Goal: Task Accomplishment & Management: Manage account settings

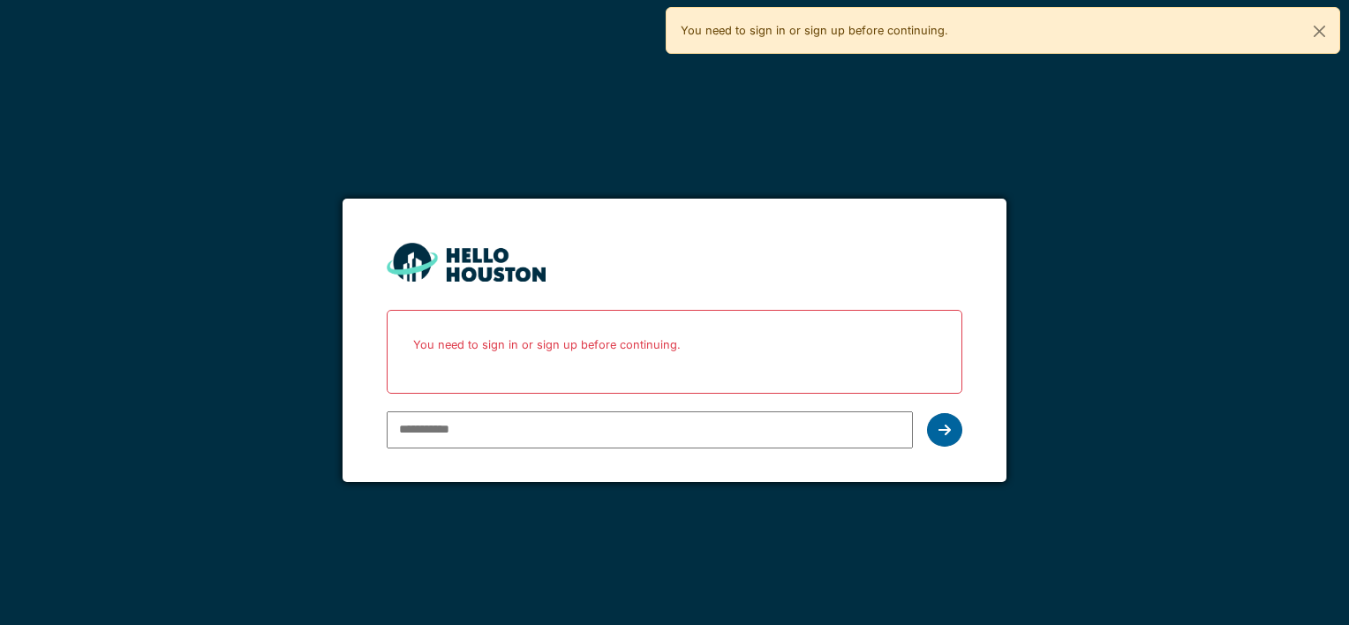
type input "**********"
click at [939, 427] on div at bounding box center [944, 430] width 35 height 34
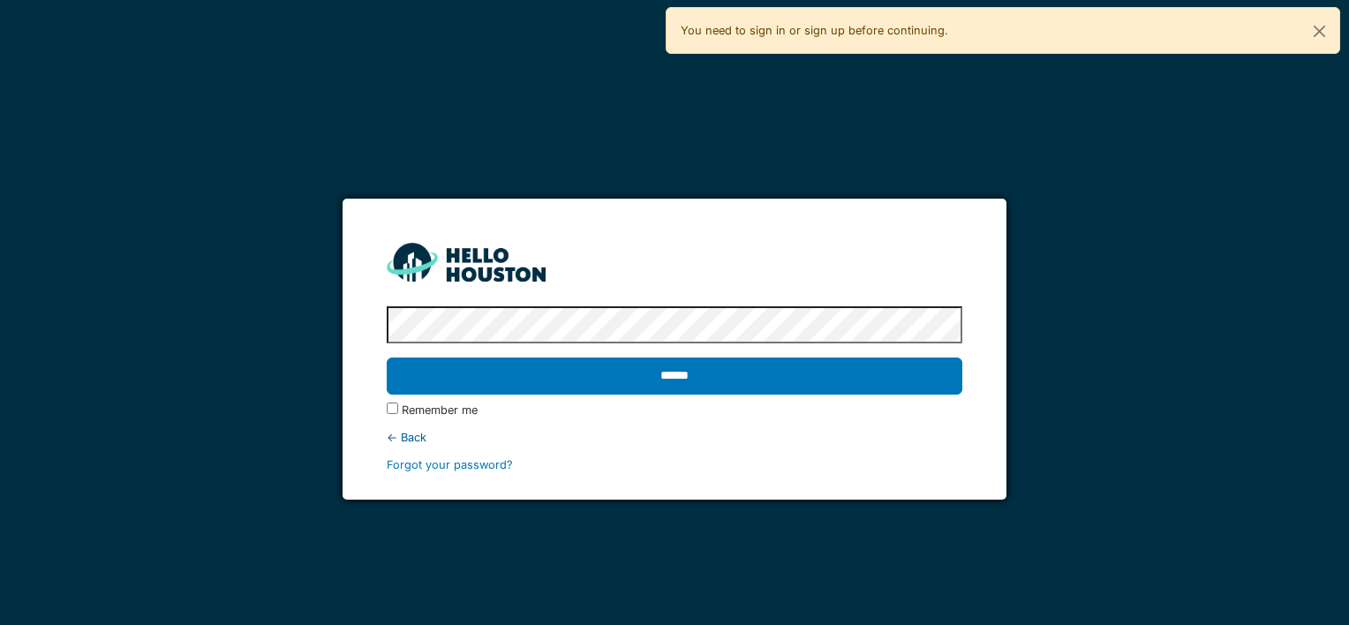
click at [932, 355] on div "******" at bounding box center [674, 376] width 575 height 51
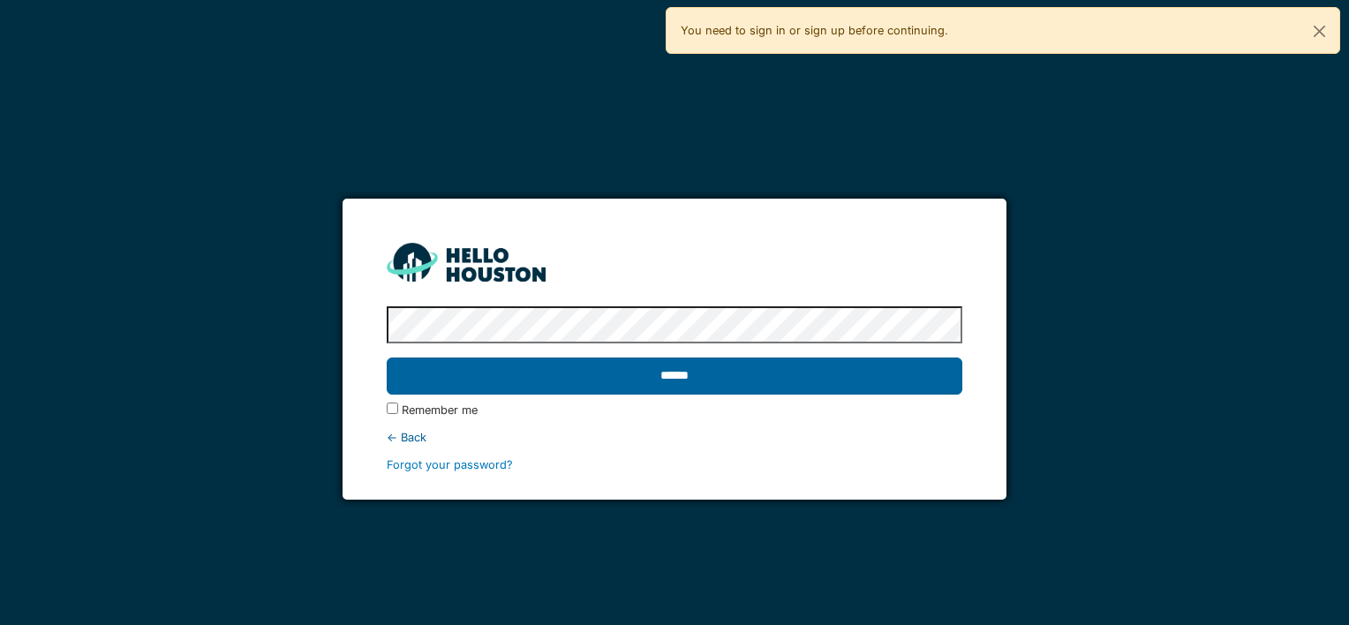
click at [925, 381] on input "******" at bounding box center [674, 376] width 575 height 37
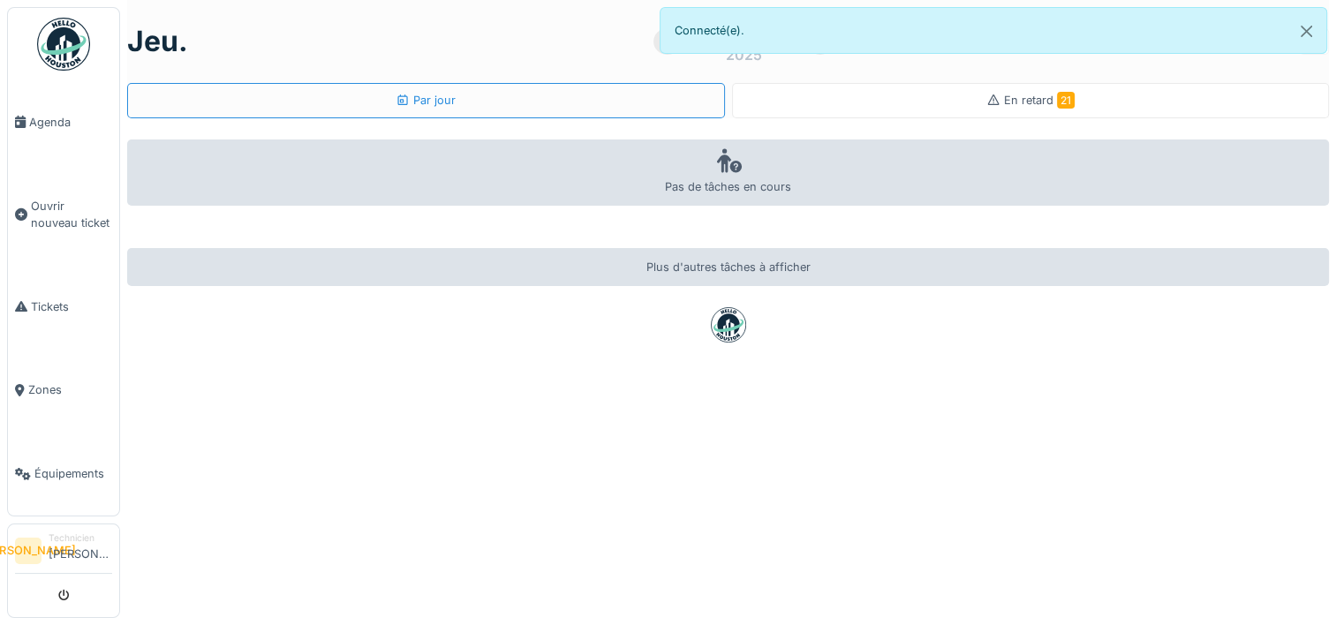
click at [986, 92] on div "En retard 21" at bounding box center [1030, 100] width 88 height 17
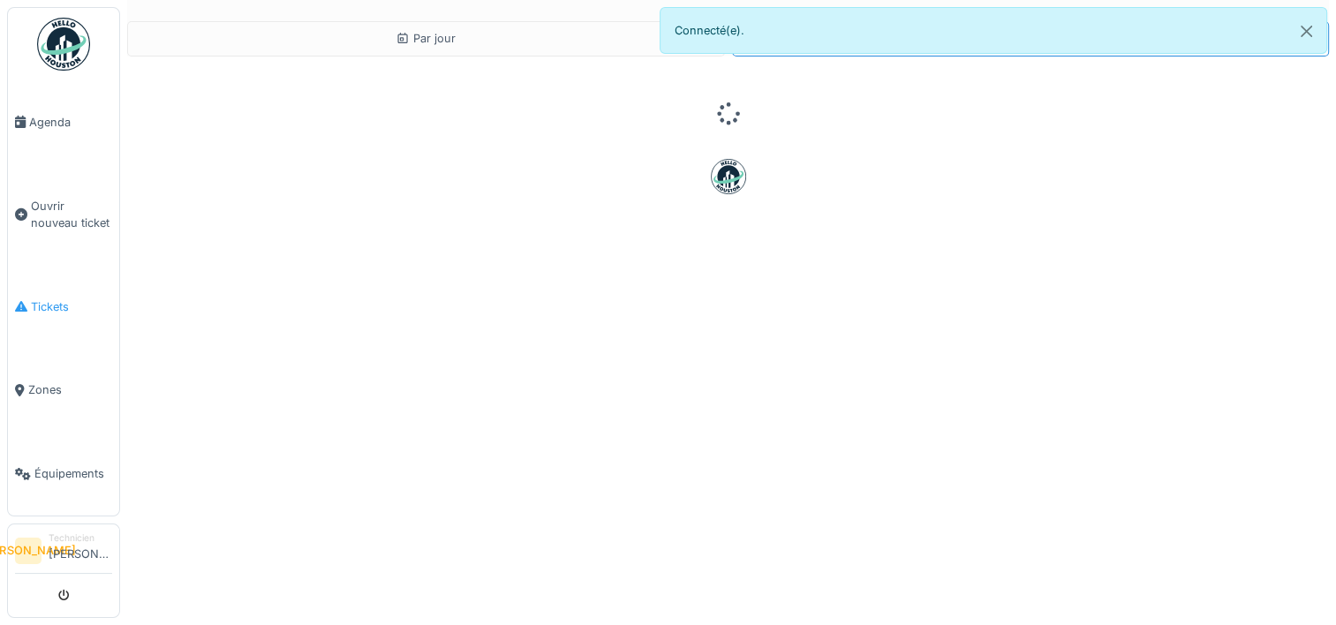
click at [64, 298] on span "Tickets" at bounding box center [71, 306] width 81 height 17
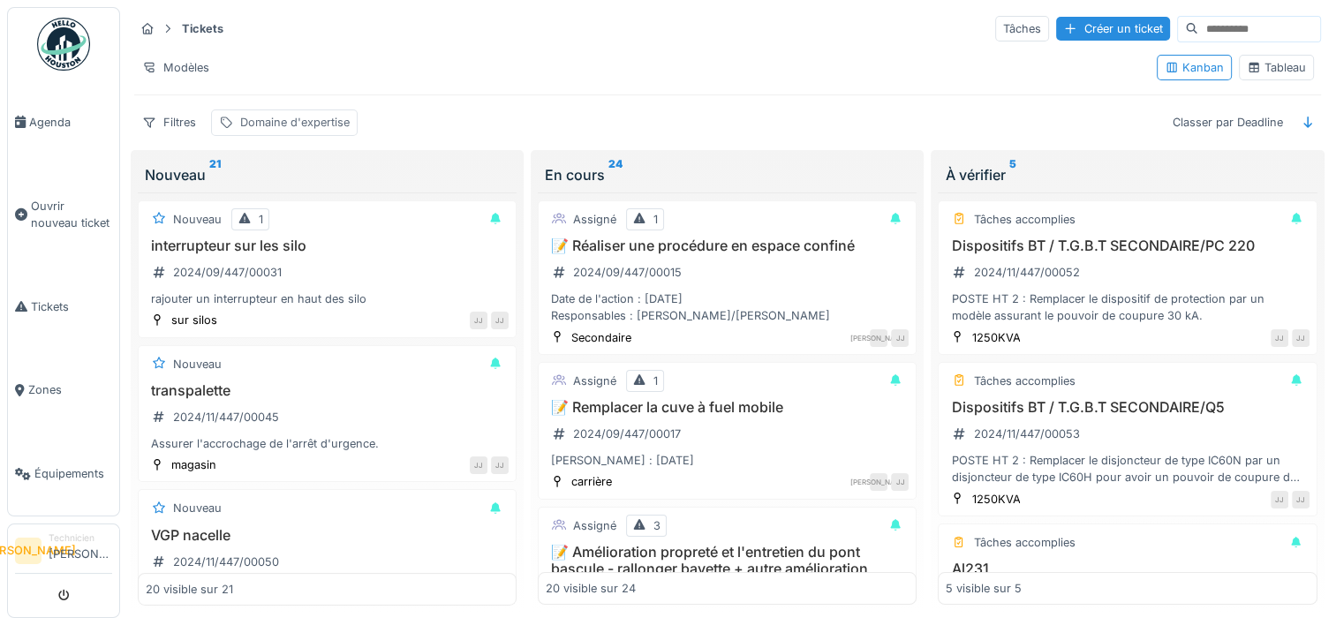
click at [298, 129] on div "Domaine d'expertise" at bounding box center [294, 122] width 109 height 17
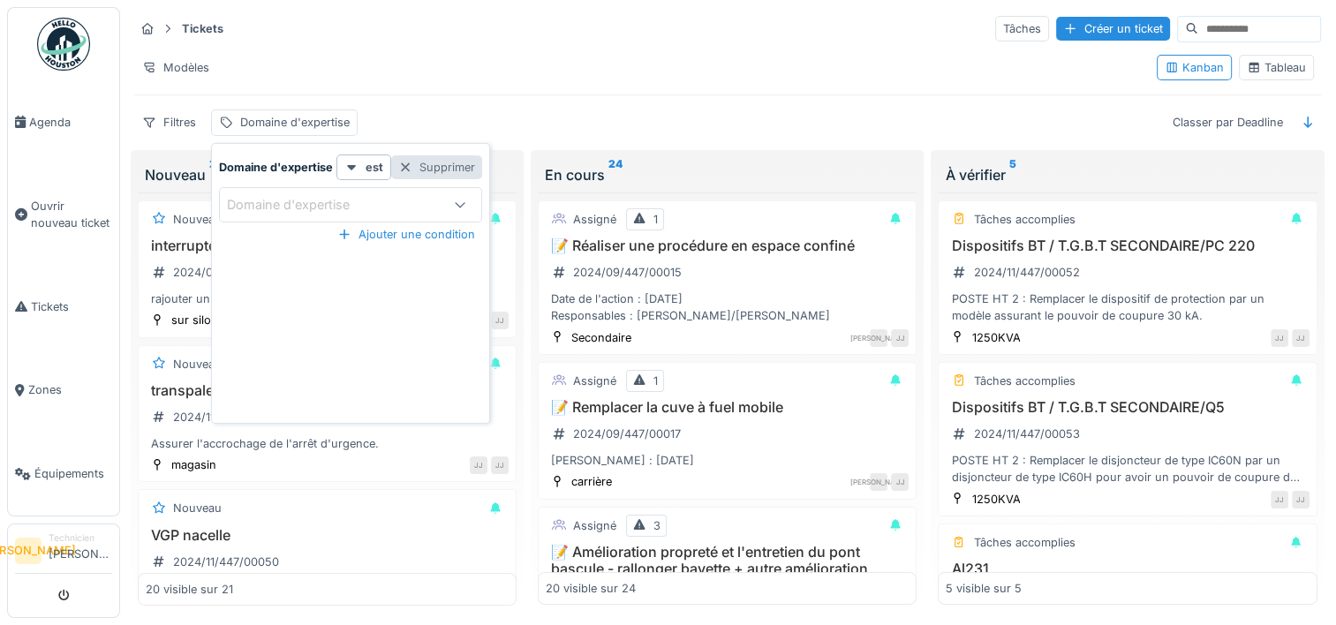
click at [464, 164] on div "Supprimer" at bounding box center [436, 167] width 91 height 24
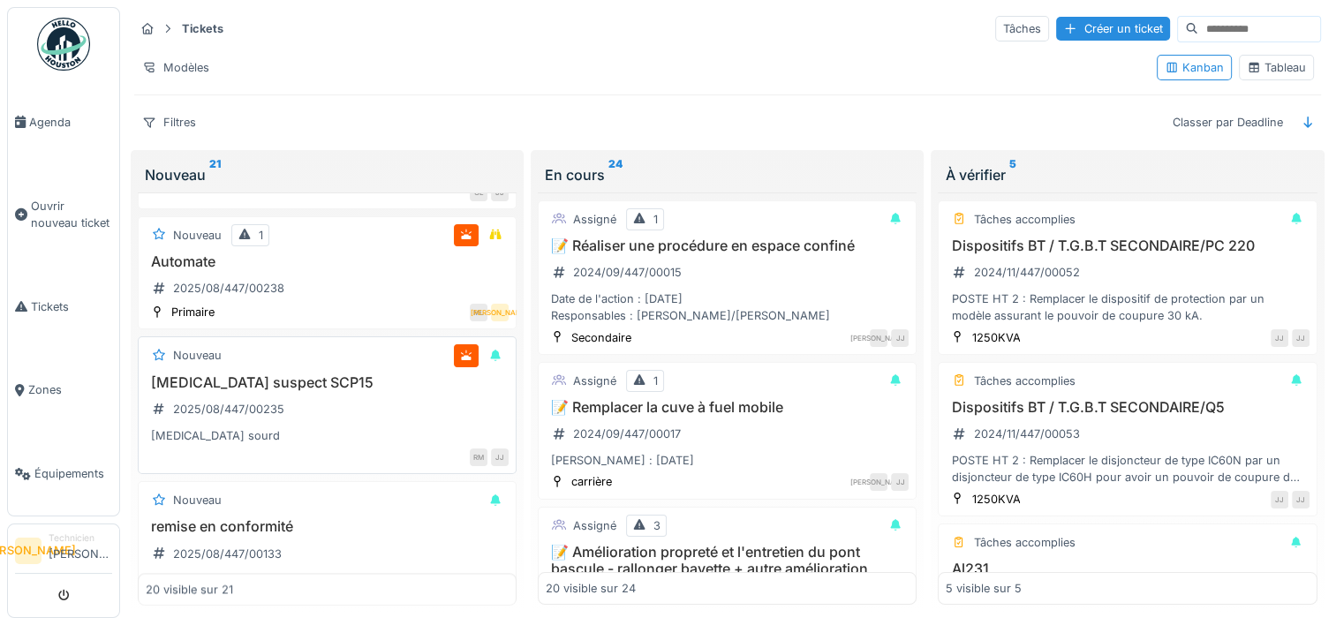
scroll to position [2553, 0]
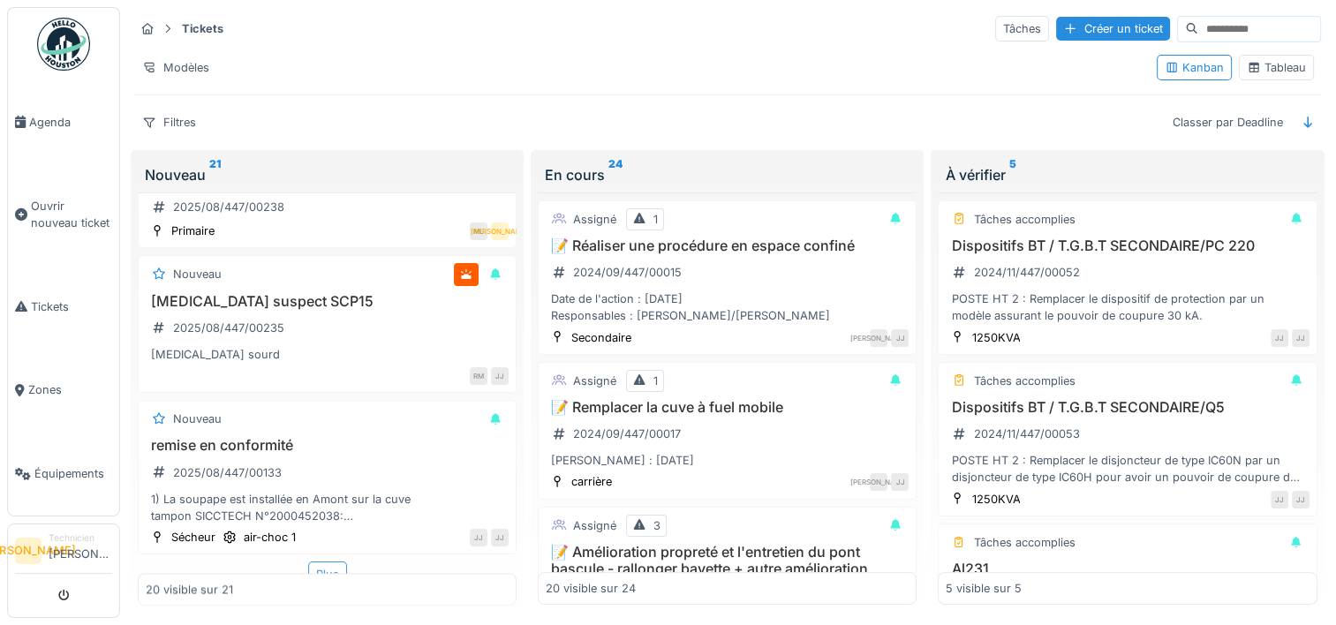
click at [328, 562] on div "Plus" at bounding box center [327, 575] width 39 height 26
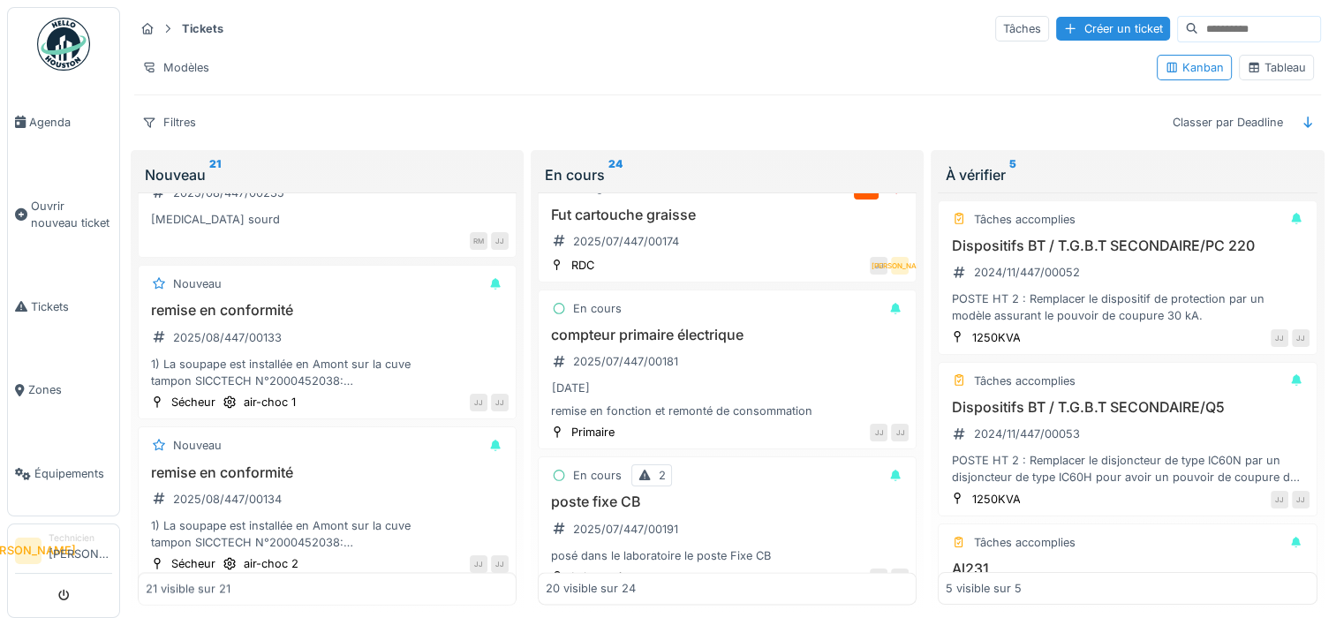
scroll to position [2207, 0]
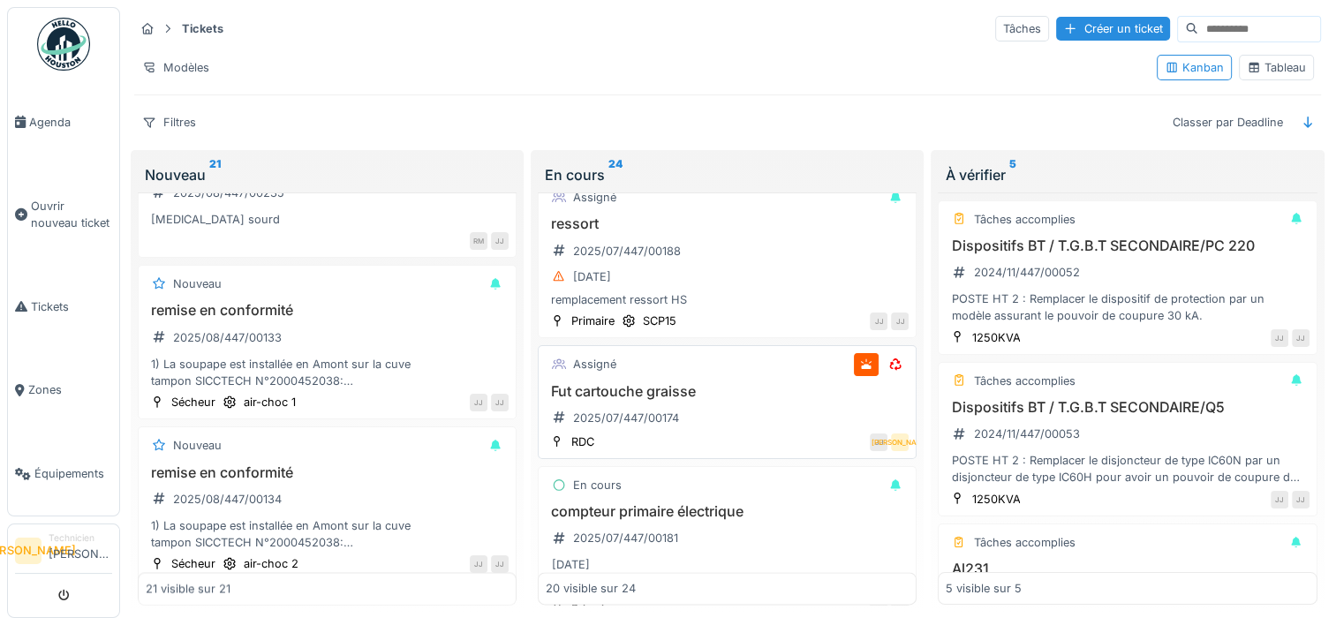
click at [759, 393] on h3 "Fut cartouche graisse" at bounding box center [727, 391] width 363 height 17
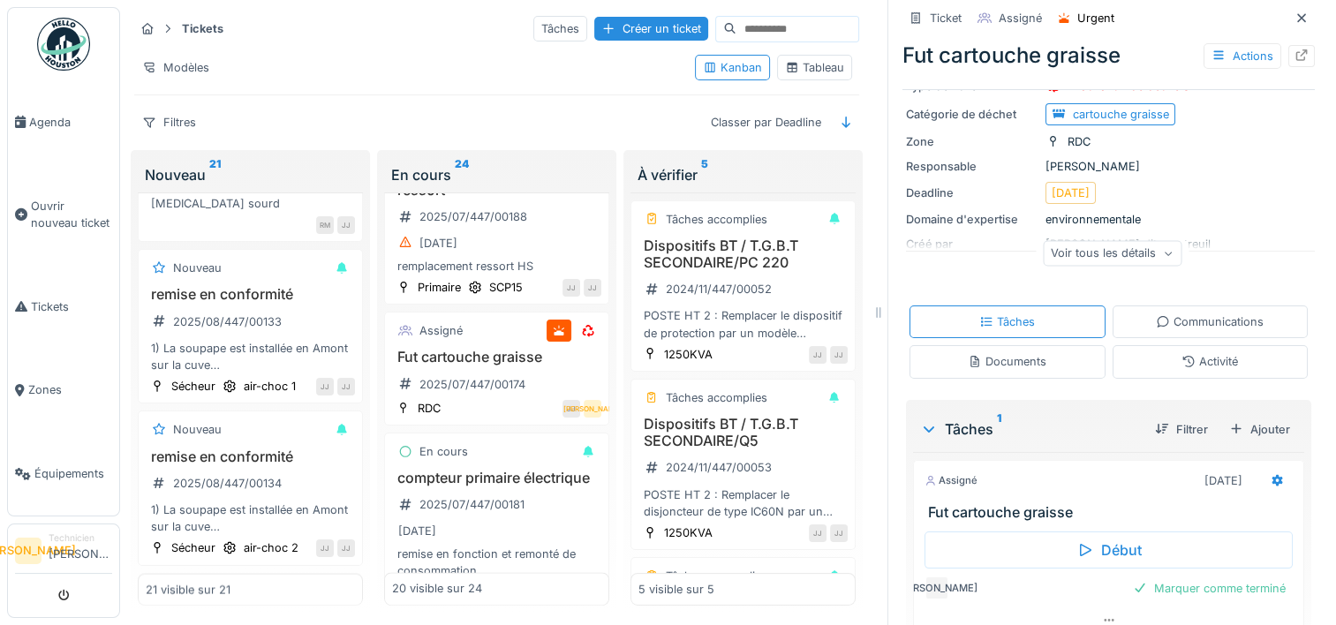
scroll to position [157, 0]
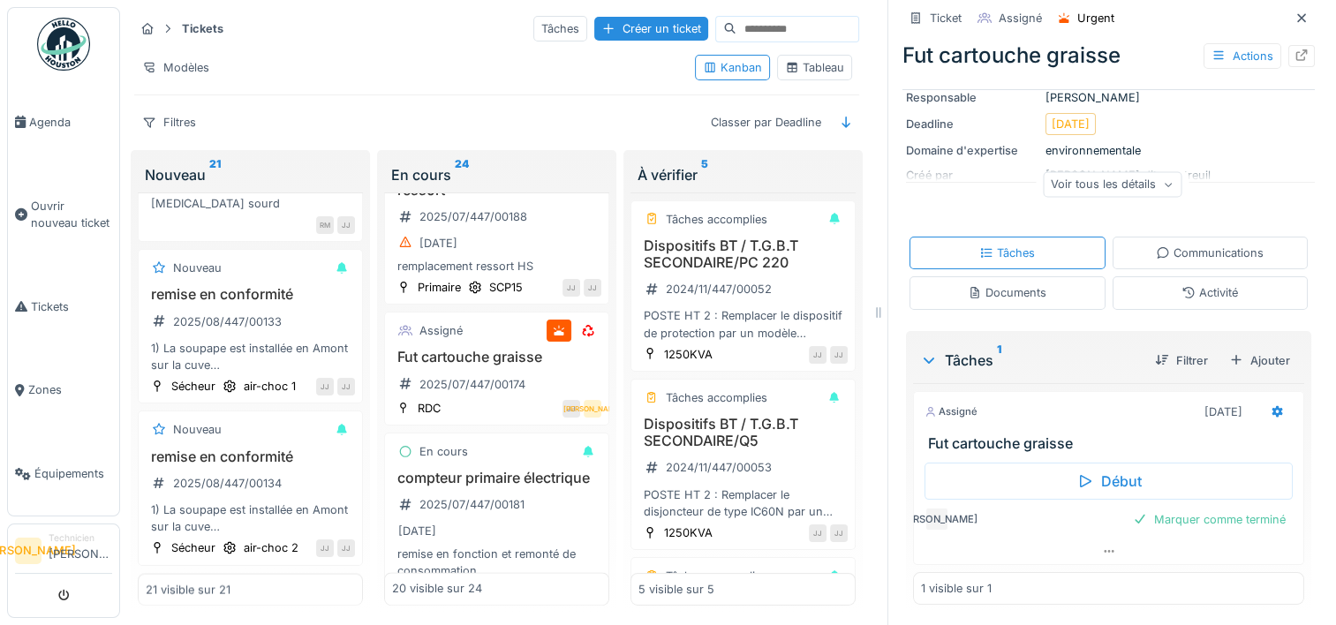
click at [1123, 185] on div "Voir tous les détails" at bounding box center [1112, 184] width 139 height 26
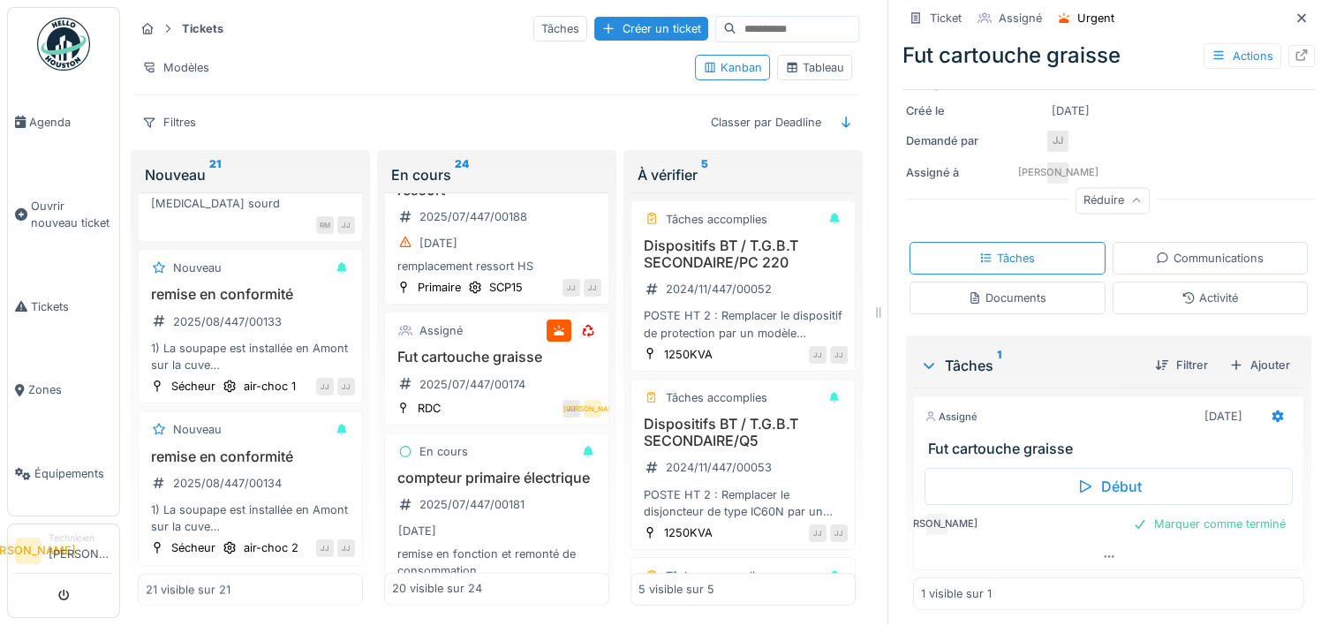
scroll to position [249, 0]
click at [1294, 58] on icon at bounding box center [1301, 54] width 14 height 11
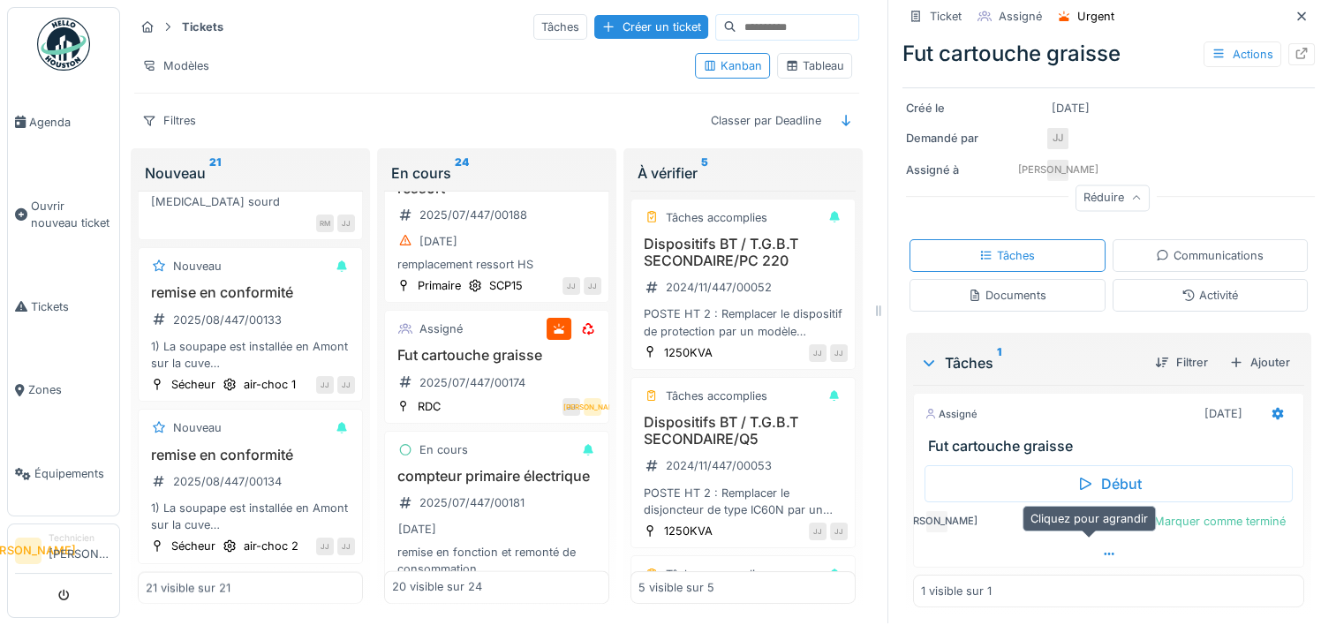
click at [1102, 548] on icon at bounding box center [1109, 553] width 14 height 11
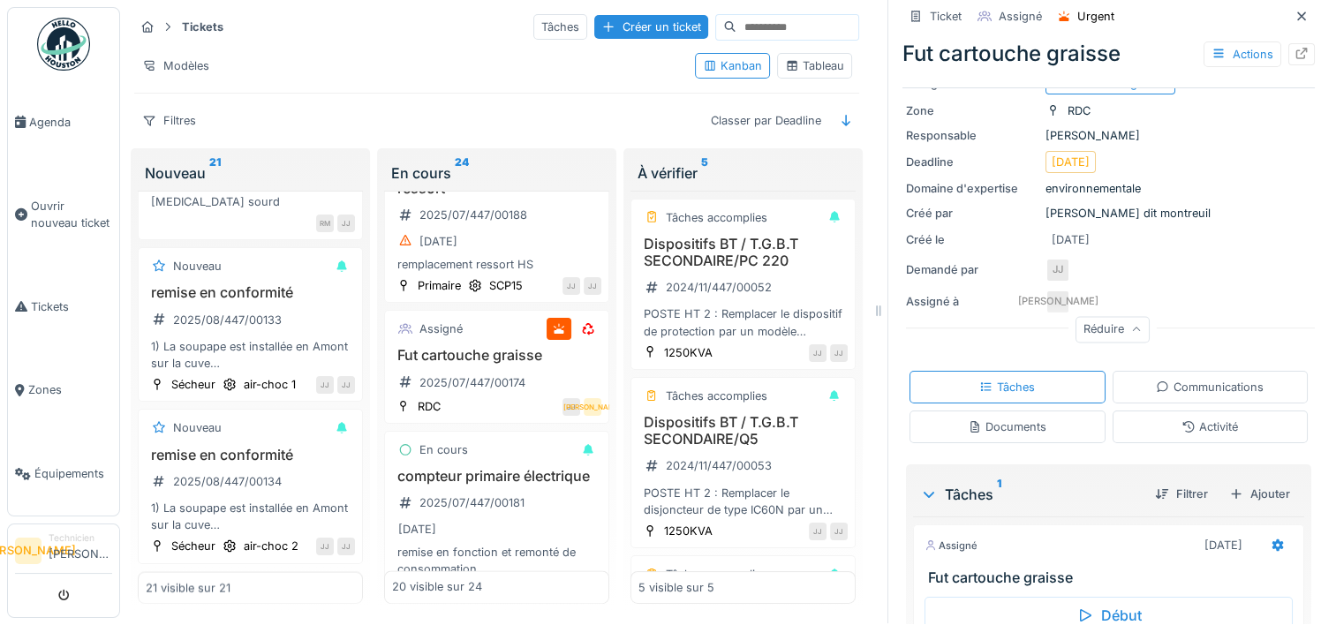
scroll to position [0, 0]
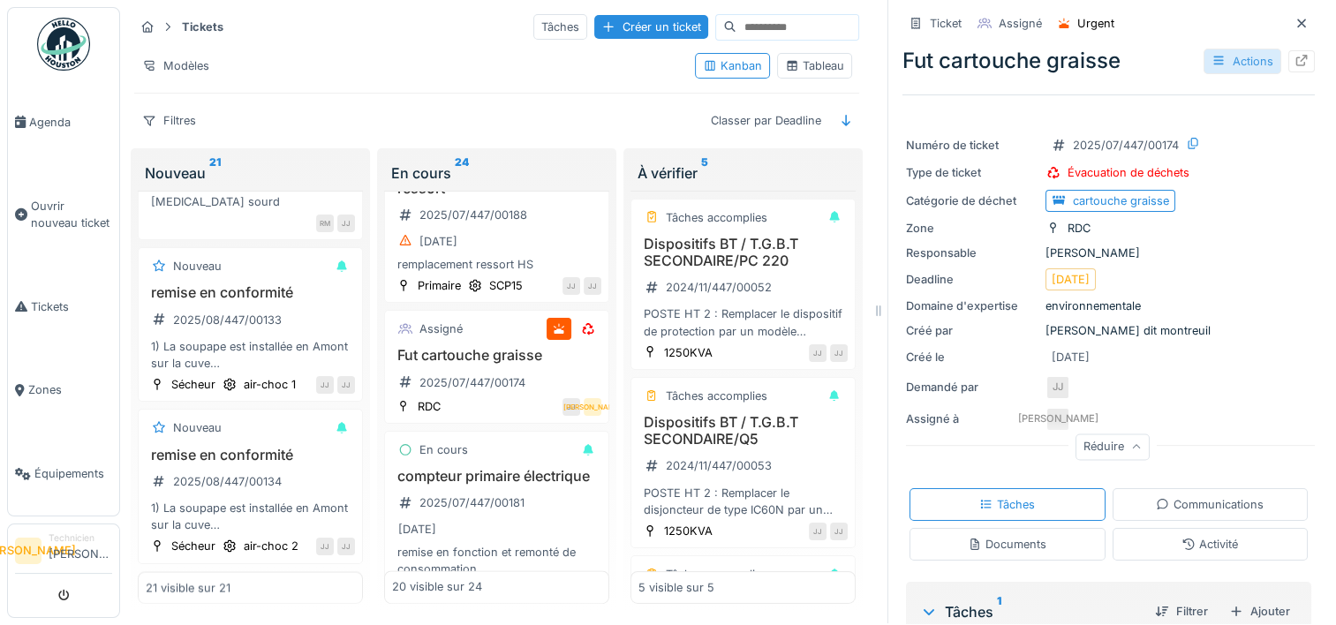
click at [1216, 49] on div "Actions" at bounding box center [1242, 62] width 78 height 26
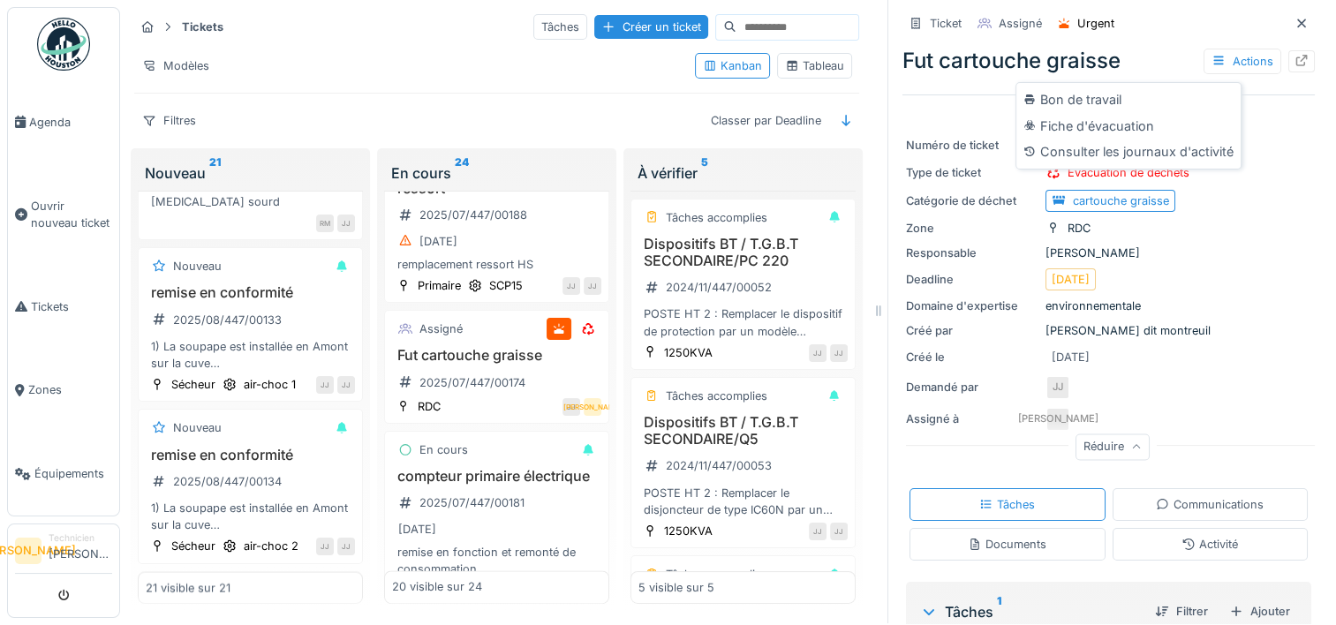
click at [1222, 222] on div "Zone RDC" at bounding box center [1108, 228] width 405 height 19
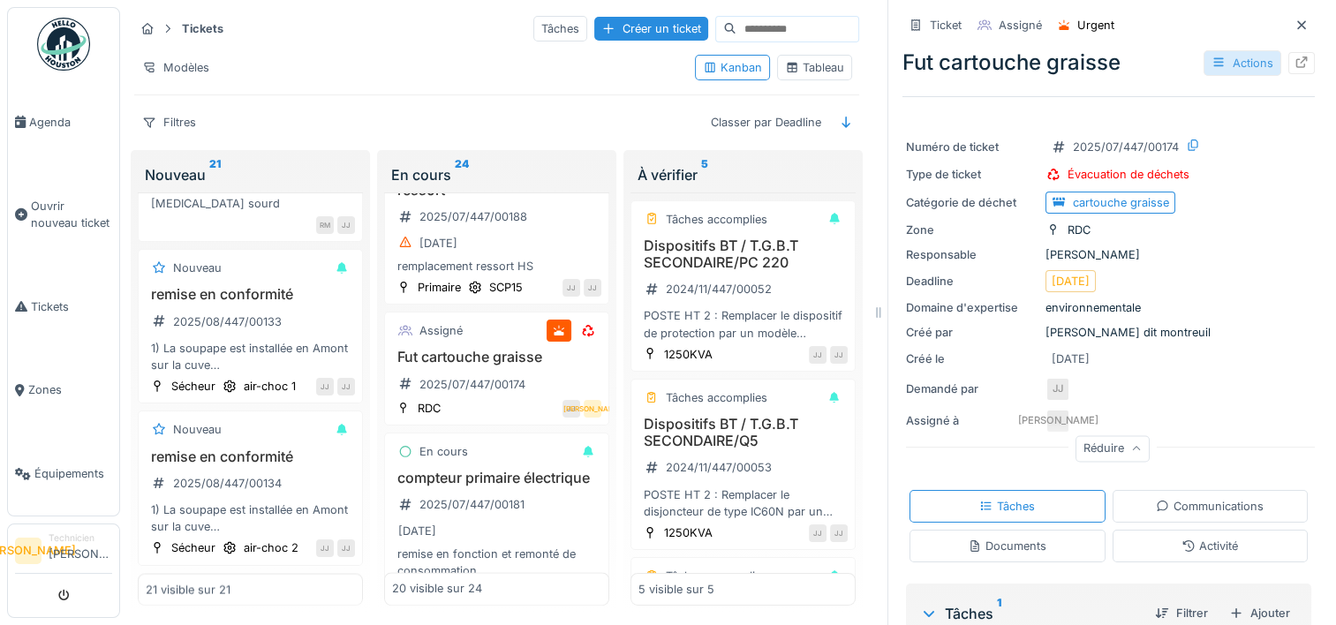
click at [1225, 60] on div "Actions" at bounding box center [1242, 63] width 78 height 26
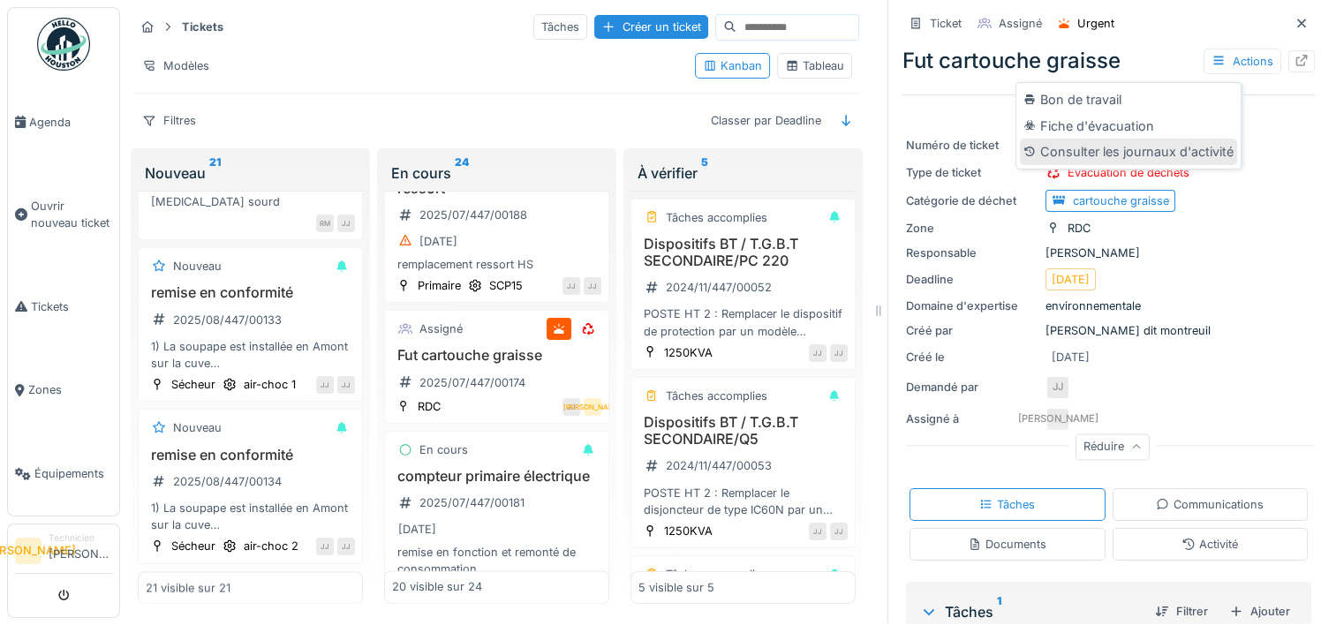
scroll to position [14, 0]
click at [1257, 302] on div "Numéro de ticket 2025/07/447/00174 Type de ticket Évacuation de déchets Catégor…" at bounding box center [1108, 295] width 412 height 343
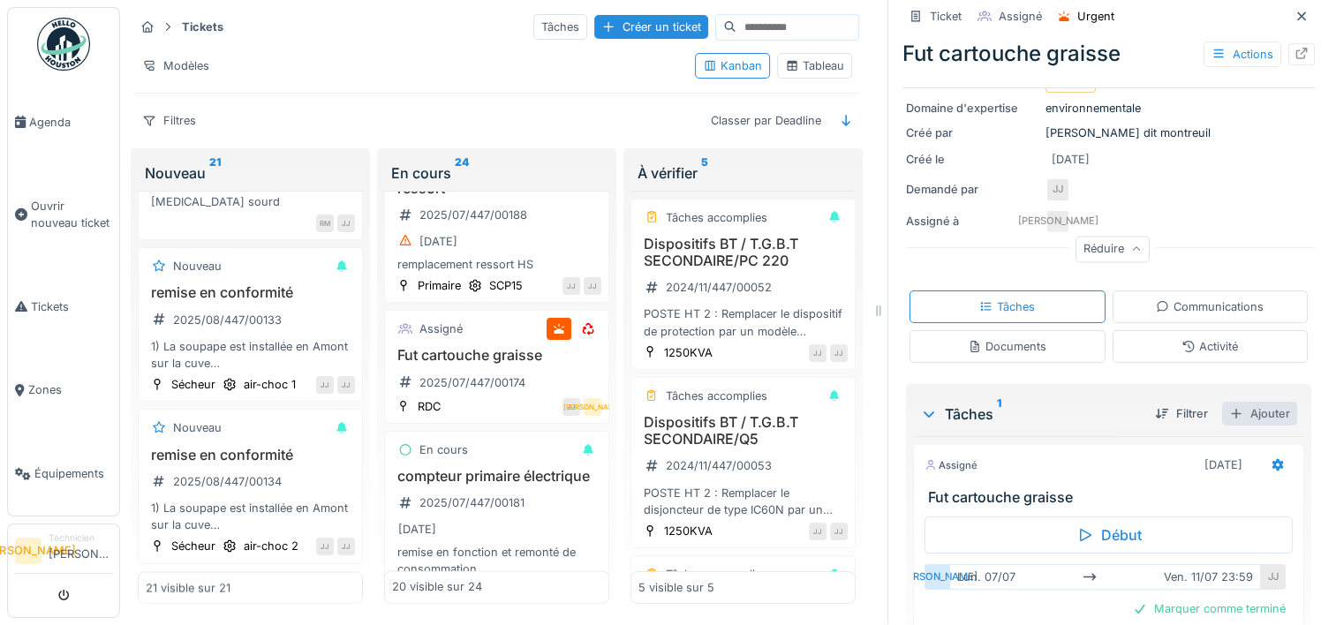
scroll to position [284, 0]
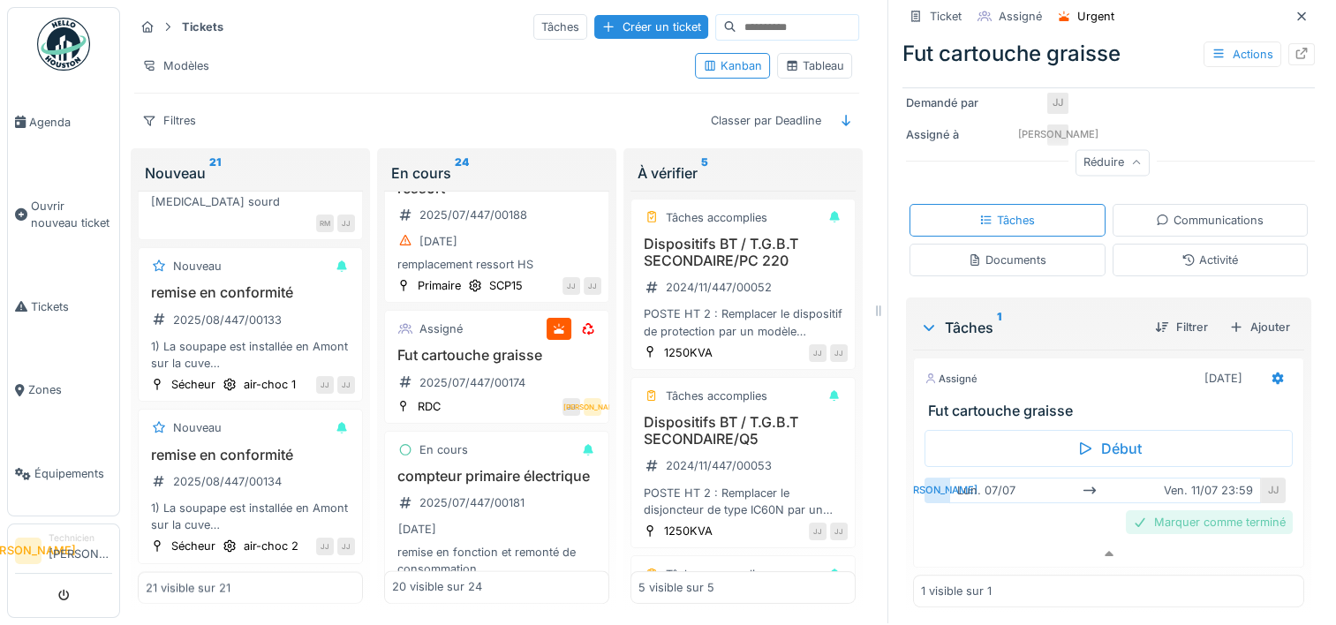
click at [1204, 510] on div "Marquer comme terminé" at bounding box center [1209, 522] width 167 height 24
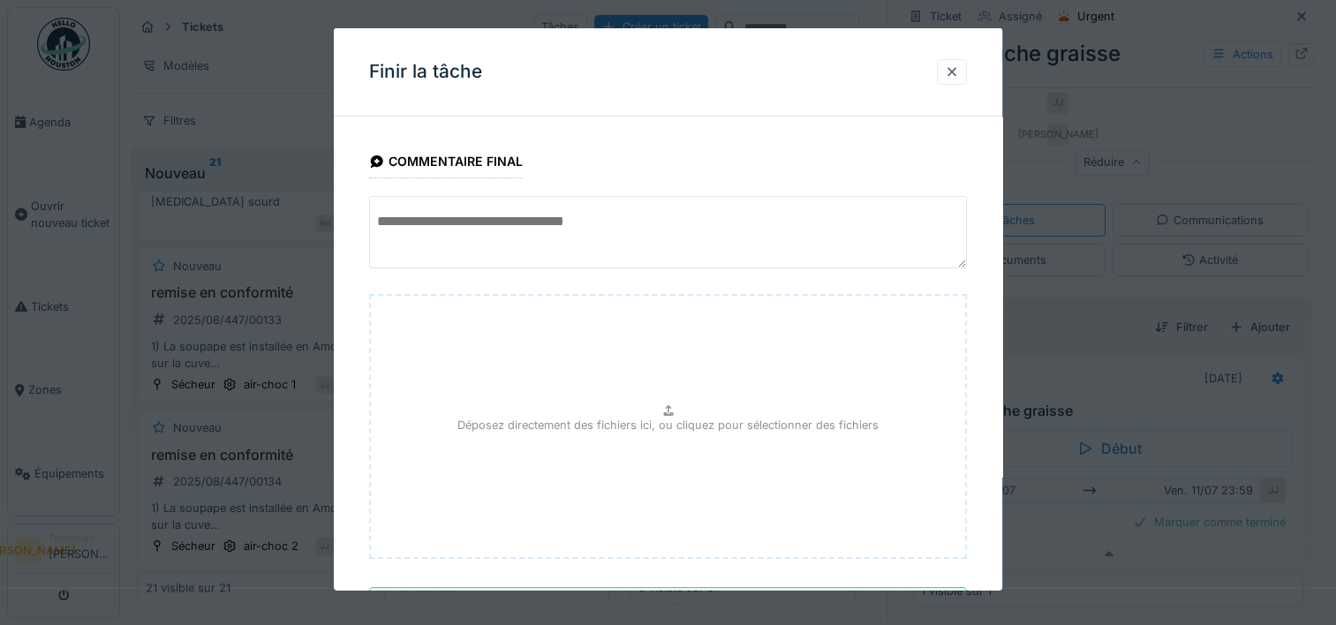
click at [637, 269] on div at bounding box center [668, 234] width 598 height 77
click at [934, 64] on div "Finir la tâche" at bounding box center [668, 72] width 668 height 88
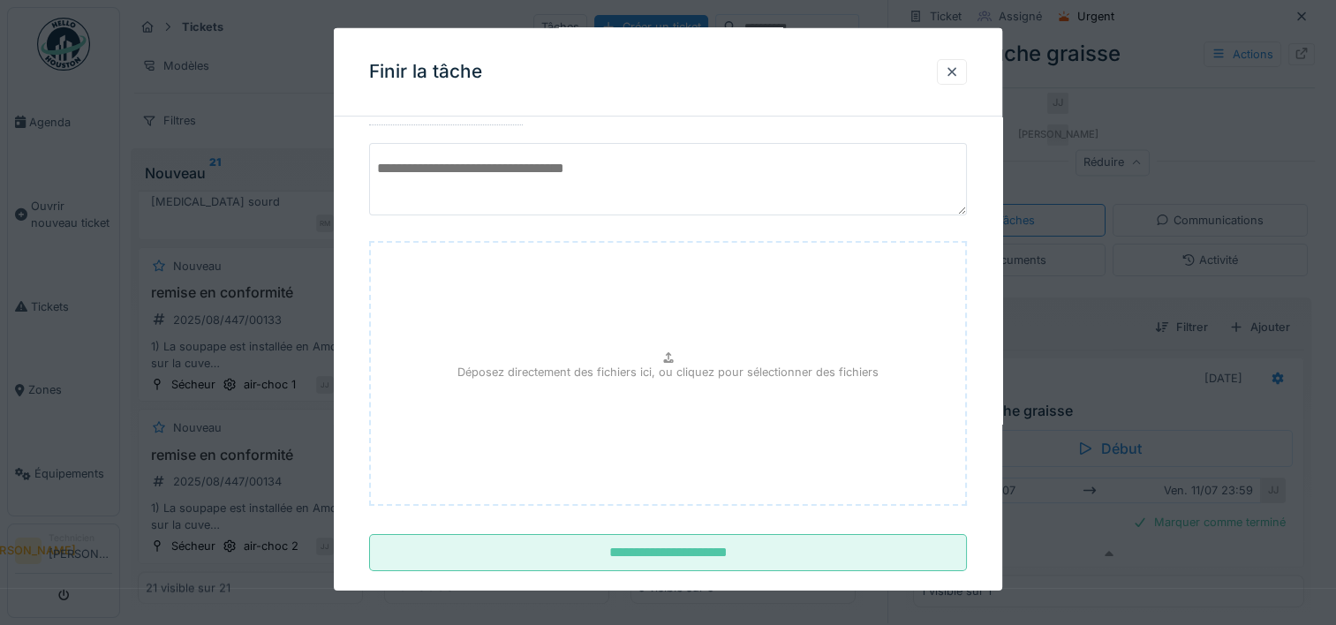
scroll to position [81, 0]
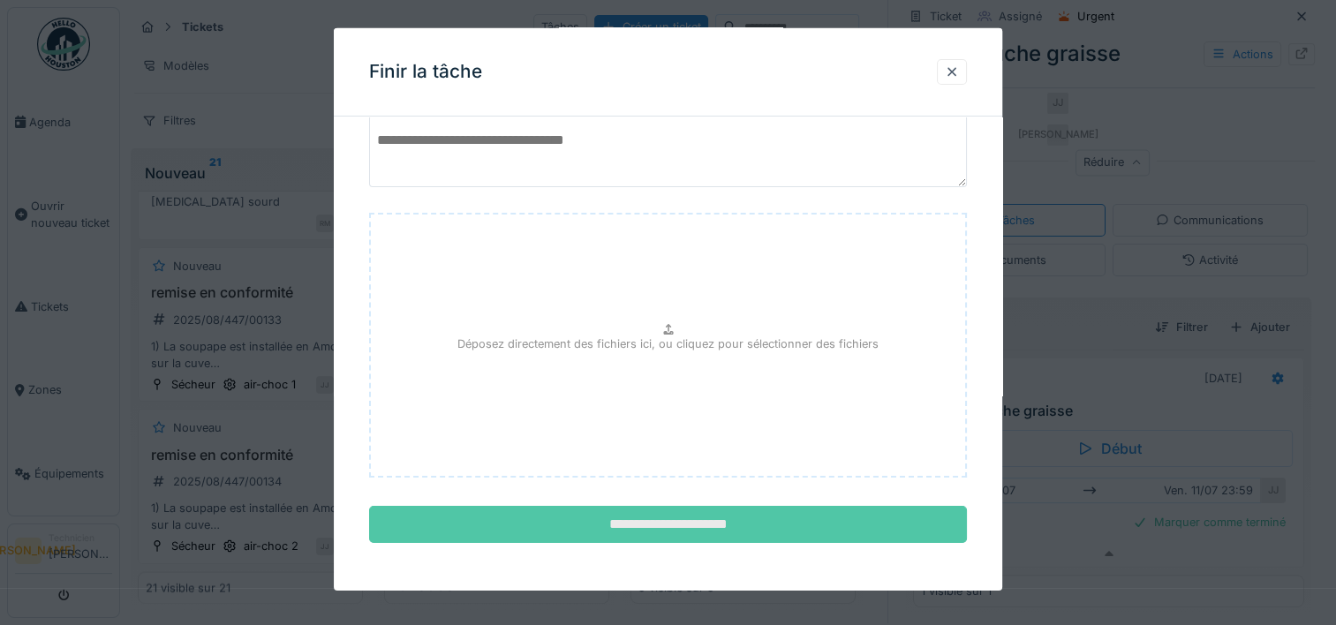
click at [788, 512] on input "**********" at bounding box center [668, 524] width 598 height 37
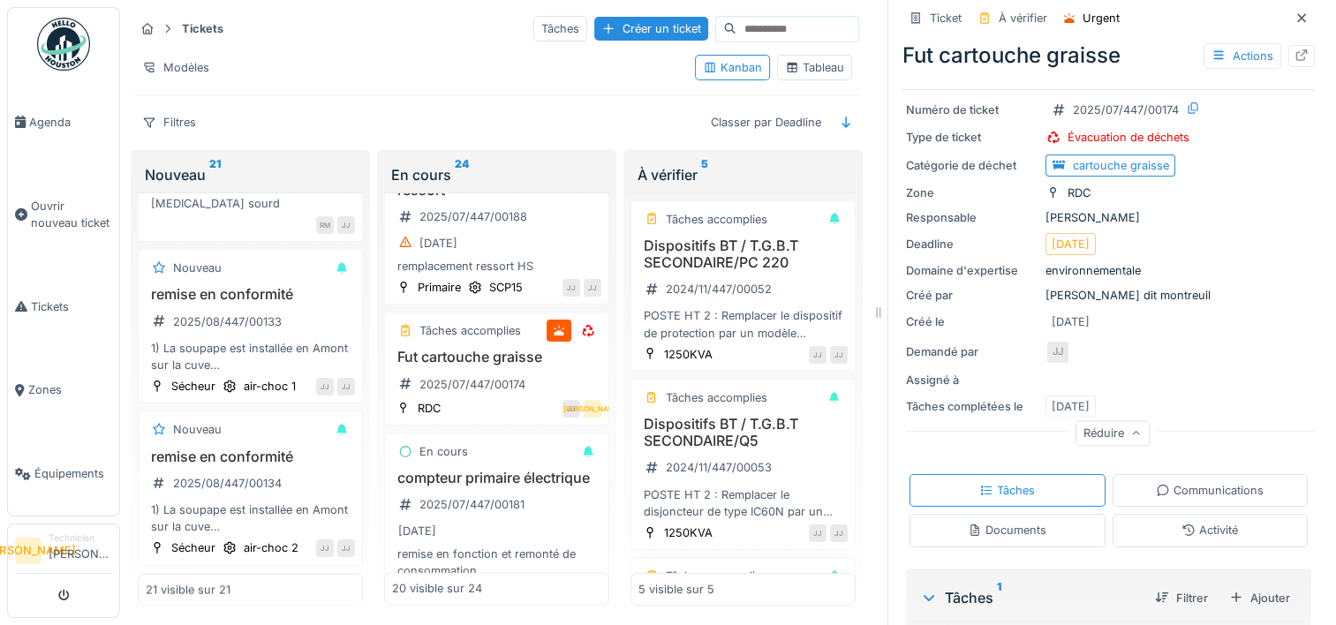
scroll to position [0, 0]
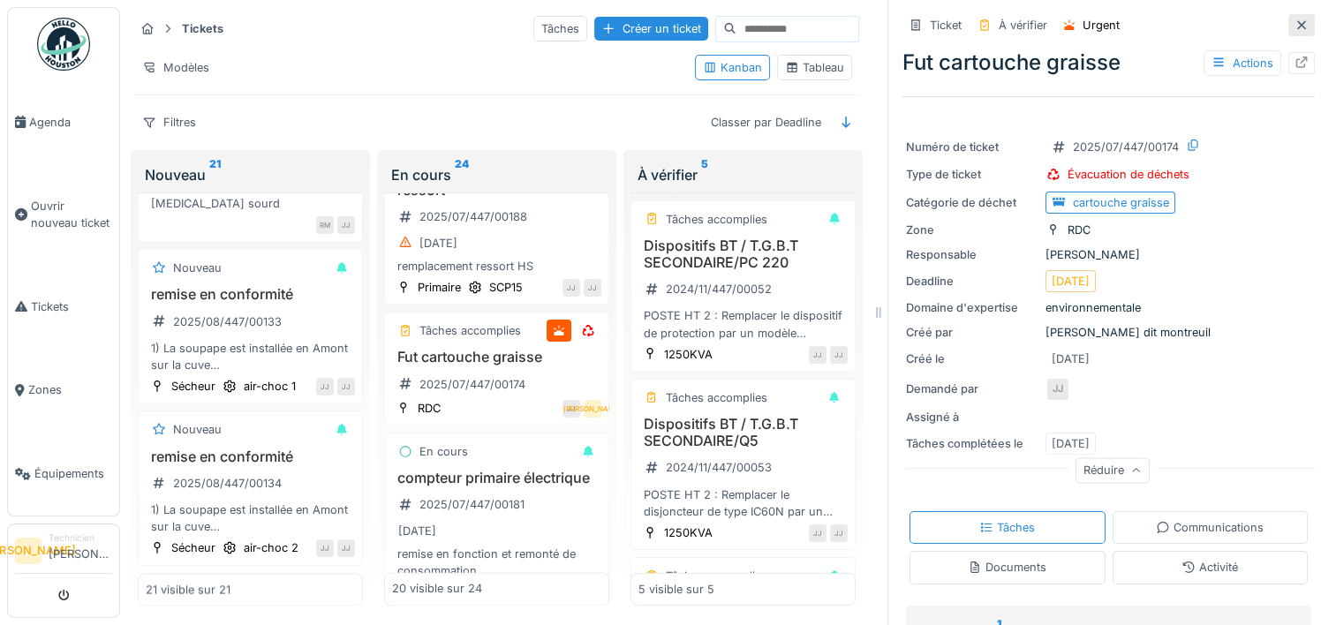
click at [1294, 21] on icon at bounding box center [1301, 24] width 14 height 11
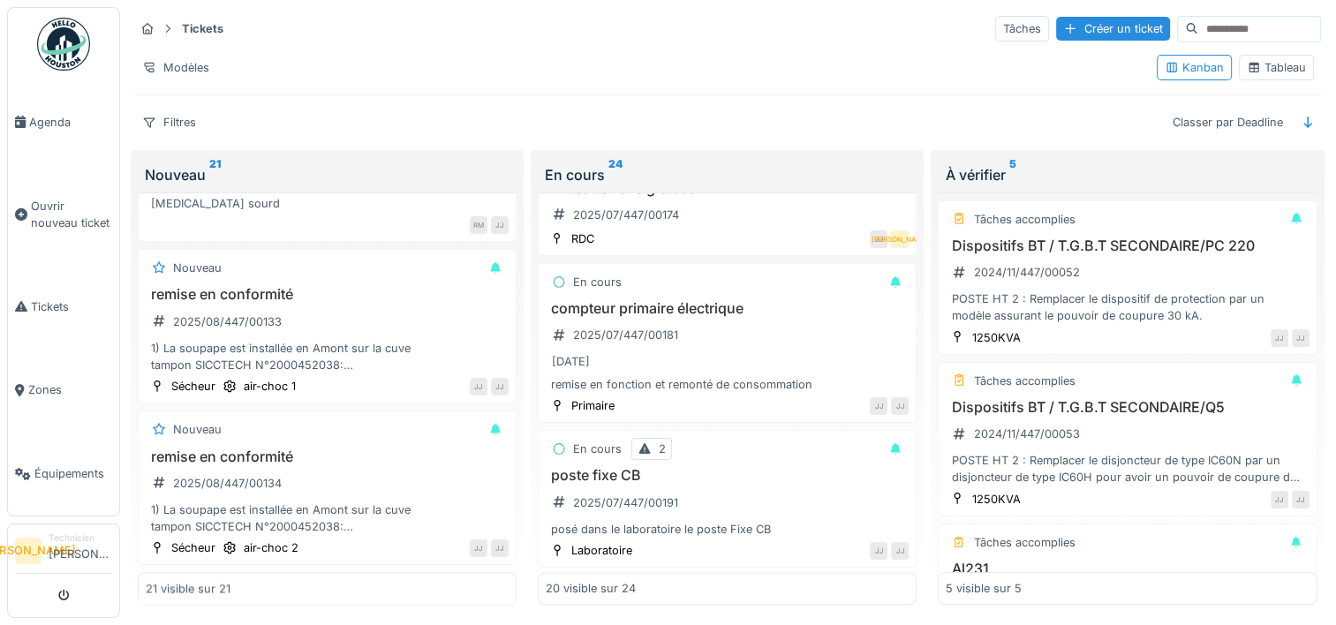
scroll to position [2207, 0]
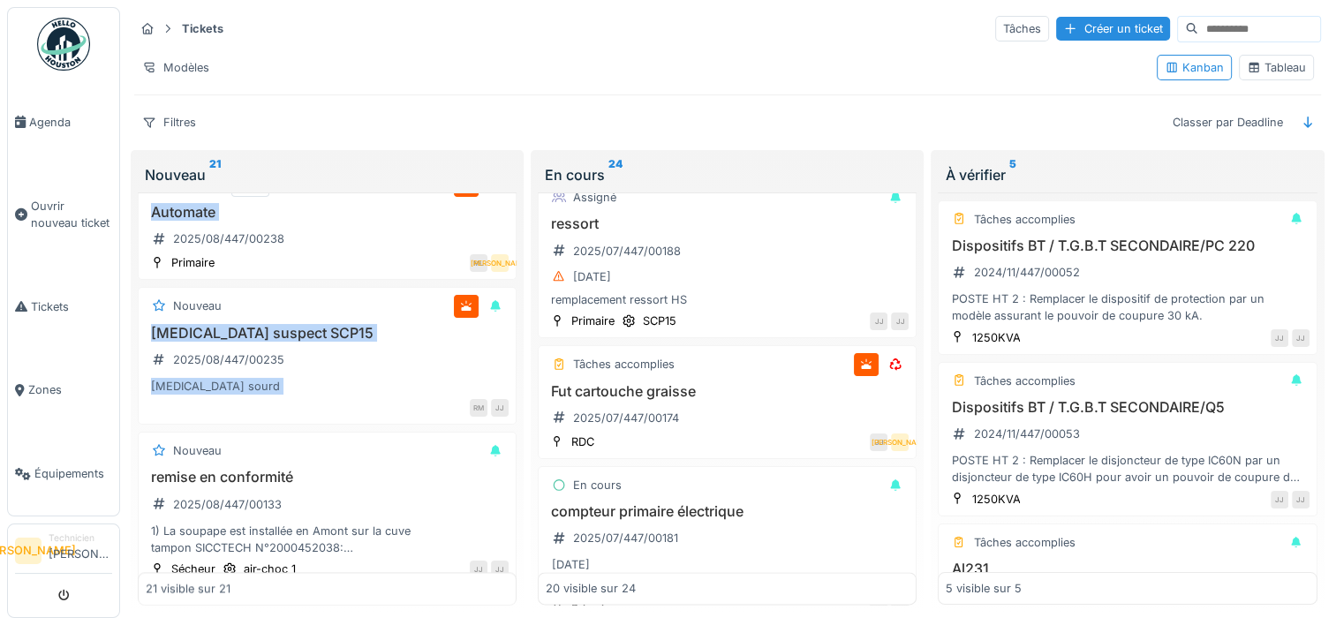
drag, startPoint x: 319, startPoint y: 226, endPoint x: 441, endPoint y: 177, distance: 132.0
click at [441, 177] on div "Nouveau 21 Nouveau 1 interrupteur sur les silo 2024/09/447/00031 rajouter un in…" at bounding box center [327, 381] width 393 height 463
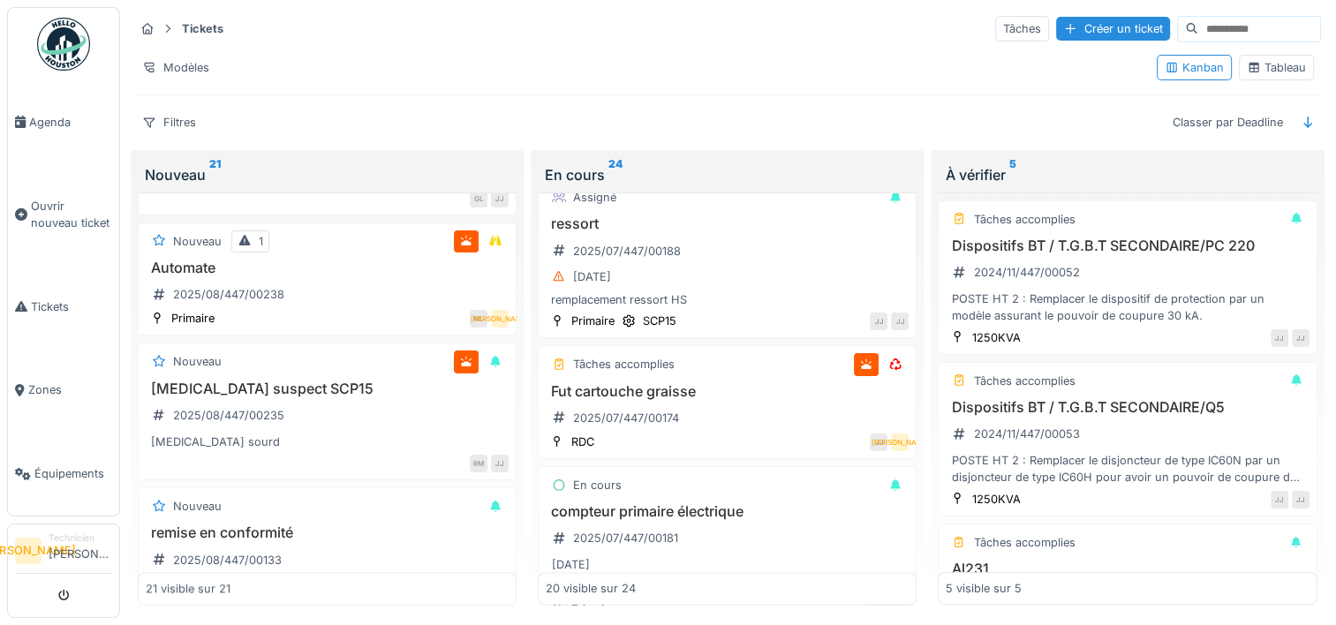
click at [534, 141] on div "Tickets Tâches Créer un ticket Modèles Kanban Tableau Filtres Classer par Deadl…" at bounding box center [728, 313] width 1202 height 613
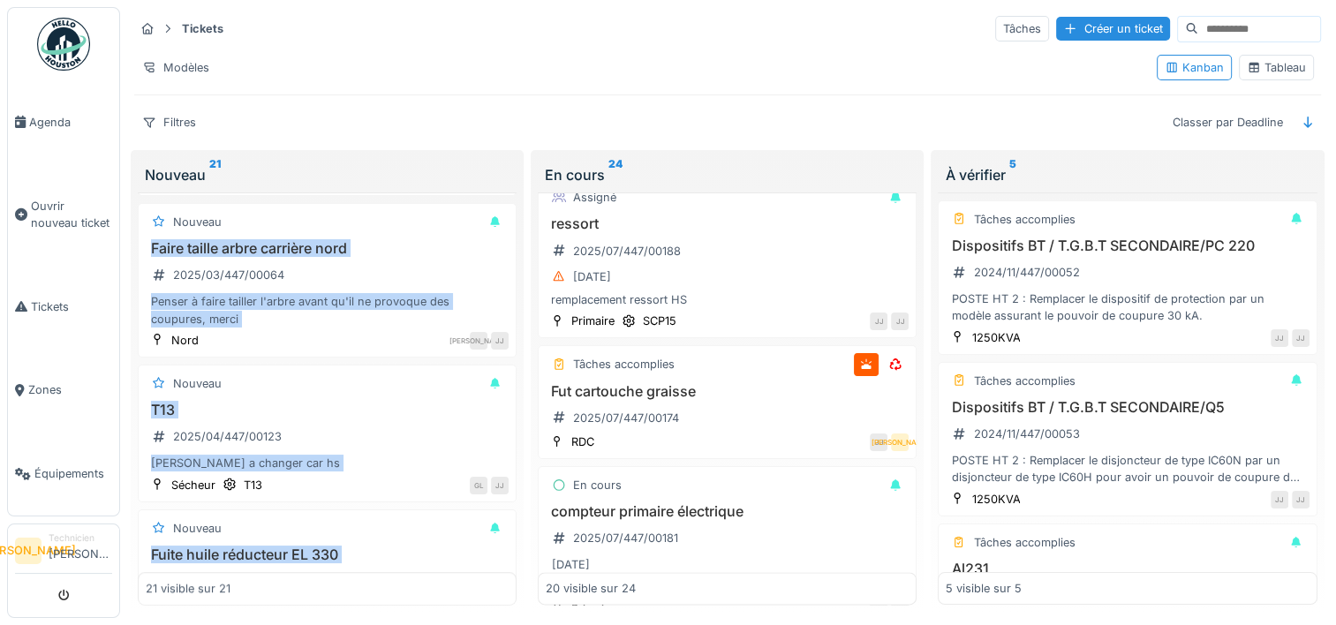
scroll to position [0, 0]
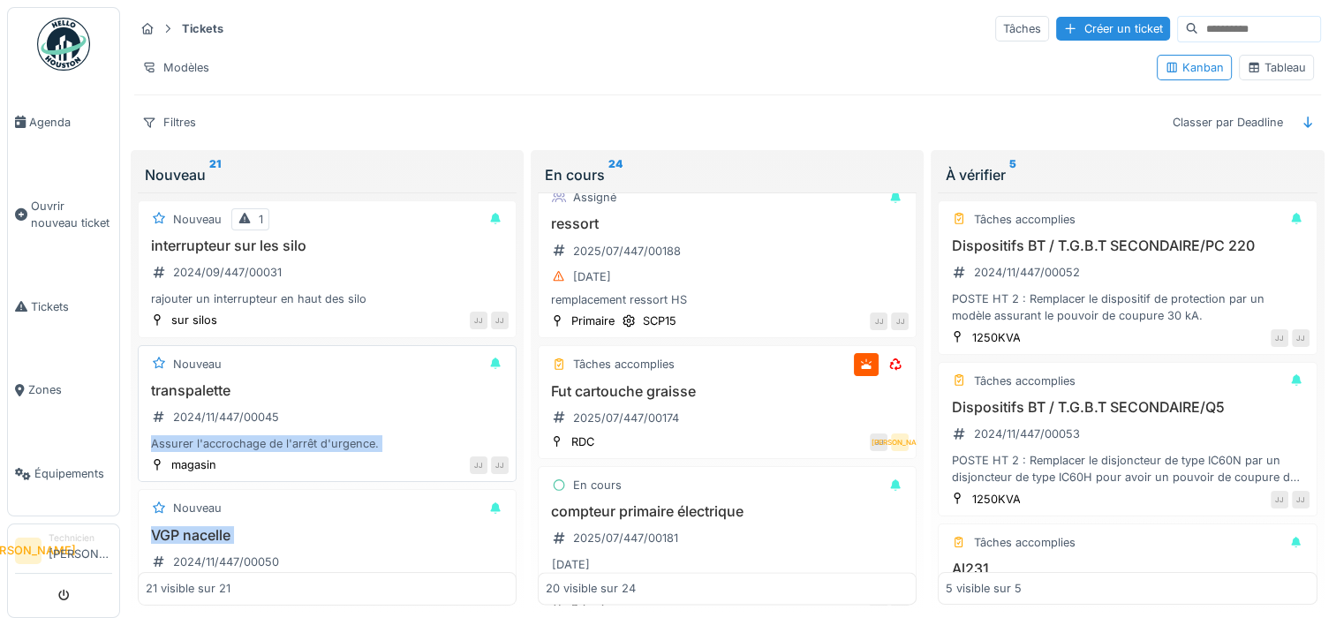
drag, startPoint x: 339, startPoint y: 254, endPoint x: 341, endPoint y: 413, distance: 158.9
click at [341, 413] on div "Nouveau 1 interrupteur sur les silo 2024/09/447/00031 rajouter un interrupteur …" at bounding box center [327, 398] width 379 height 413
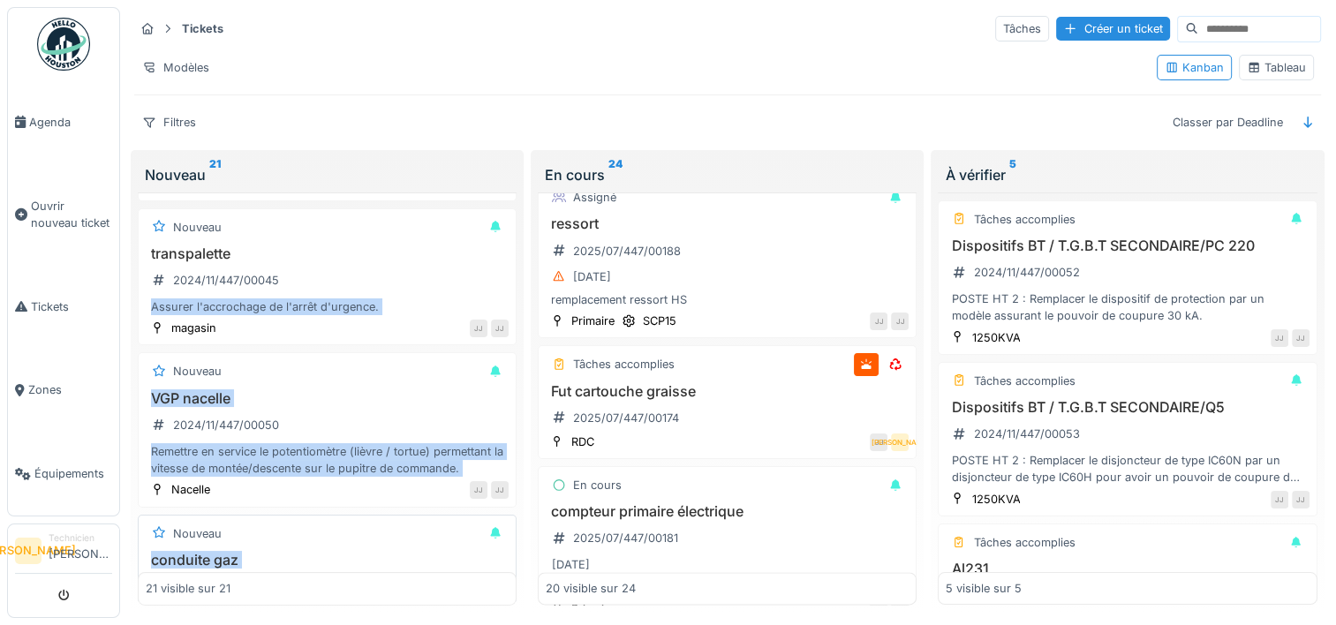
scroll to position [353, 0]
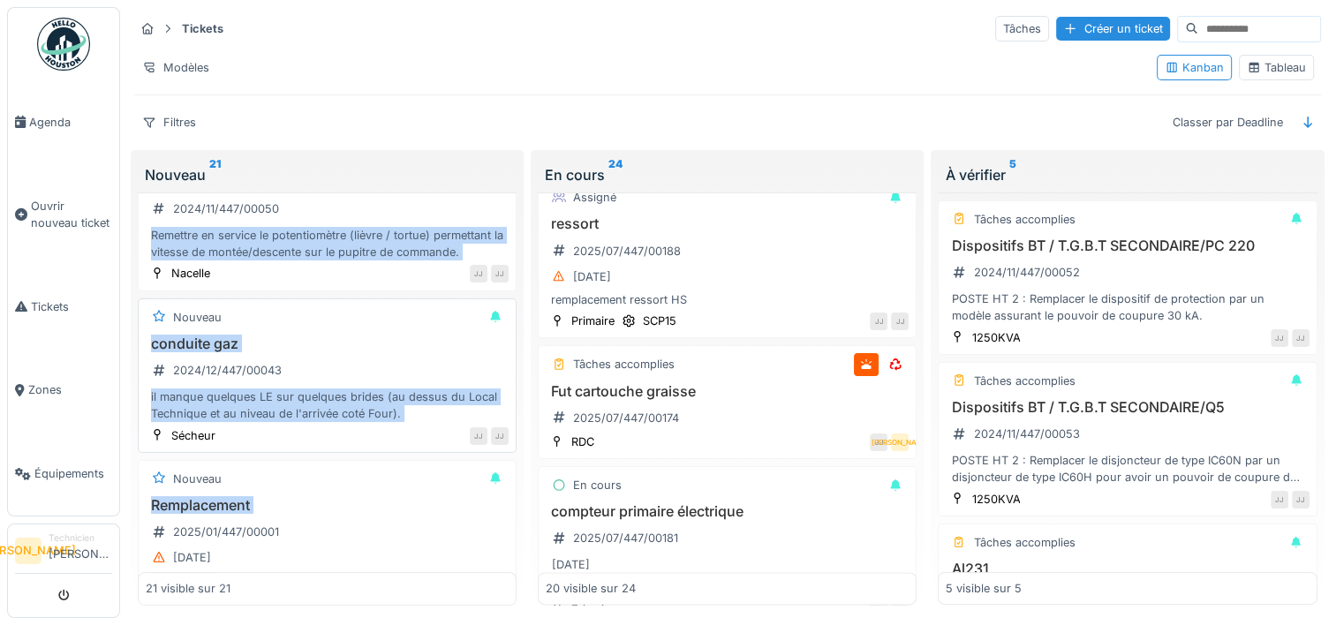
click at [367, 341] on h3 "conduite gaz" at bounding box center [327, 343] width 363 height 17
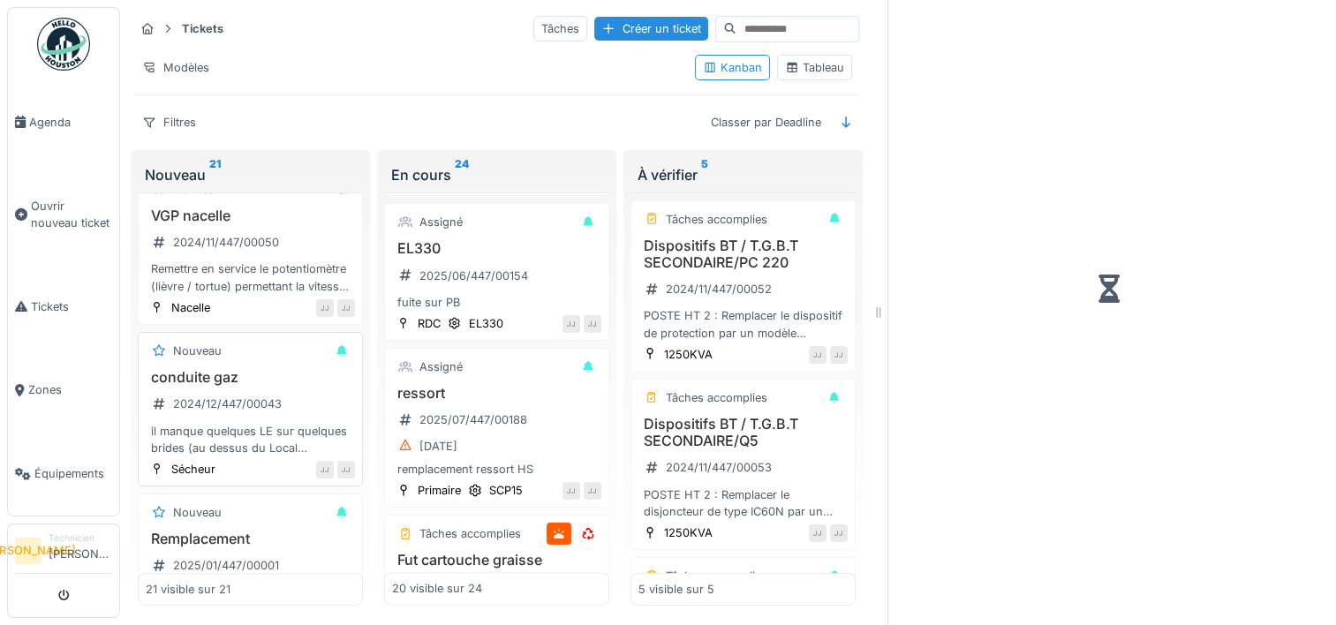
scroll to position [2410, 0]
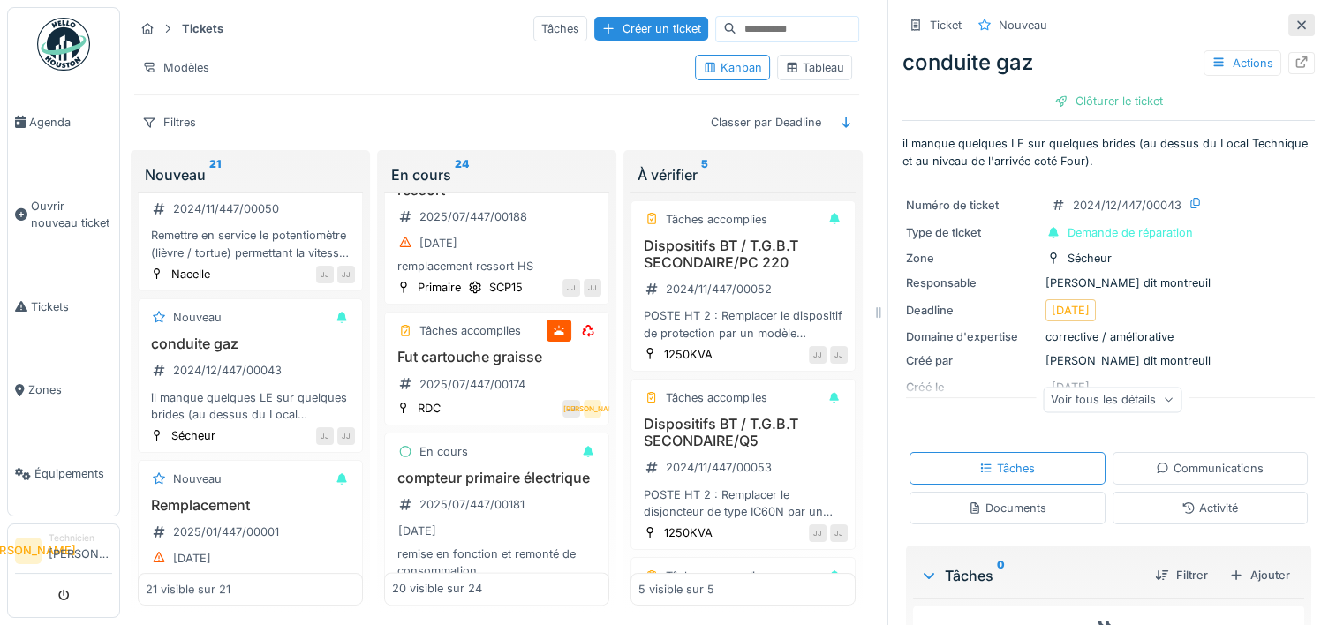
click at [1294, 30] on icon at bounding box center [1301, 24] width 14 height 11
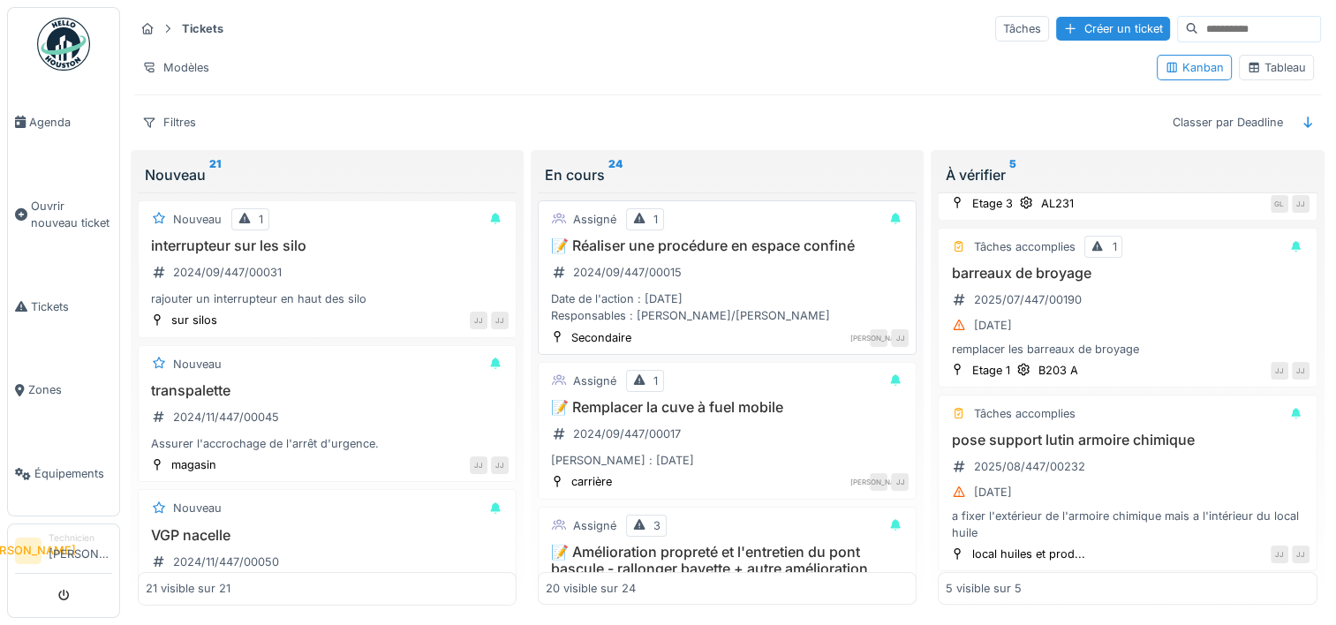
click at [809, 265] on div "📝 Réaliser une procédure en espace confiné 2024/09/447/00015 Date de l'action :…" at bounding box center [727, 280] width 363 height 87
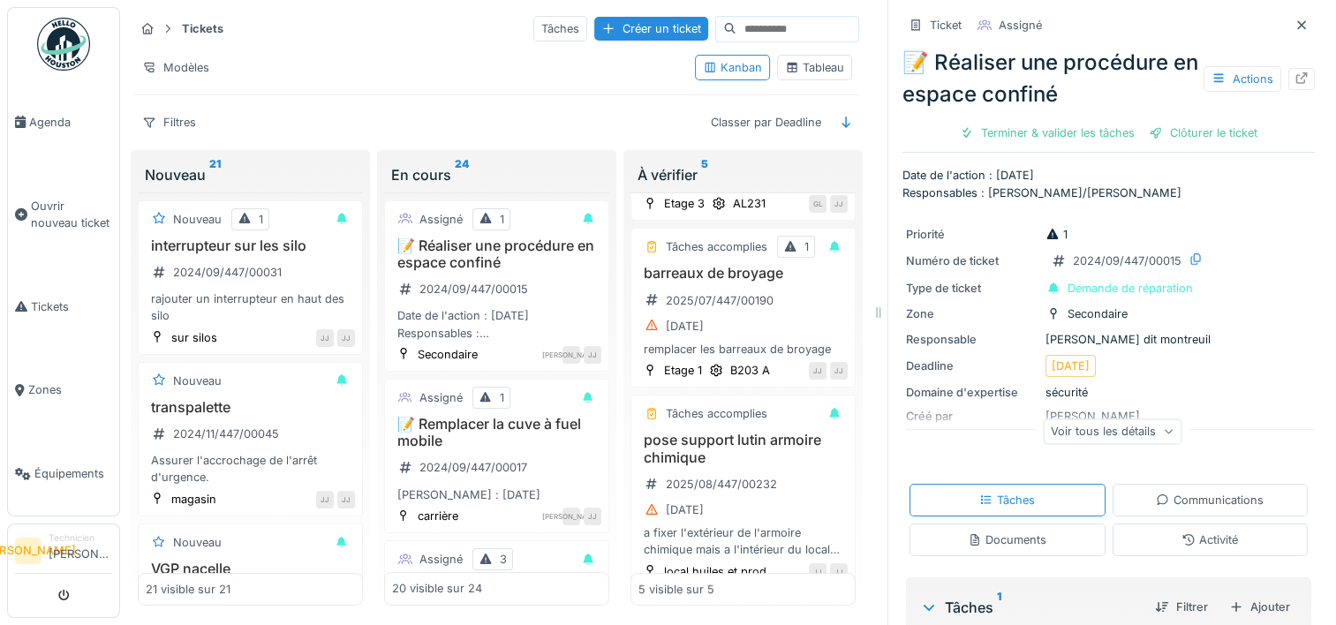
click at [1098, 426] on div "Voir tous les détails" at bounding box center [1112, 431] width 139 height 26
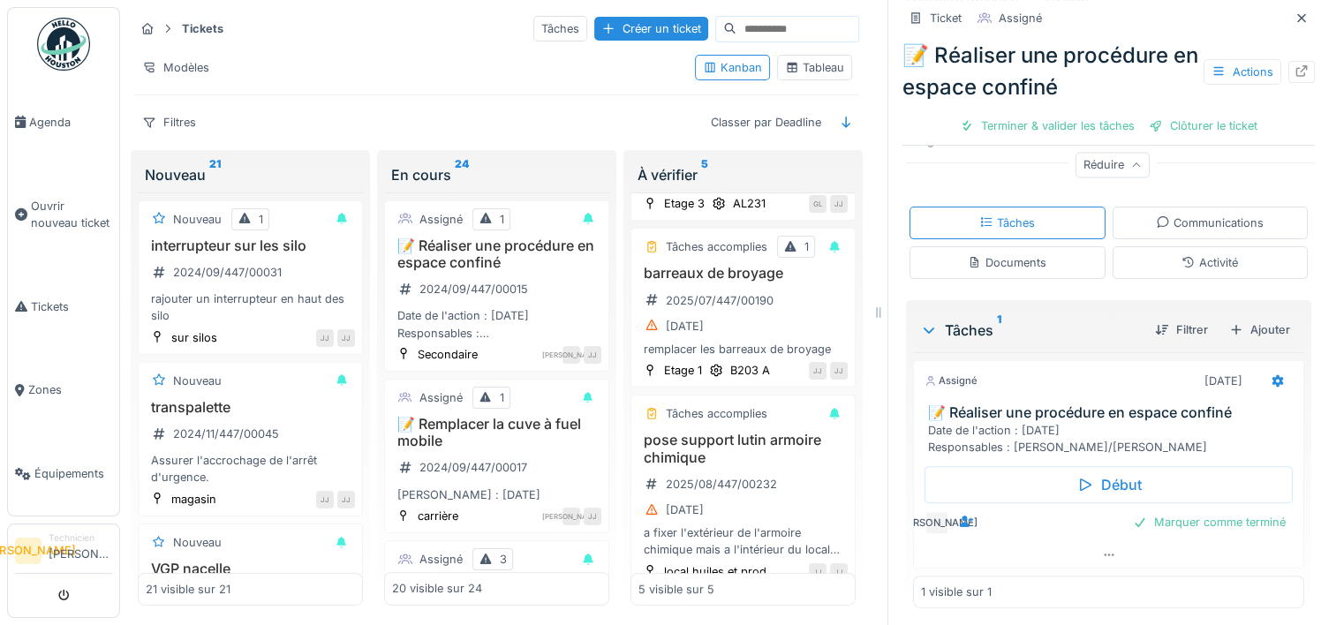
click at [1294, 78] on div at bounding box center [1301, 72] width 14 height 17
click at [1294, 21] on icon at bounding box center [1301, 17] width 14 height 11
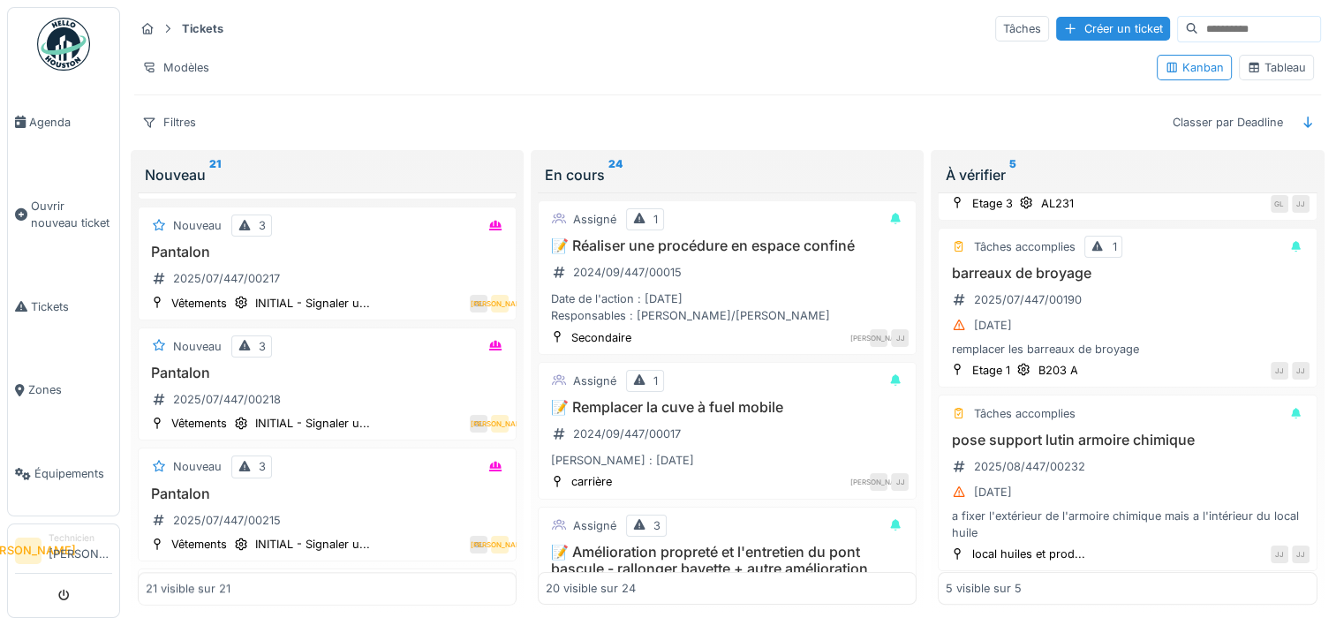
scroll to position [1766, 0]
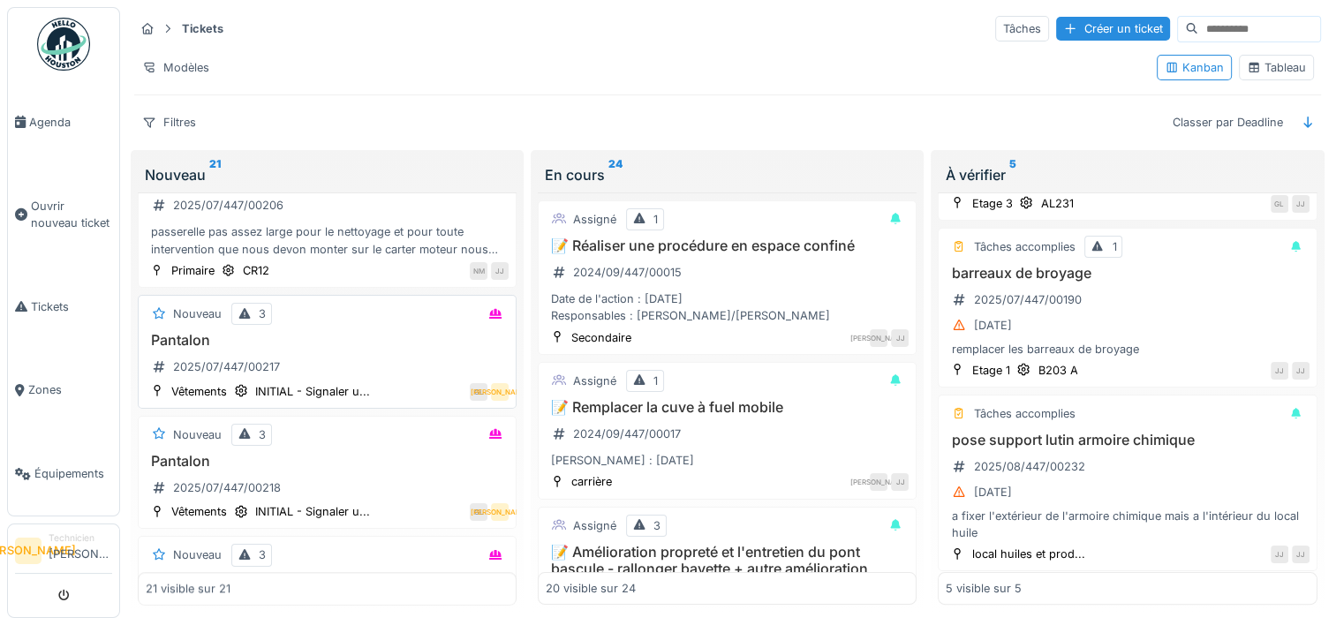
click at [340, 338] on h3 "Pantalon" at bounding box center [327, 340] width 363 height 17
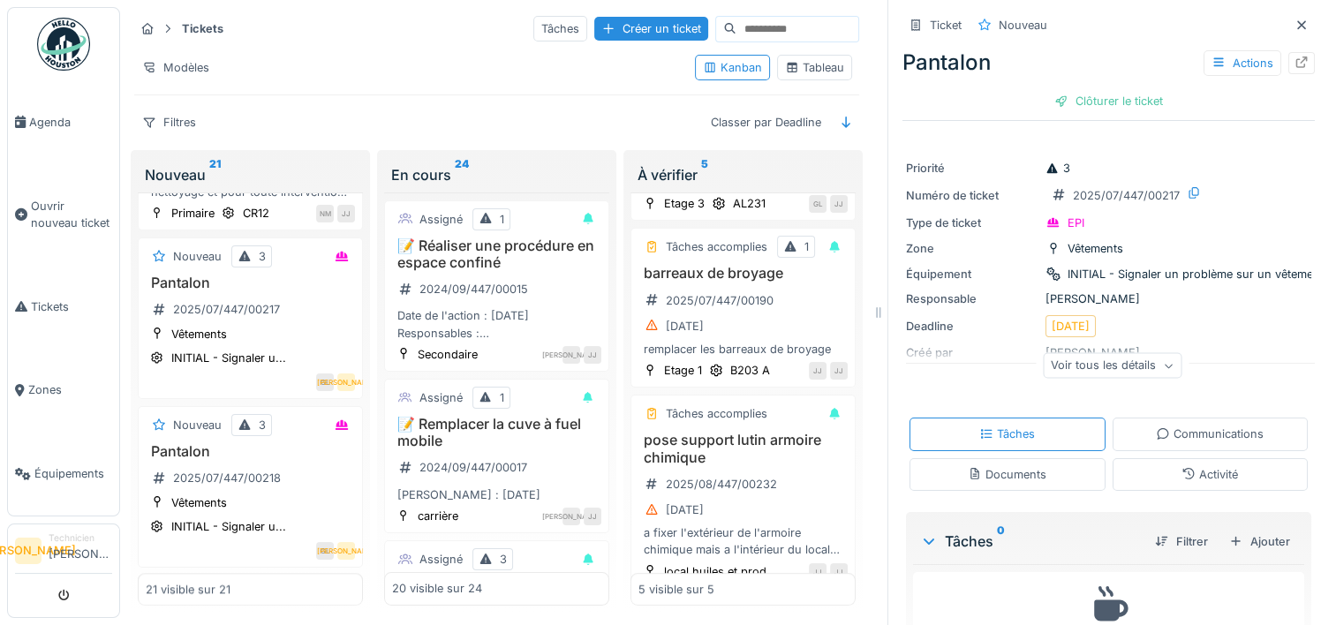
click at [1294, 25] on icon at bounding box center [1301, 24] width 14 height 11
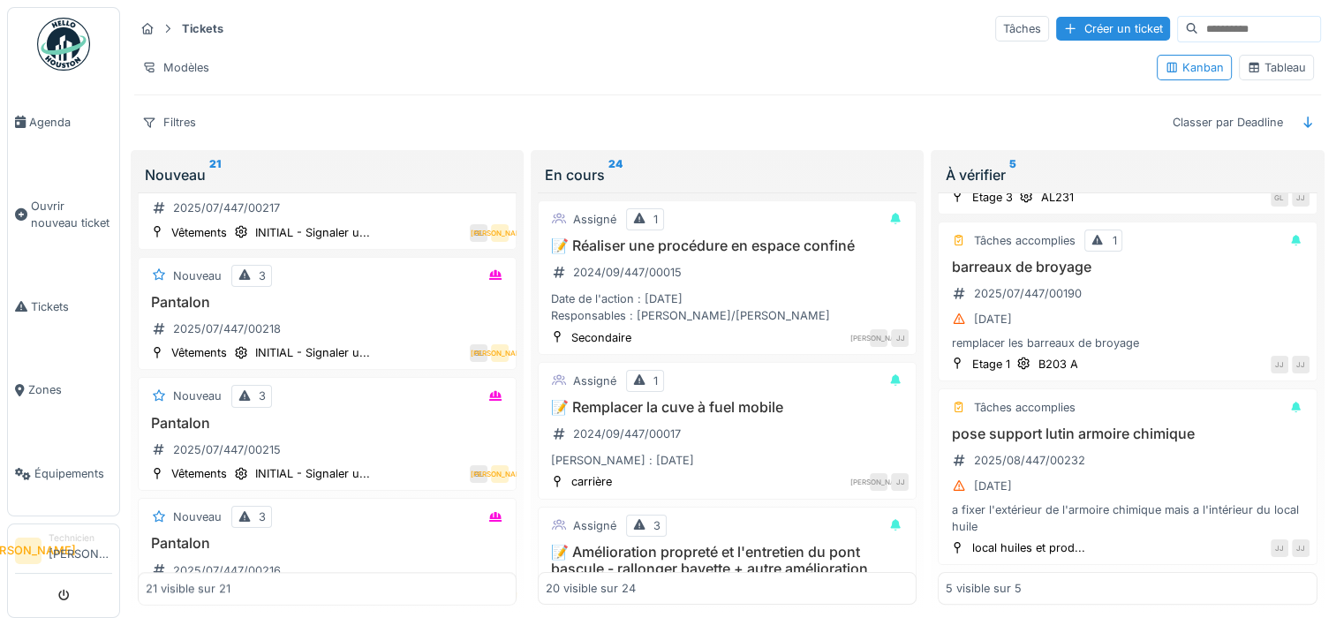
scroll to position [1766, 0]
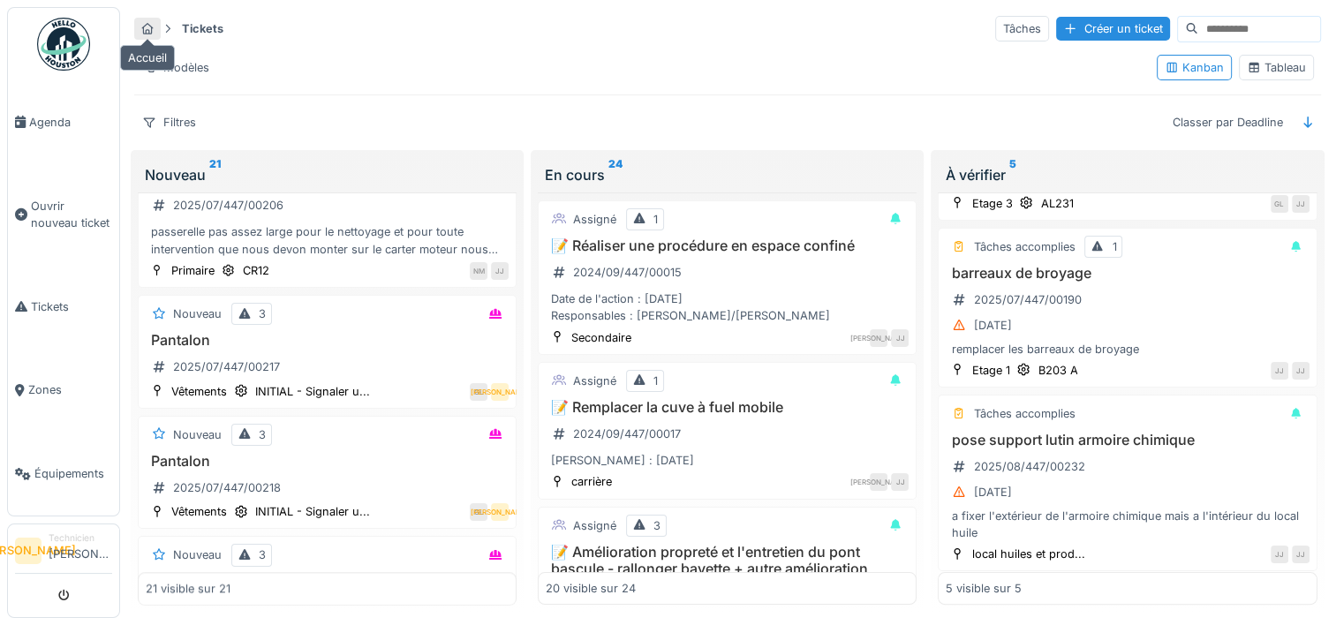
click at [149, 35] on div at bounding box center [147, 28] width 14 height 17
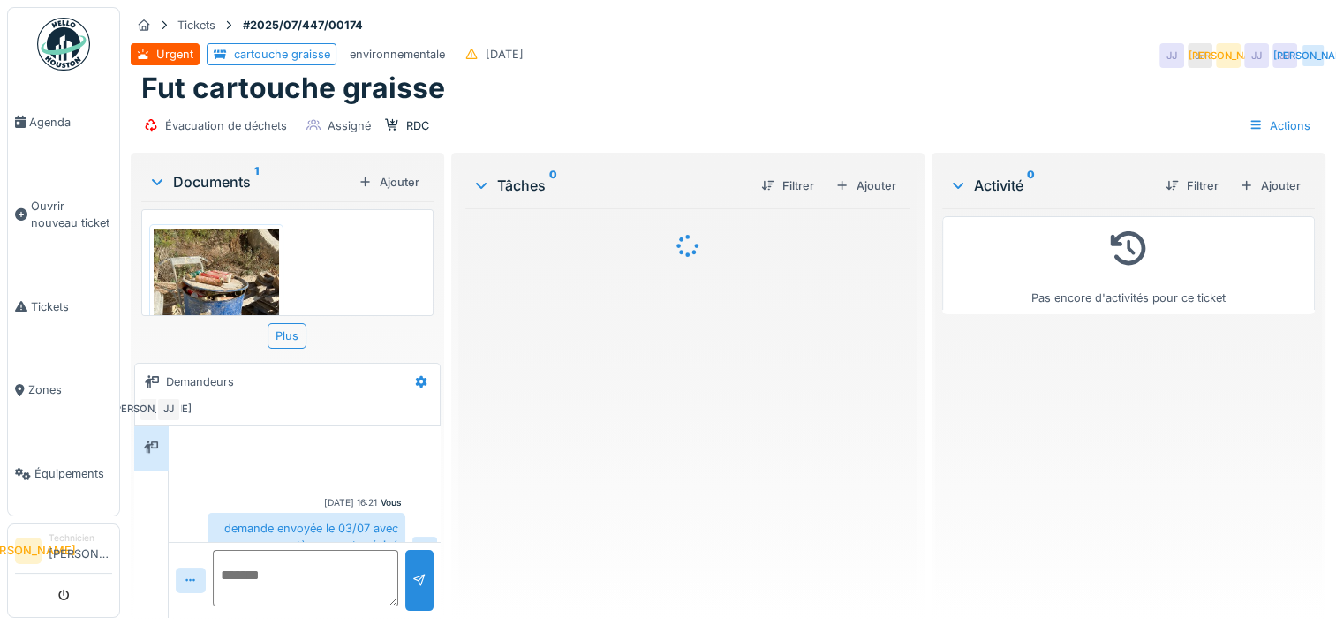
scroll to position [25, 0]
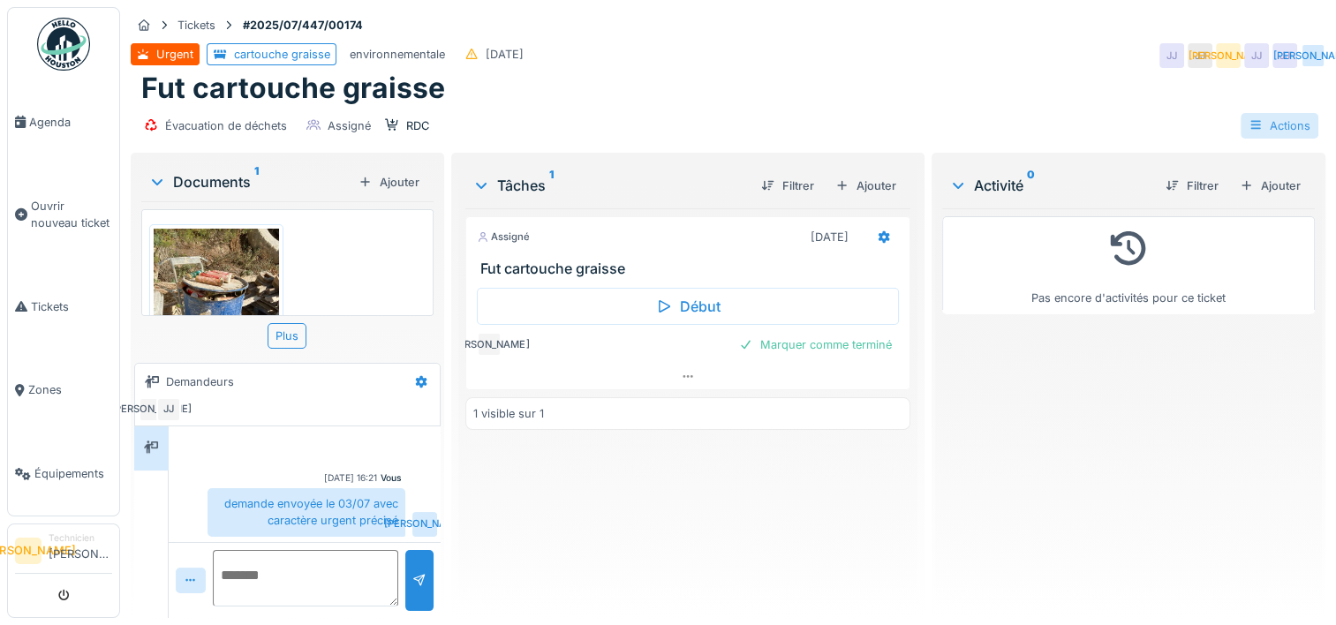
click at [1252, 114] on div "Actions" at bounding box center [1279, 126] width 78 height 26
click at [817, 88] on div "Fut cartouche graisse" at bounding box center [727, 89] width 1173 height 34
click at [1264, 113] on div "Actions" at bounding box center [1279, 126] width 78 height 26
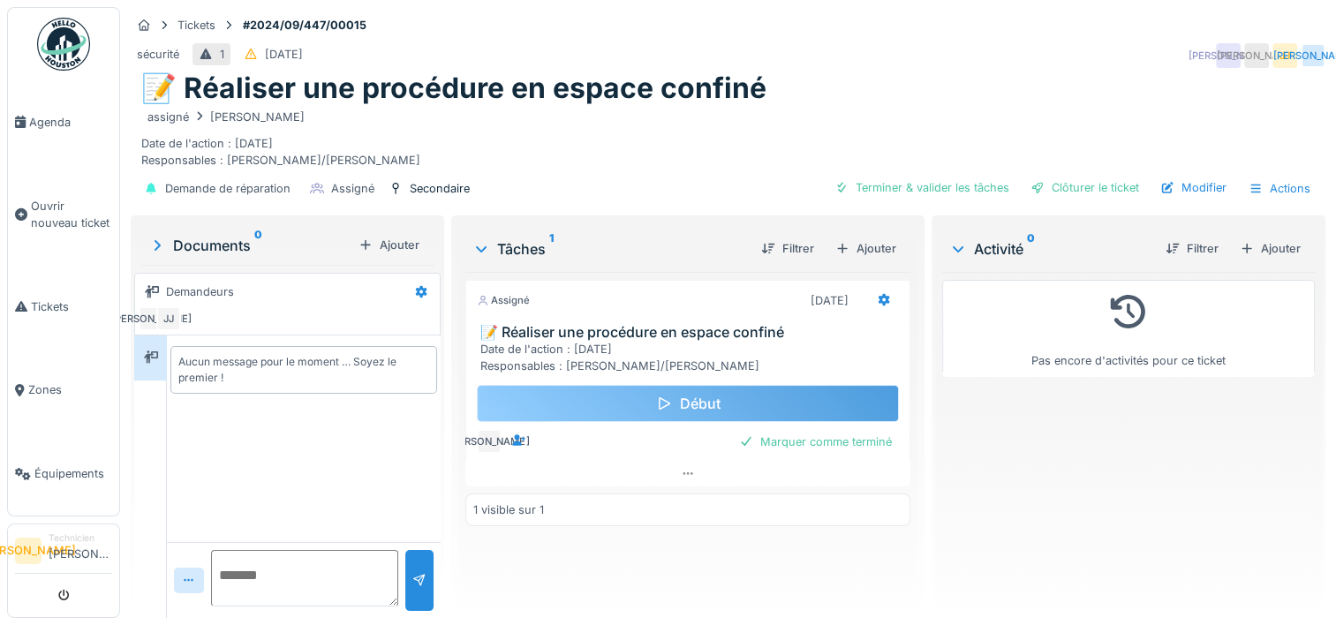
scroll to position [13, 0]
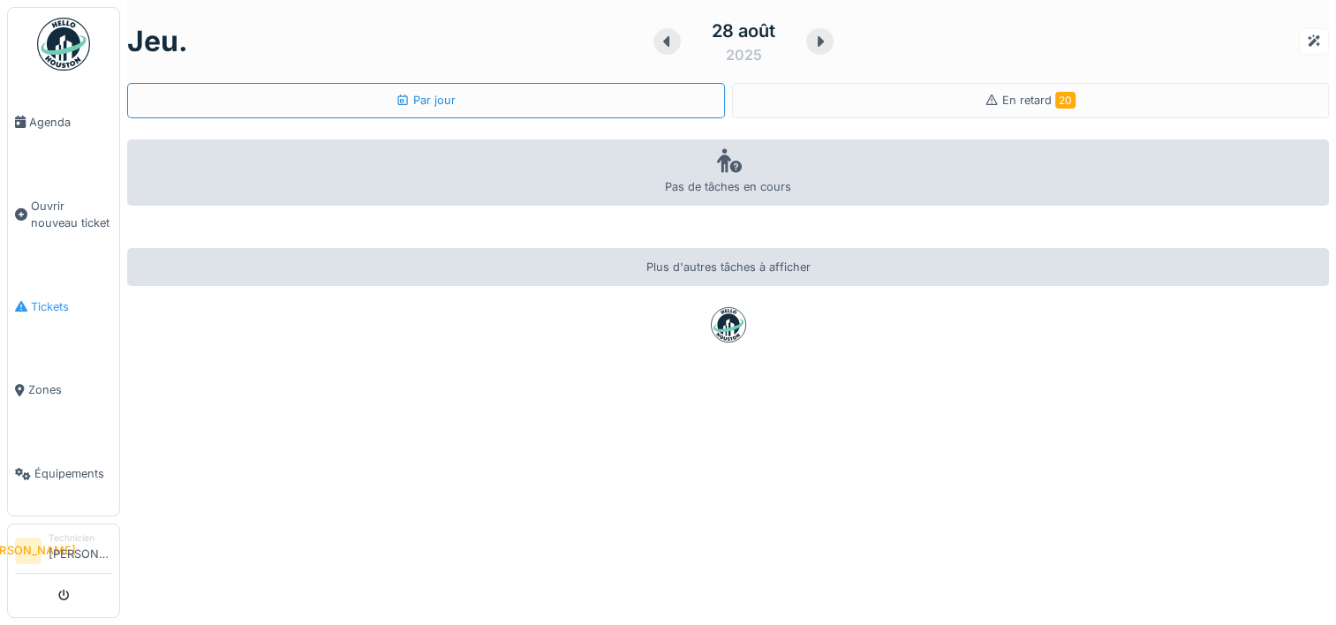
click at [73, 279] on link "Tickets" at bounding box center [63, 307] width 111 height 84
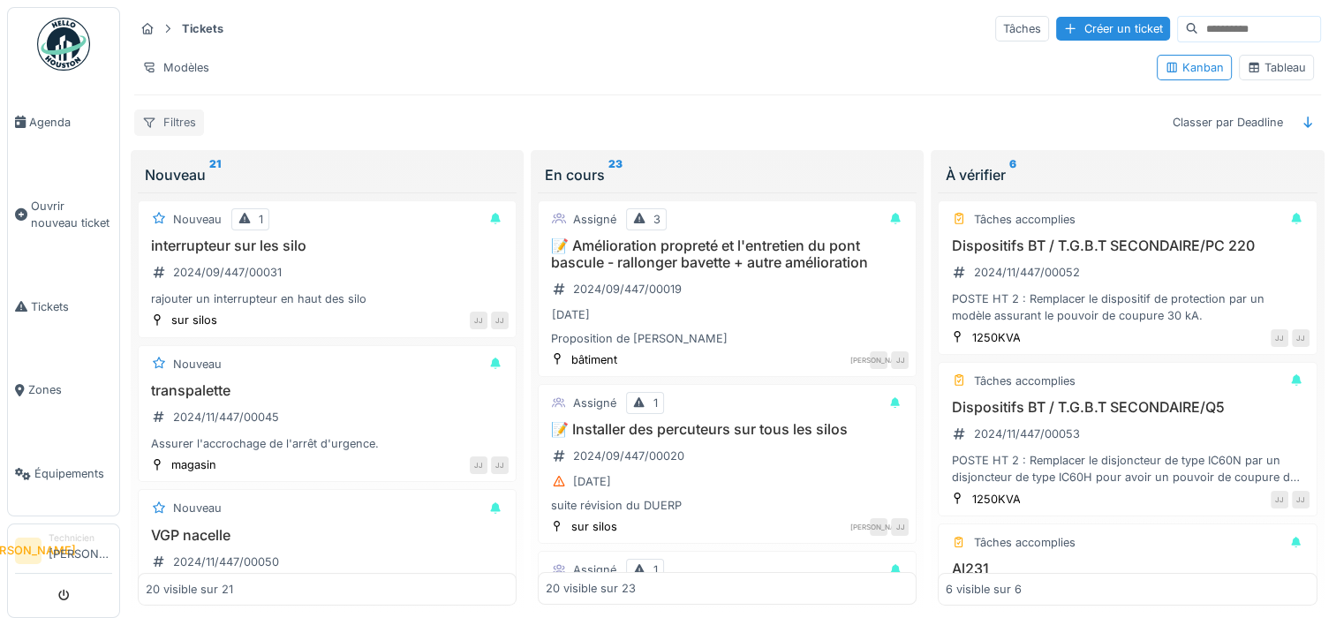
click at [168, 121] on div "Filtres" at bounding box center [169, 122] width 70 height 26
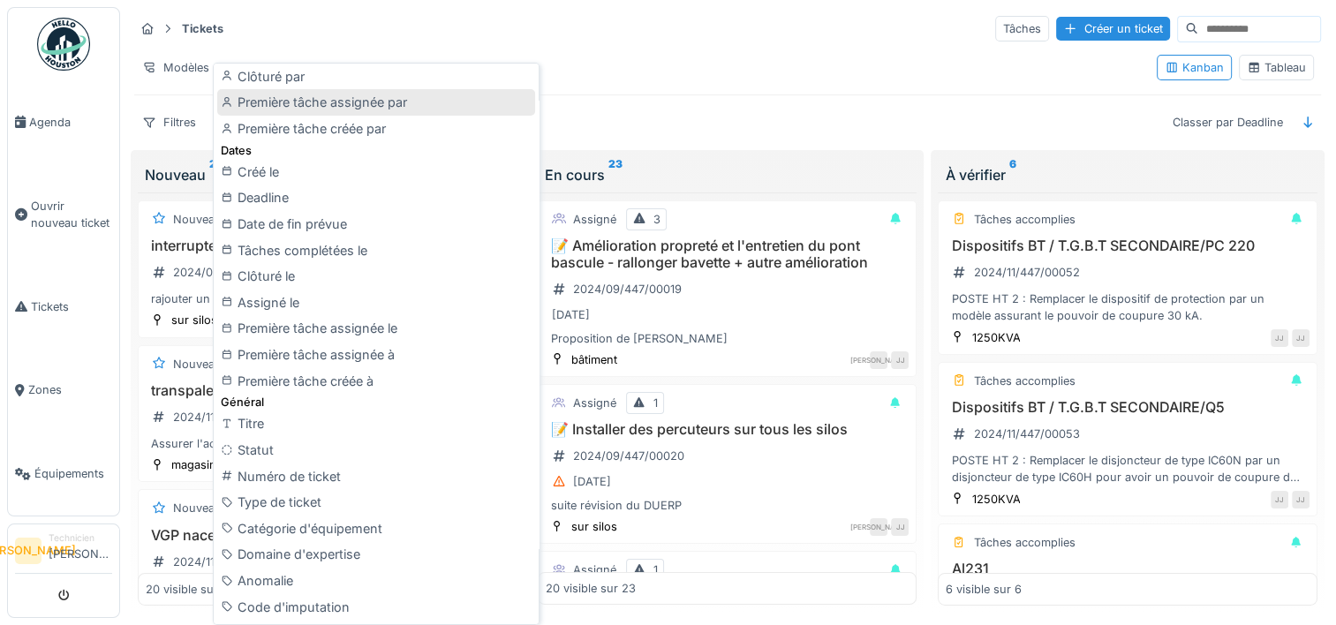
scroll to position [441, 0]
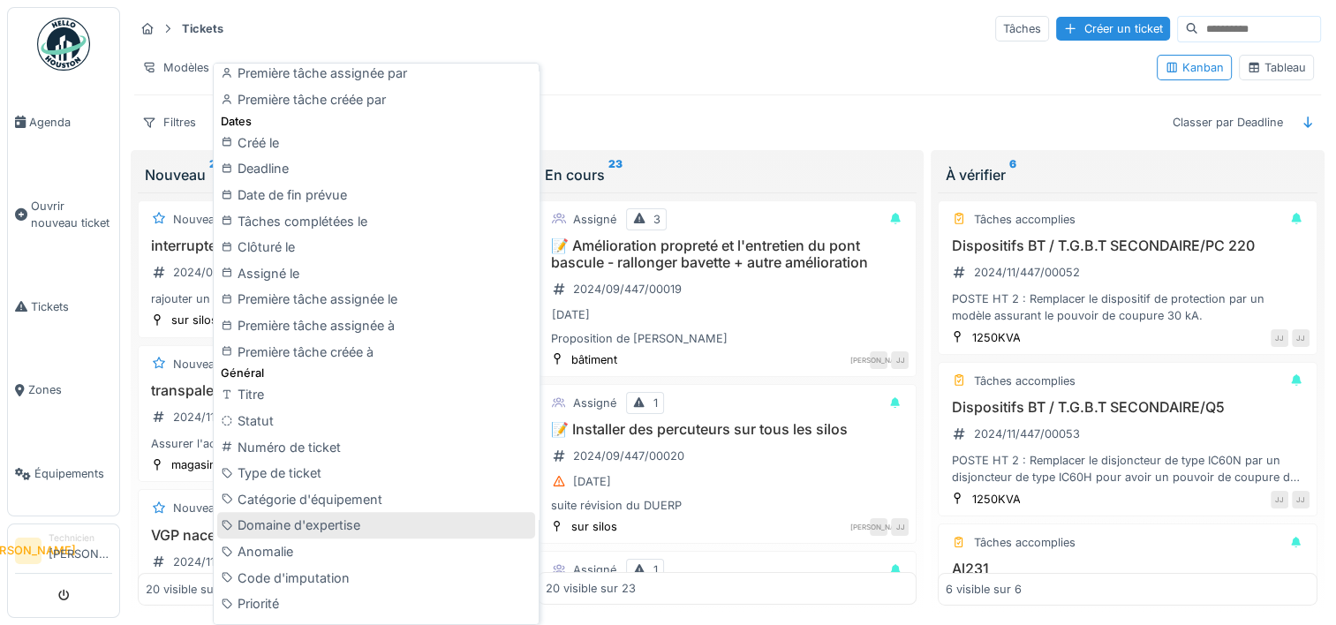
click at [397, 526] on div "Domaine d'expertise" at bounding box center [376, 525] width 318 height 26
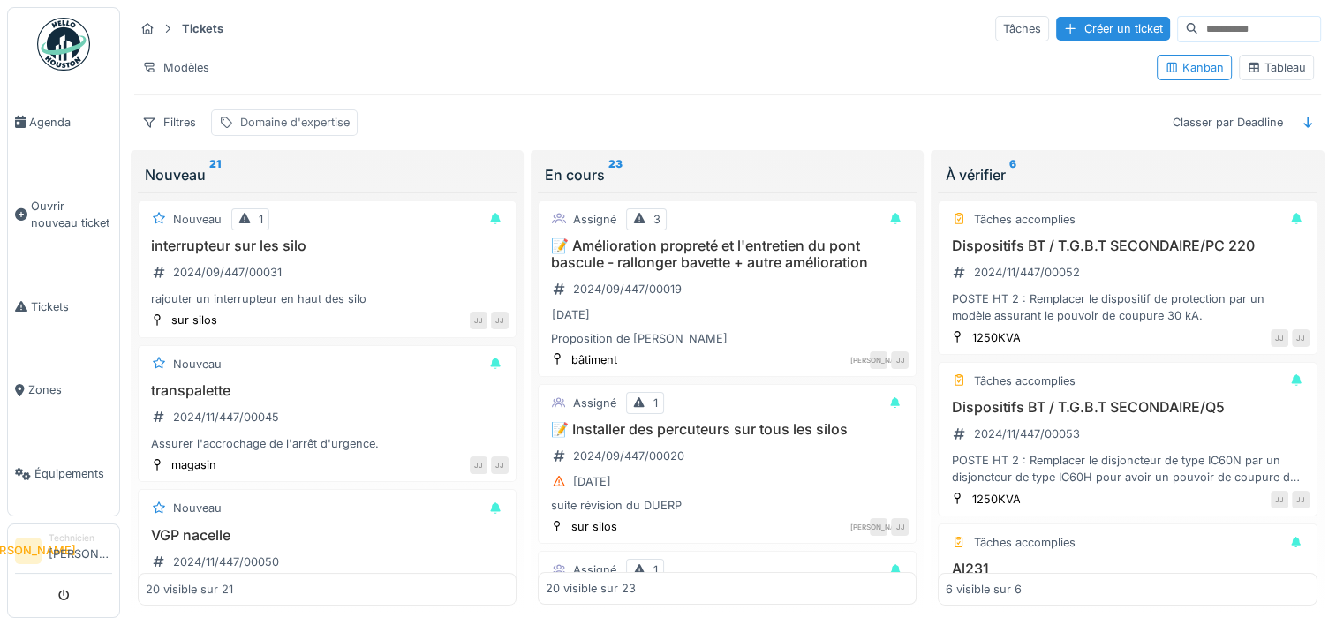
click at [271, 117] on div "Domaine d'expertise" at bounding box center [294, 122] width 109 height 17
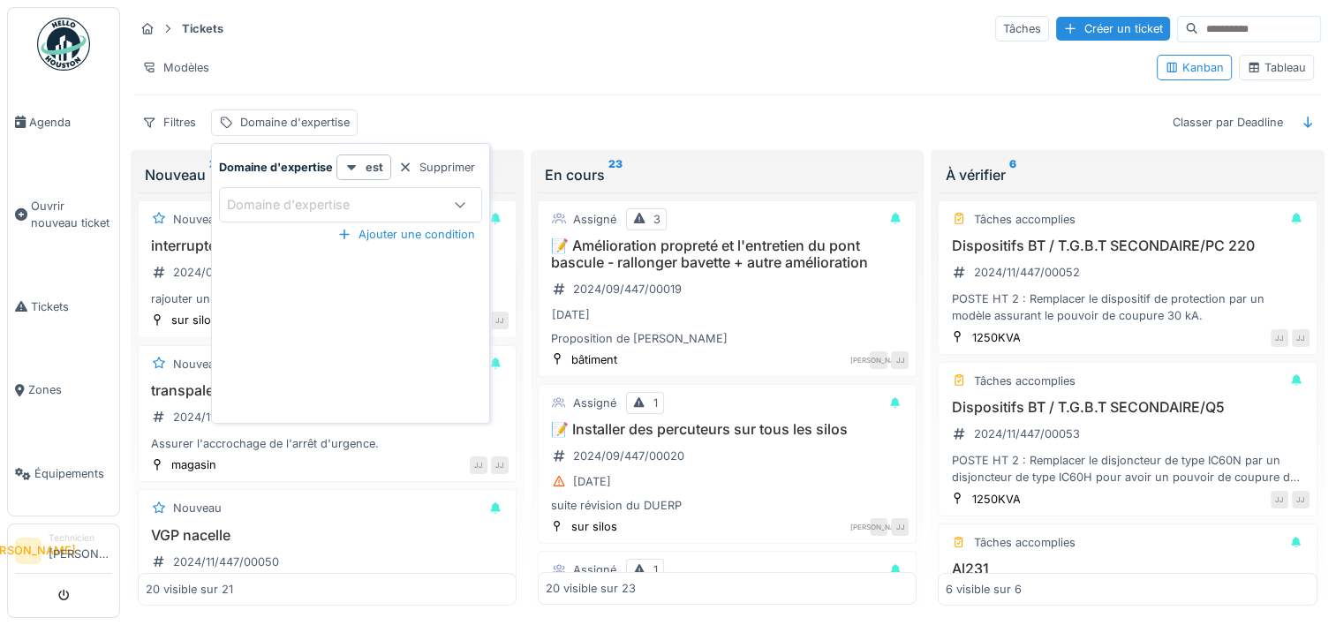
click at [341, 196] on div "Domaine d'expertise" at bounding box center [300, 204] width 147 height 19
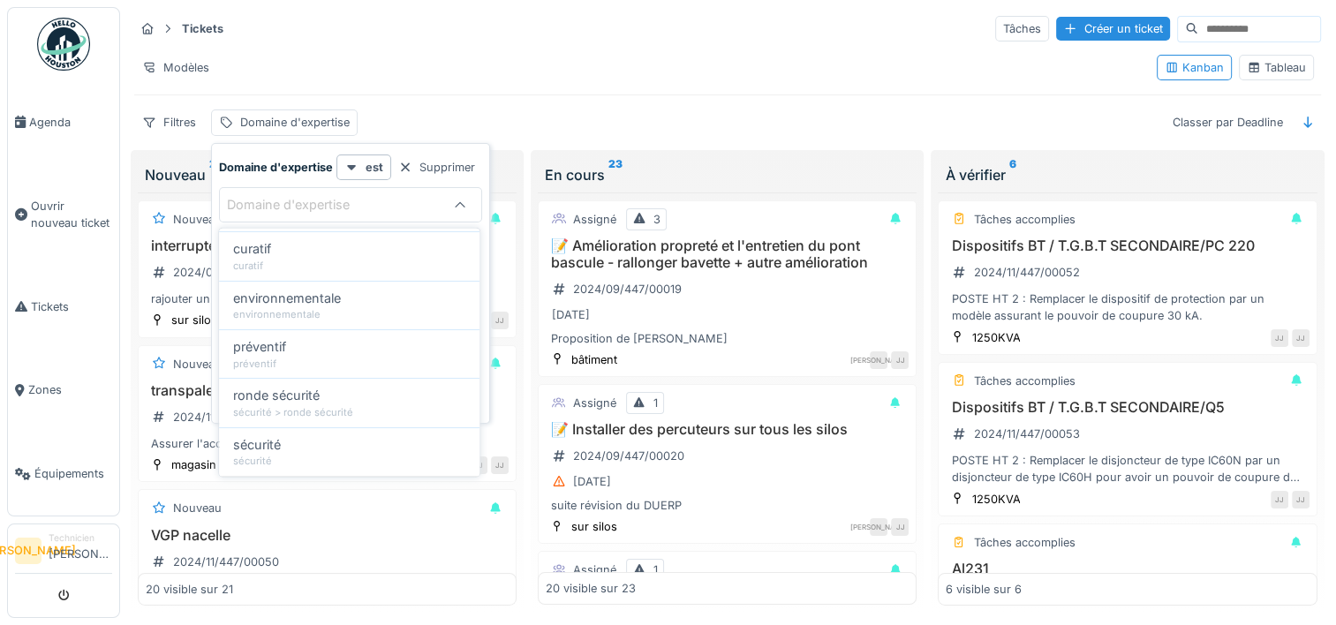
scroll to position [265, 0]
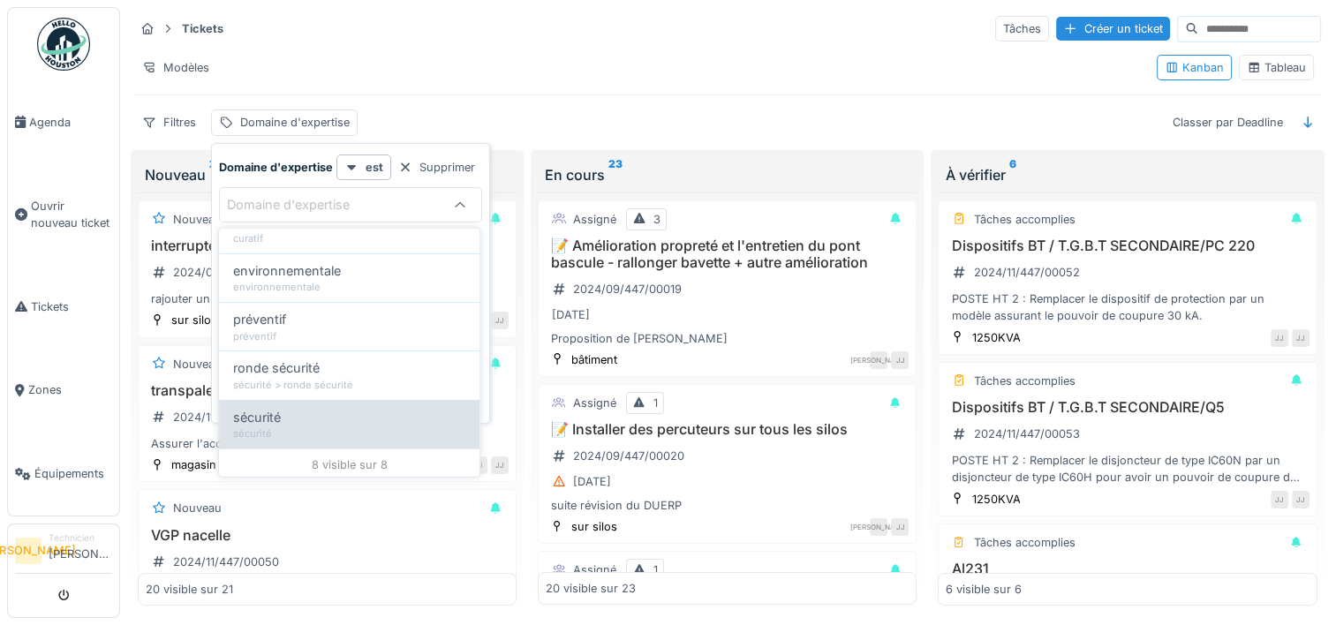
click at [367, 417] on div "sécurité" at bounding box center [349, 416] width 232 height 19
type input "****"
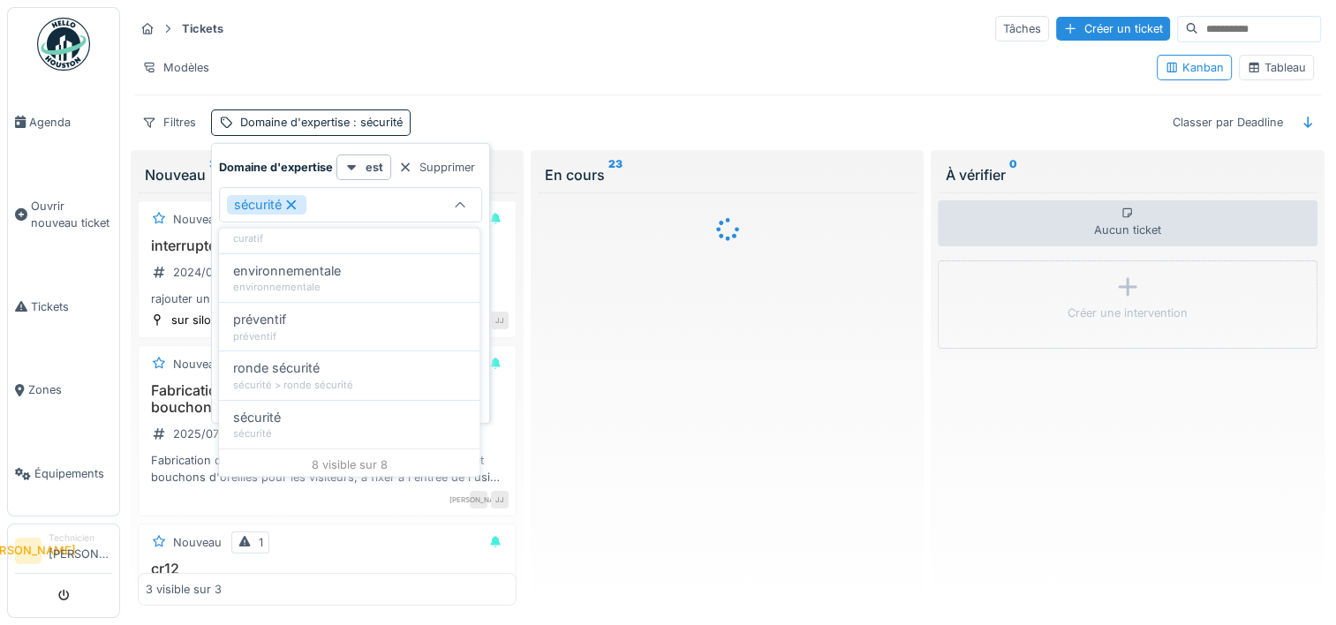
click at [561, 103] on div "Tickets Tâches Créer un ticket Modèles Kanban Tableau Filtres Domaine d'experti…" at bounding box center [727, 75] width 1201 height 136
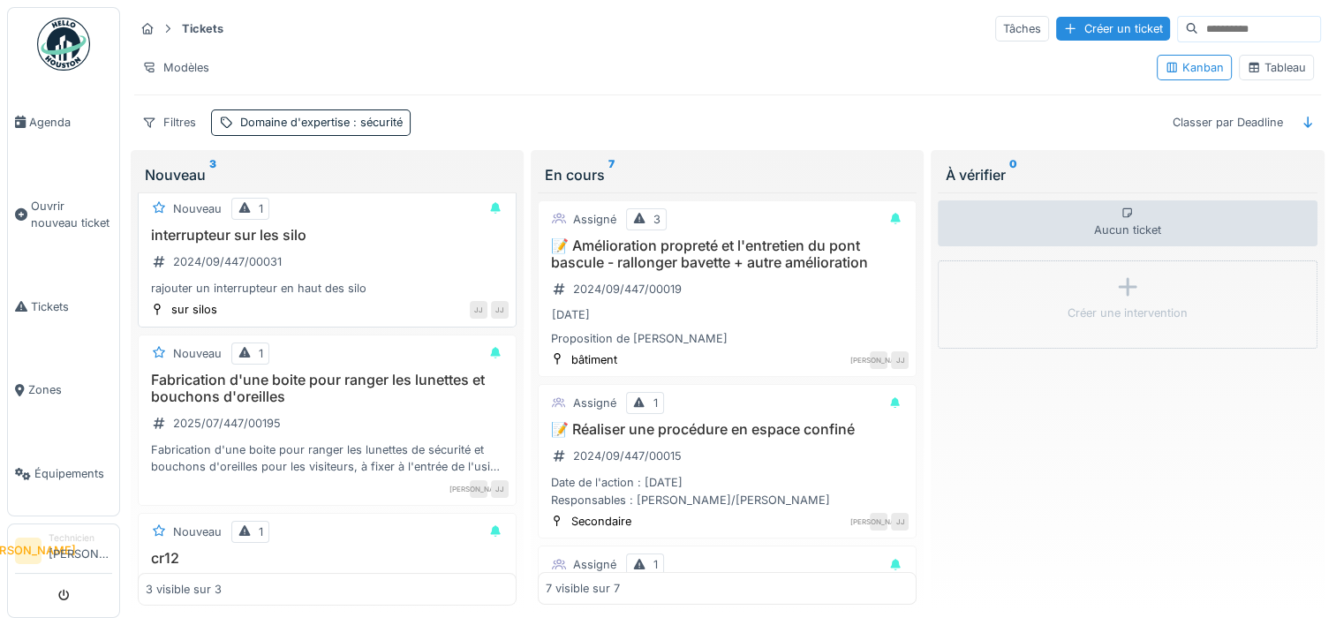
scroll to position [0, 0]
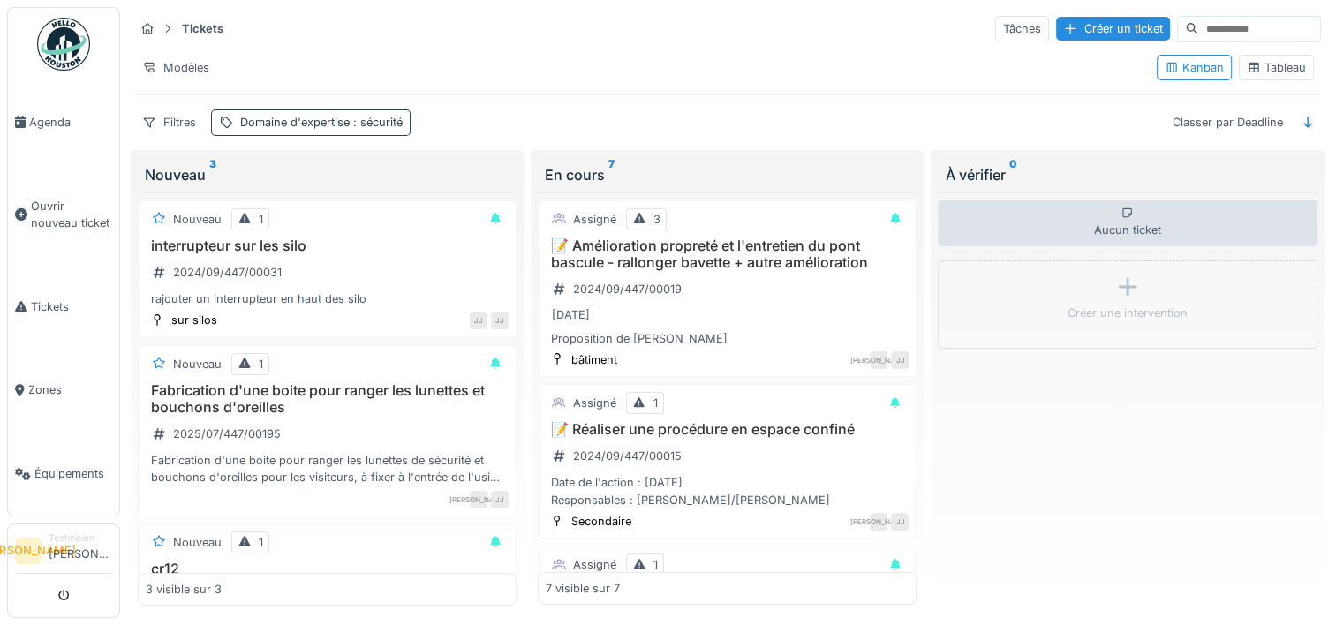
click at [374, 116] on span ": sécurité" at bounding box center [376, 122] width 53 height 13
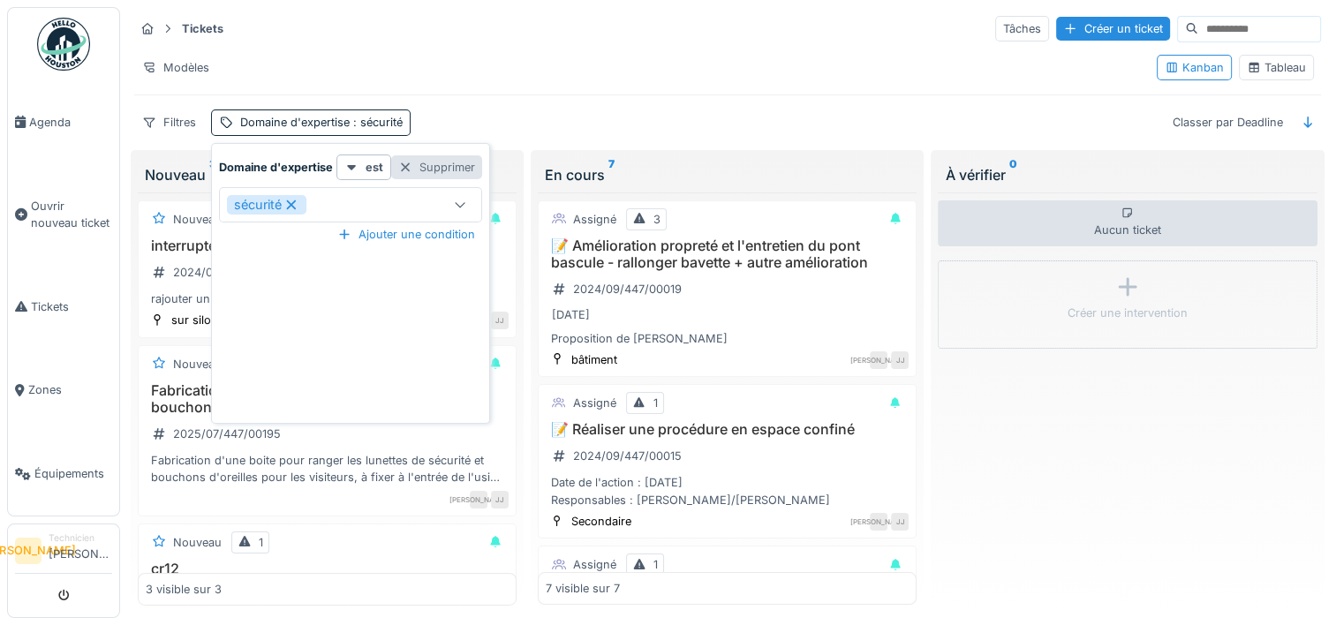
click at [443, 162] on div "Supprimer" at bounding box center [436, 167] width 91 height 24
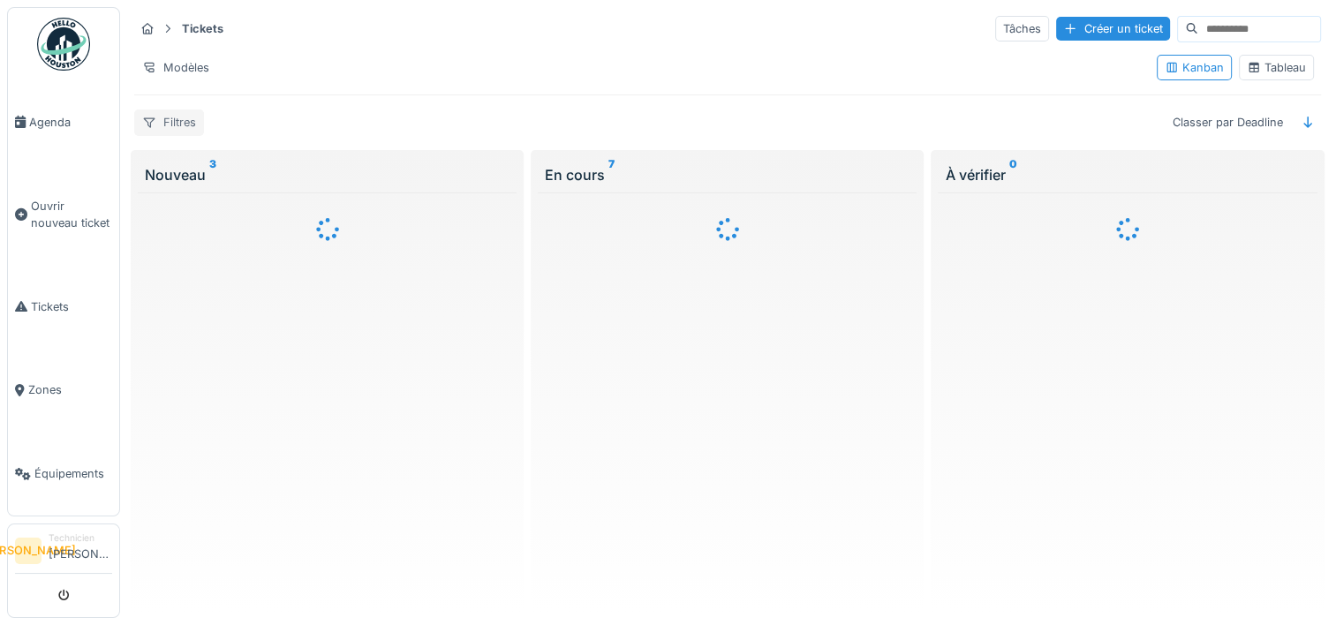
click at [189, 127] on div "Filtres" at bounding box center [169, 122] width 70 height 26
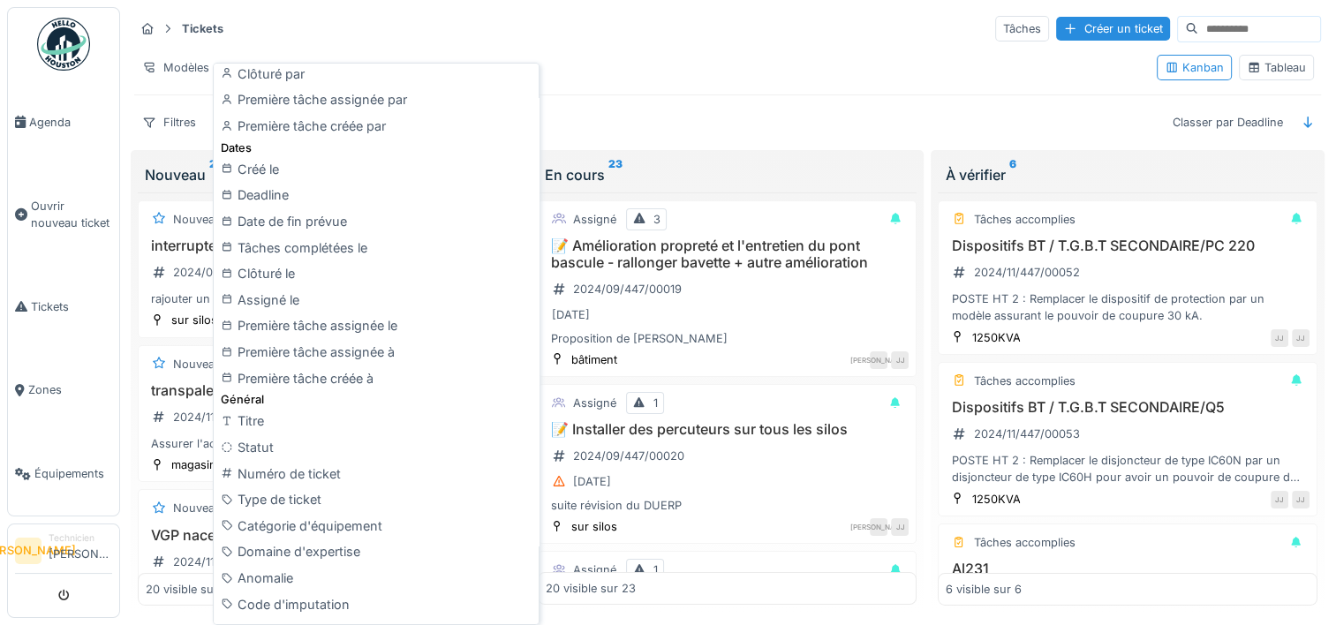
scroll to position [441, 0]
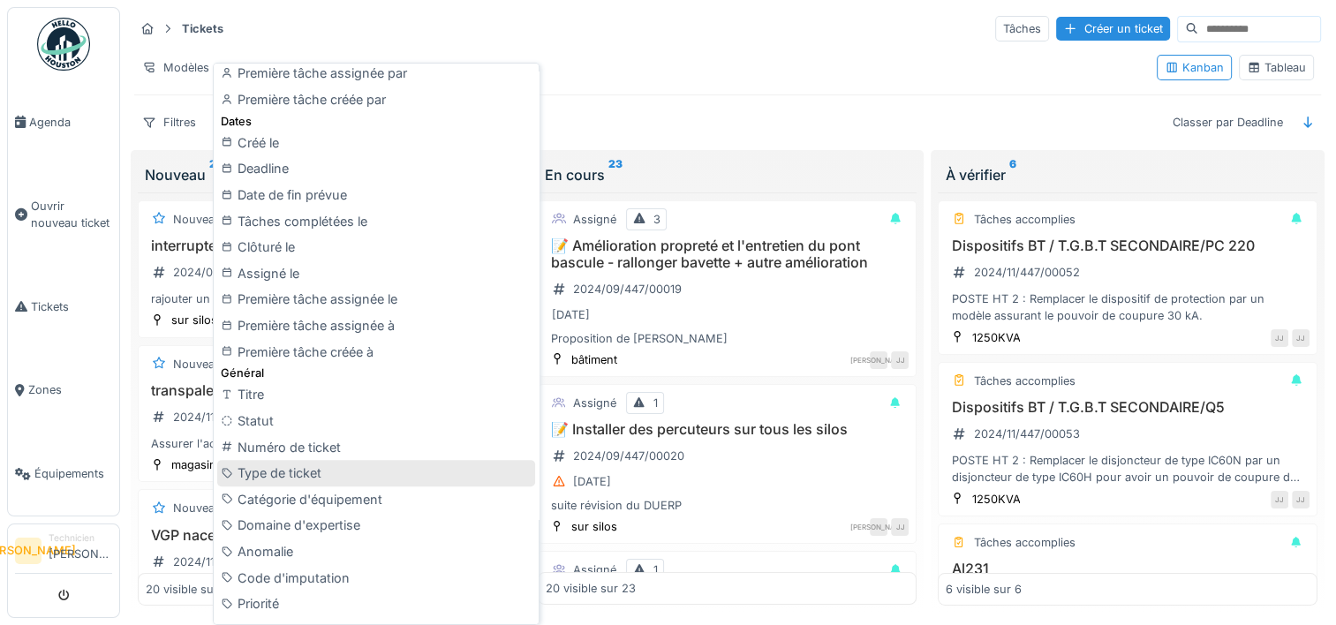
click at [360, 466] on div "Type de ticket" at bounding box center [376, 473] width 318 height 26
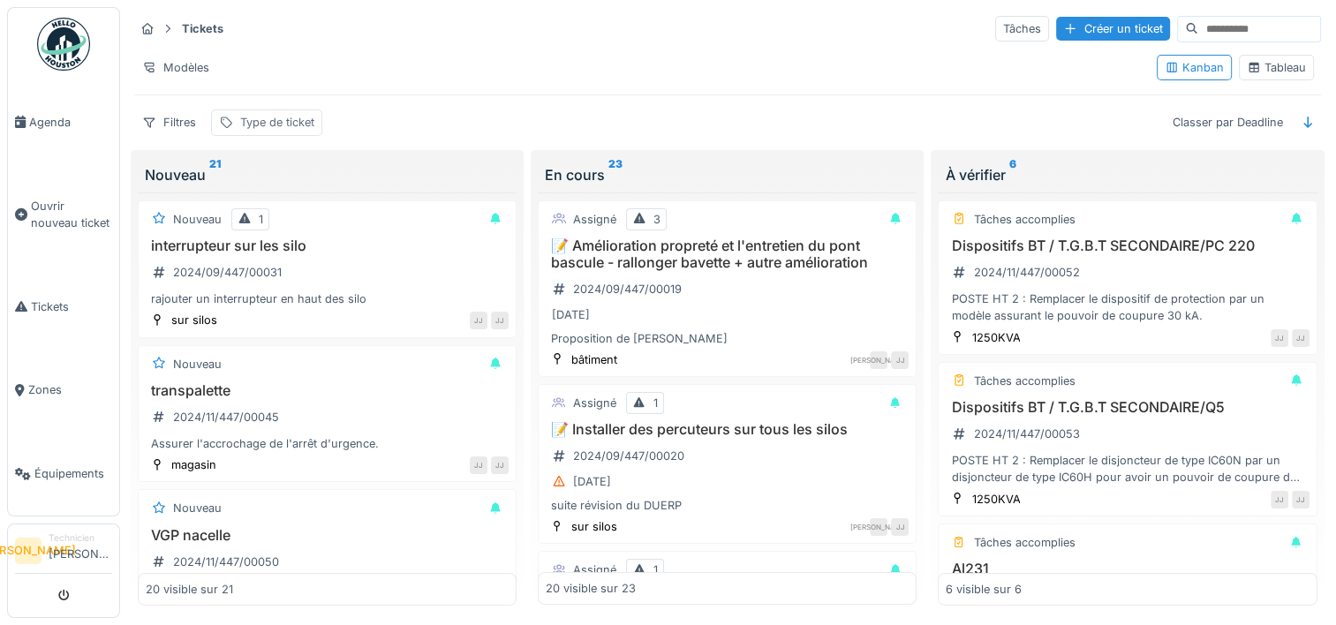
click at [241, 131] on div "Type de ticket" at bounding box center [266, 122] width 111 height 26
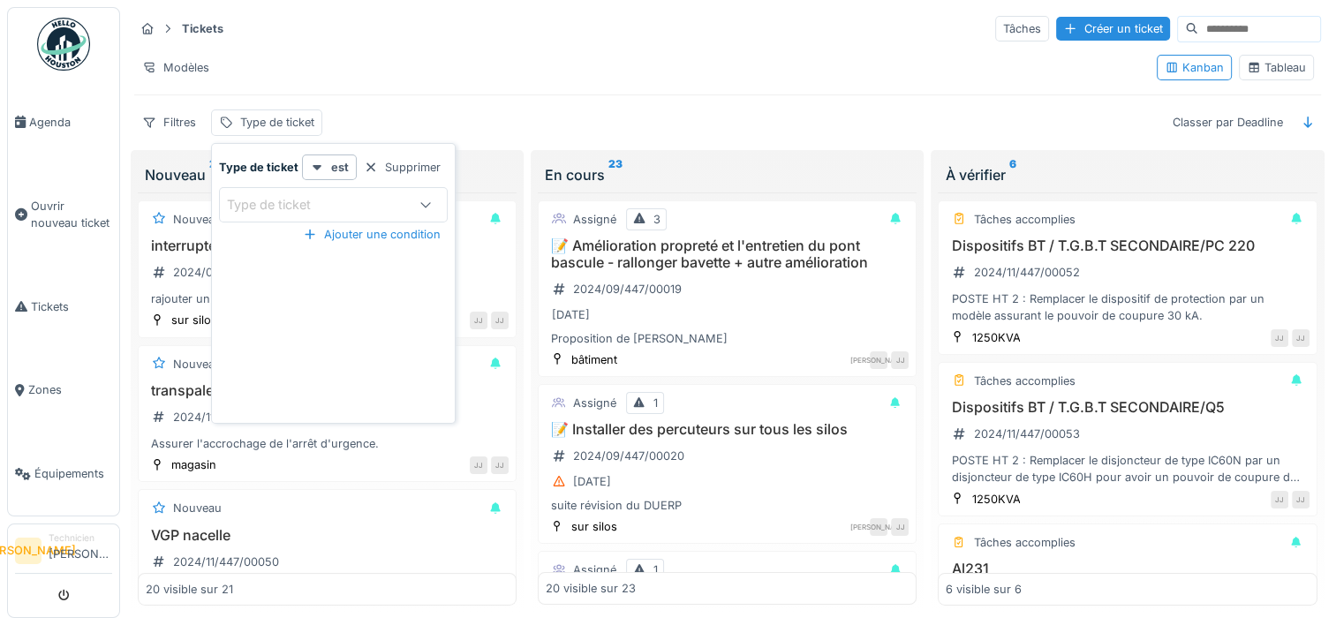
click at [366, 207] on div "Type de ticket" at bounding box center [315, 204] width 177 height 19
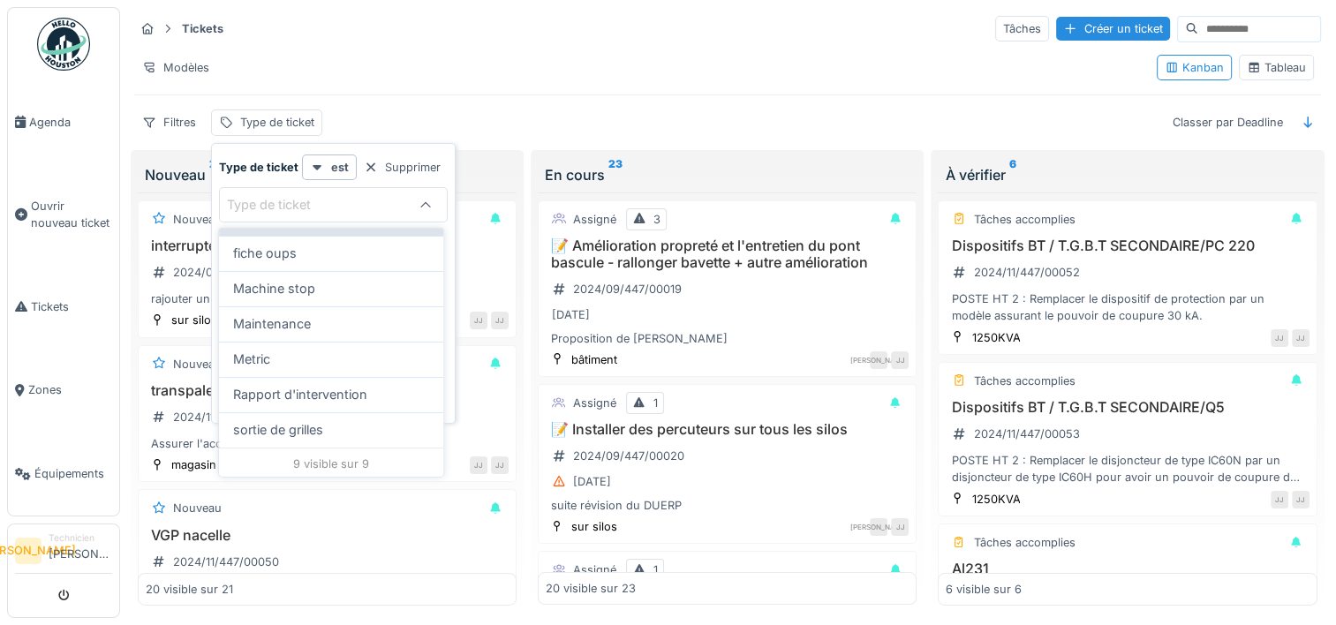
scroll to position [194, 0]
click at [433, 170] on div "Supprimer" at bounding box center [402, 167] width 91 height 24
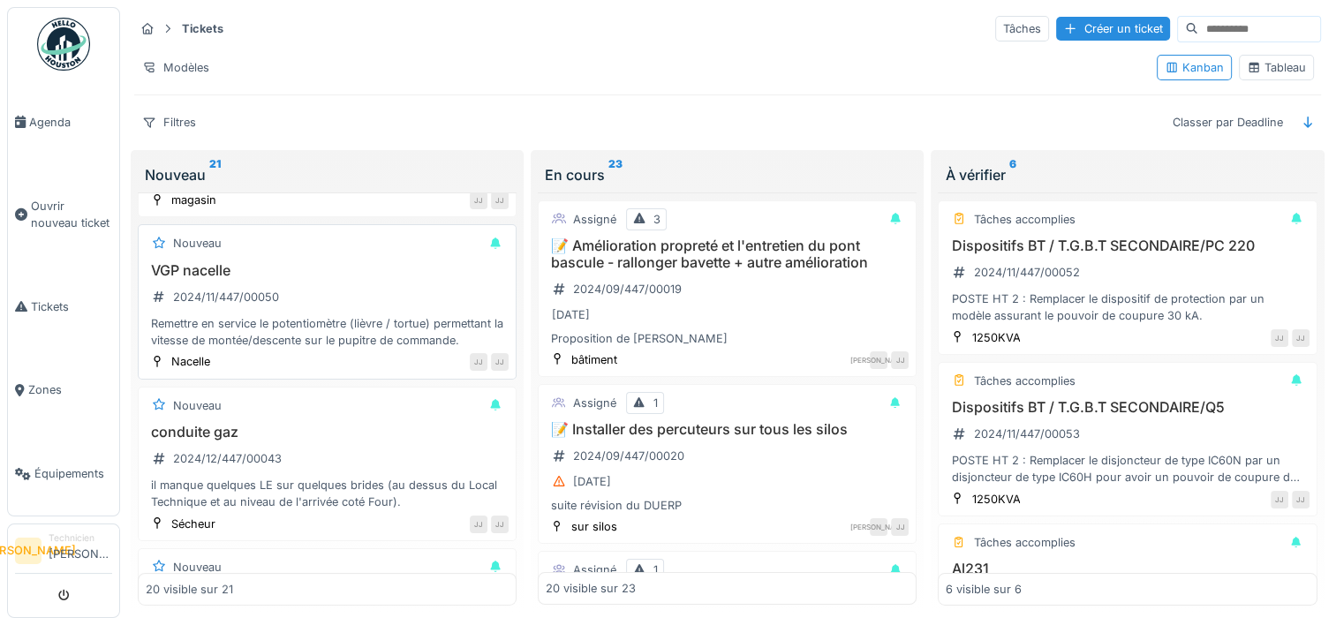
scroll to position [0, 0]
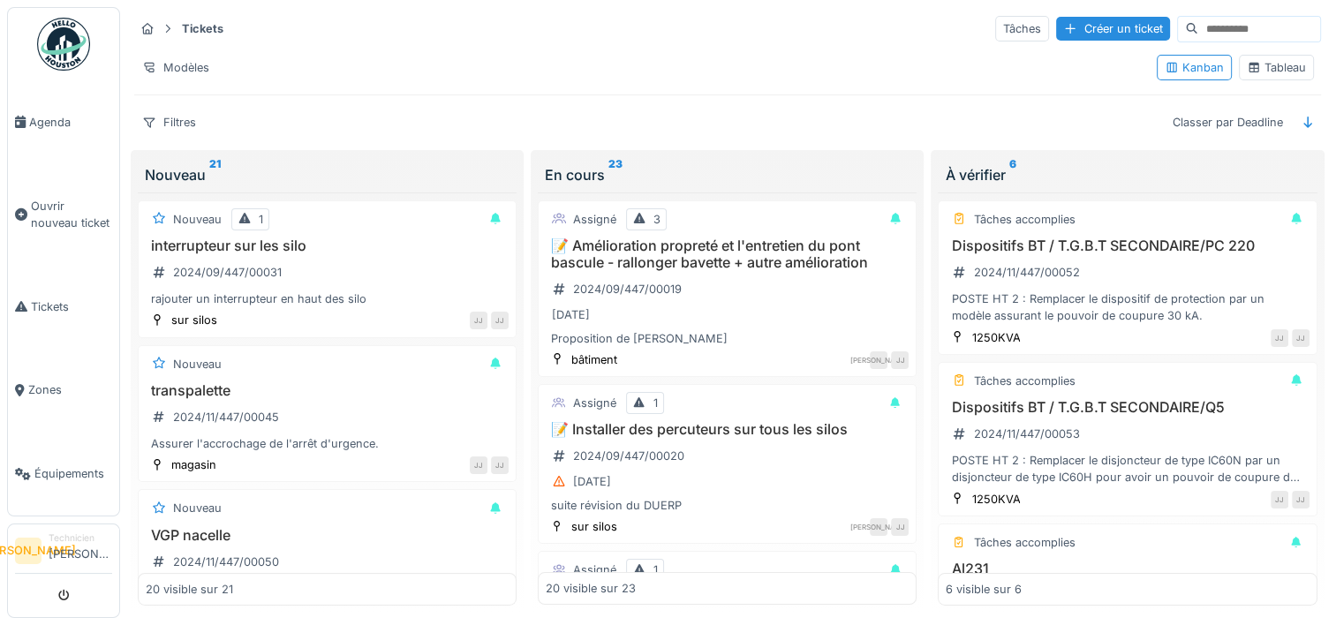
click at [219, 166] on sup "21" at bounding box center [214, 174] width 11 height 21
click at [169, 123] on div "Filtres" at bounding box center [169, 122] width 70 height 26
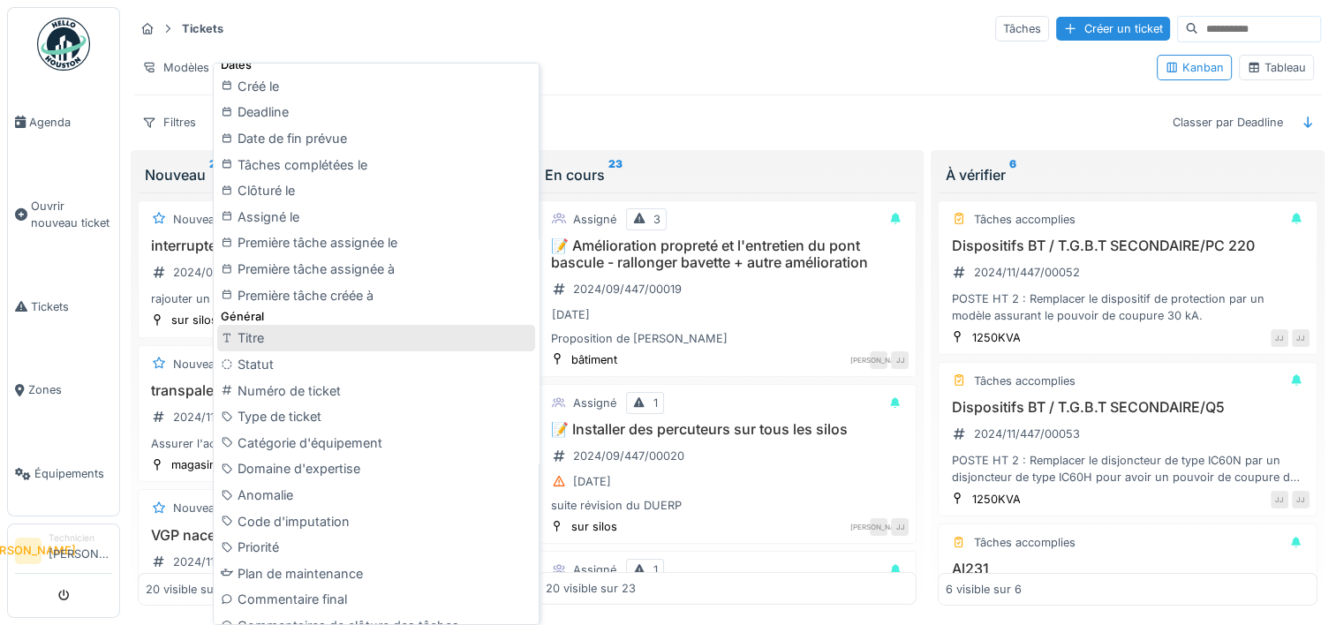
scroll to position [530, 0]
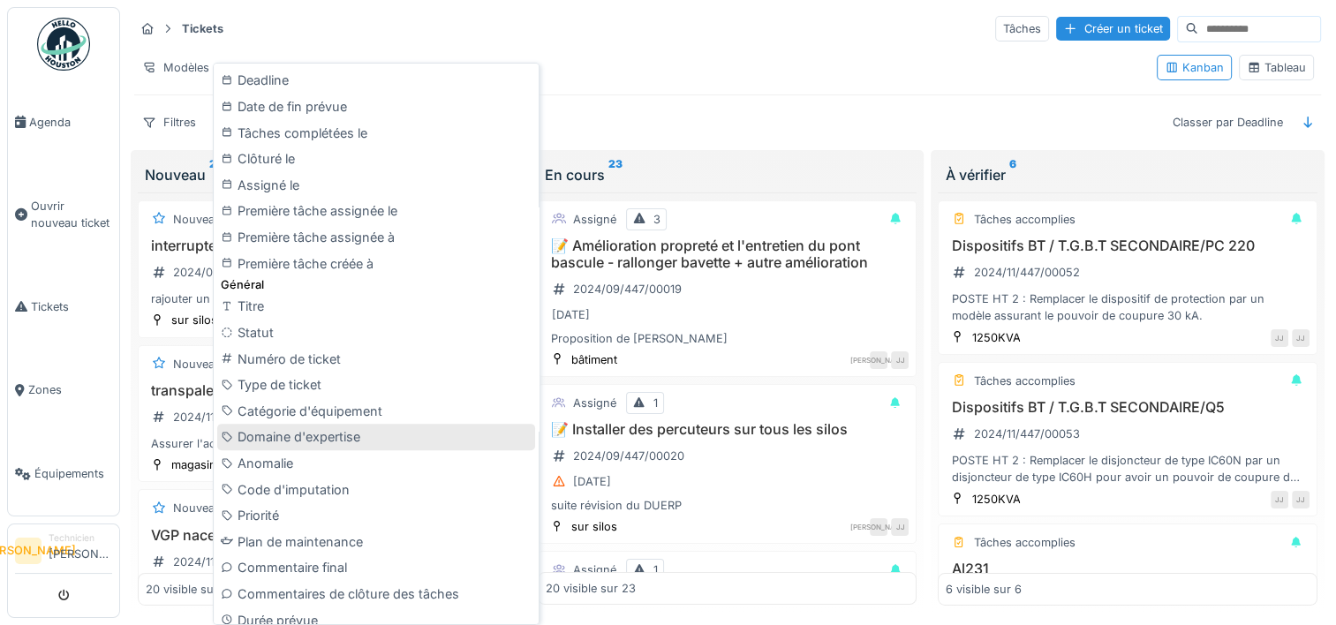
click at [374, 441] on div "Domaine d'expertise" at bounding box center [376, 437] width 318 height 26
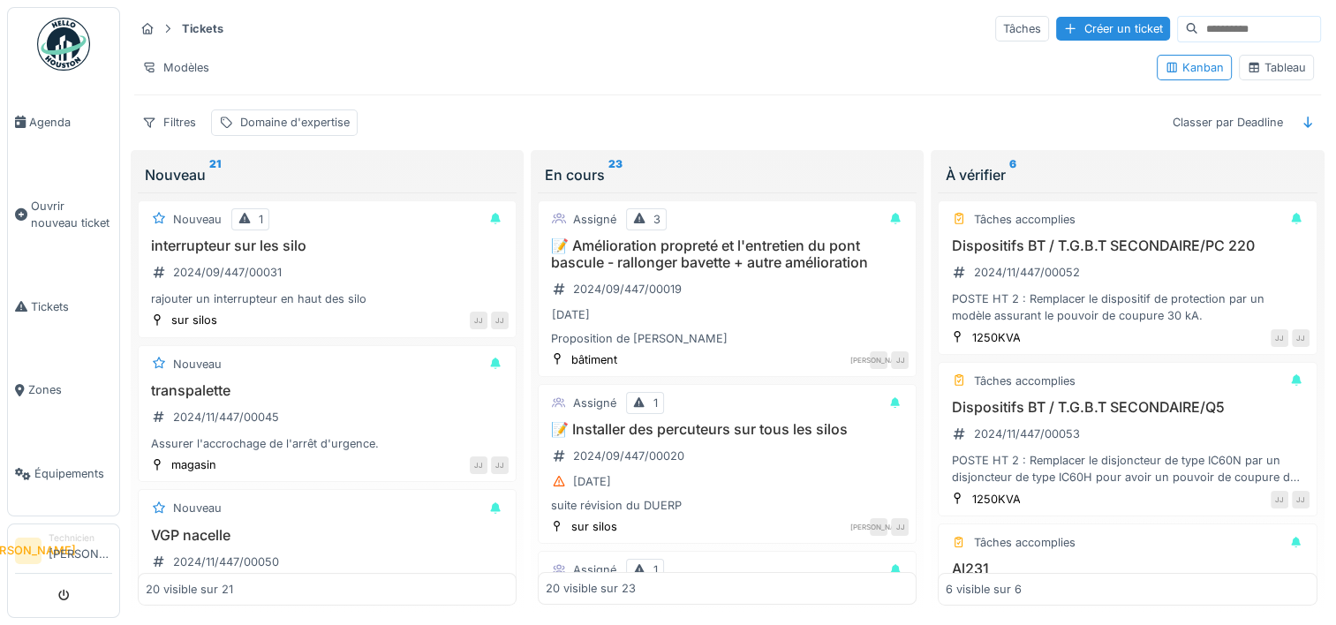
click at [226, 174] on div "Nouveau 21" at bounding box center [327, 174] width 365 height 21
click at [268, 124] on div "Domaine d'expertise" at bounding box center [294, 122] width 109 height 17
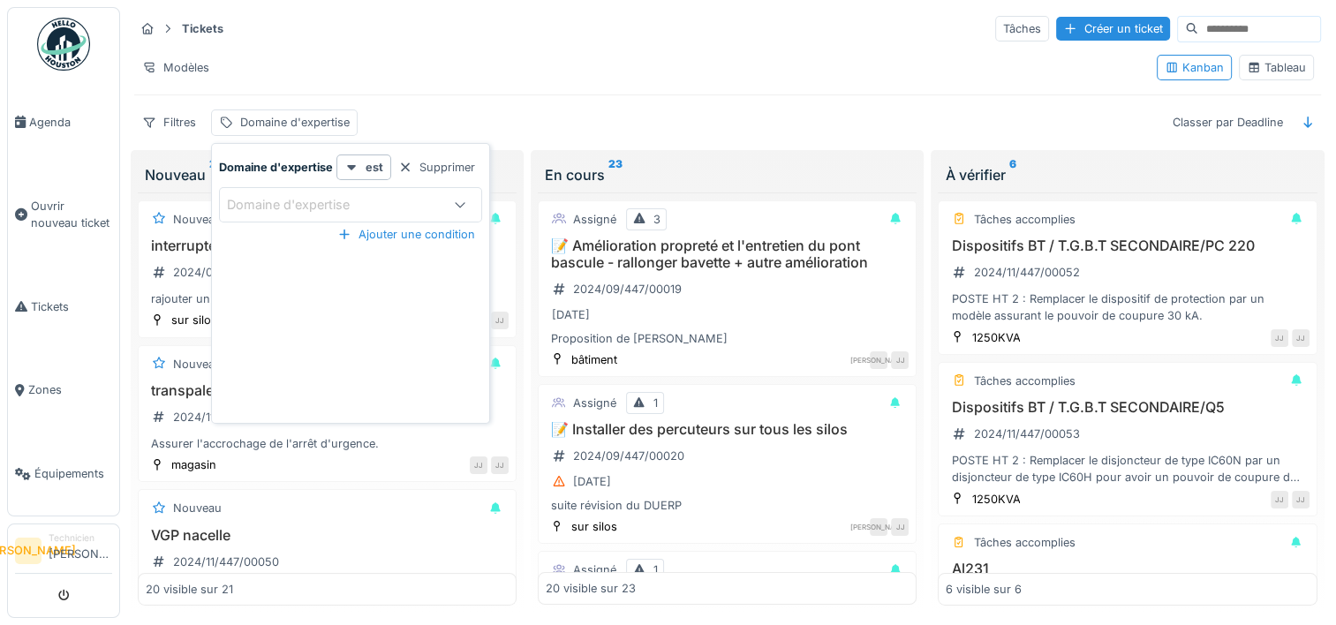
click at [383, 203] on div "Domaine d'expertise" at bounding box center [331, 204] width 208 height 19
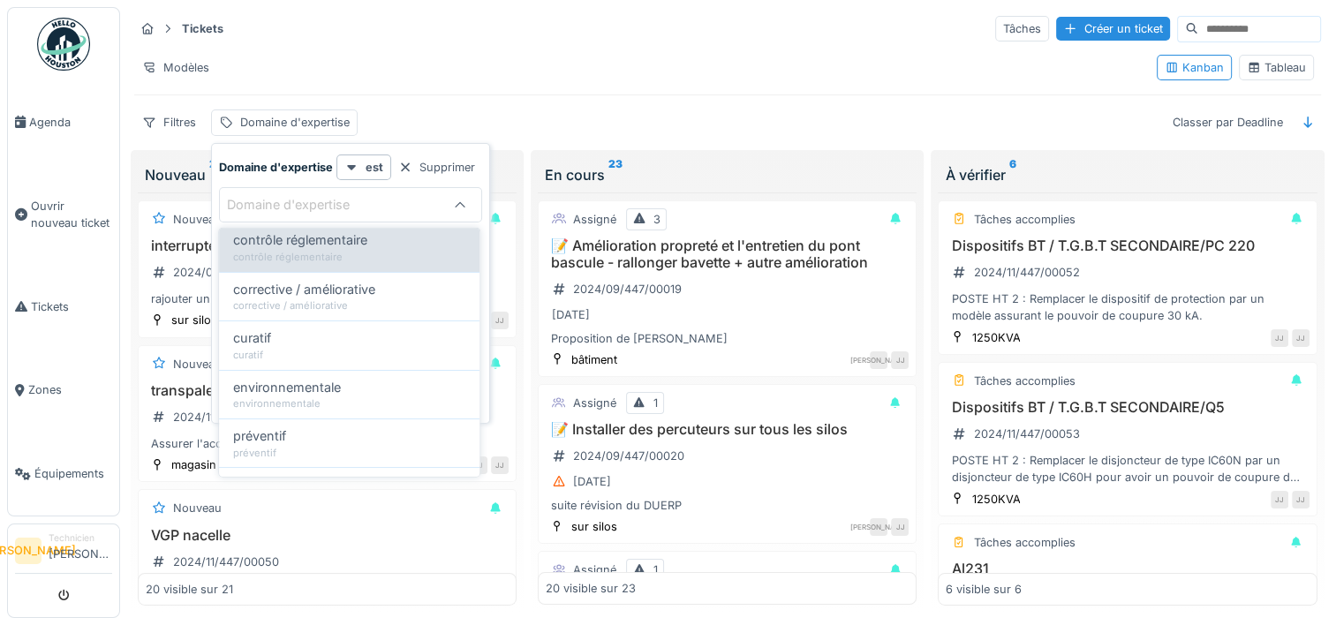
scroll to position [266, 0]
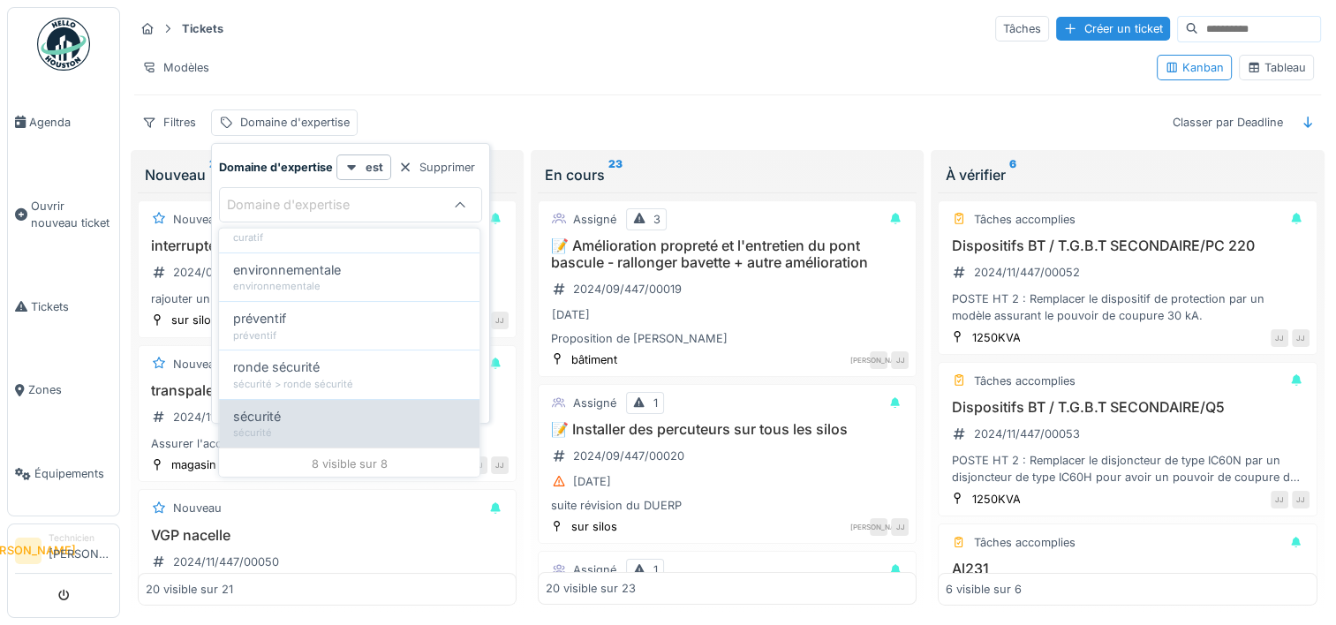
click at [347, 426] on div "sécurité" at bounding box center [349, 433] width 232 height 15
type input "****"
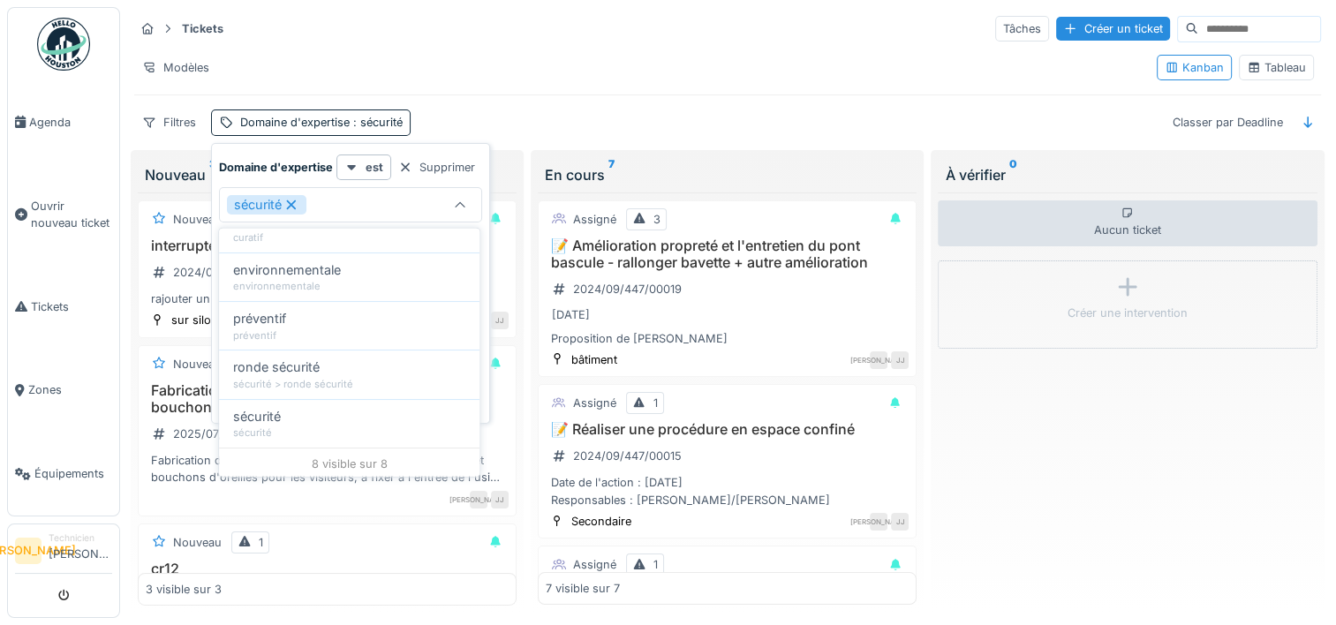
click at [610, 124] on div "Filtres Domaine d'expertise : sécurité Classer par Deadline" at bounding box center [727, 122] width 1187 height 26
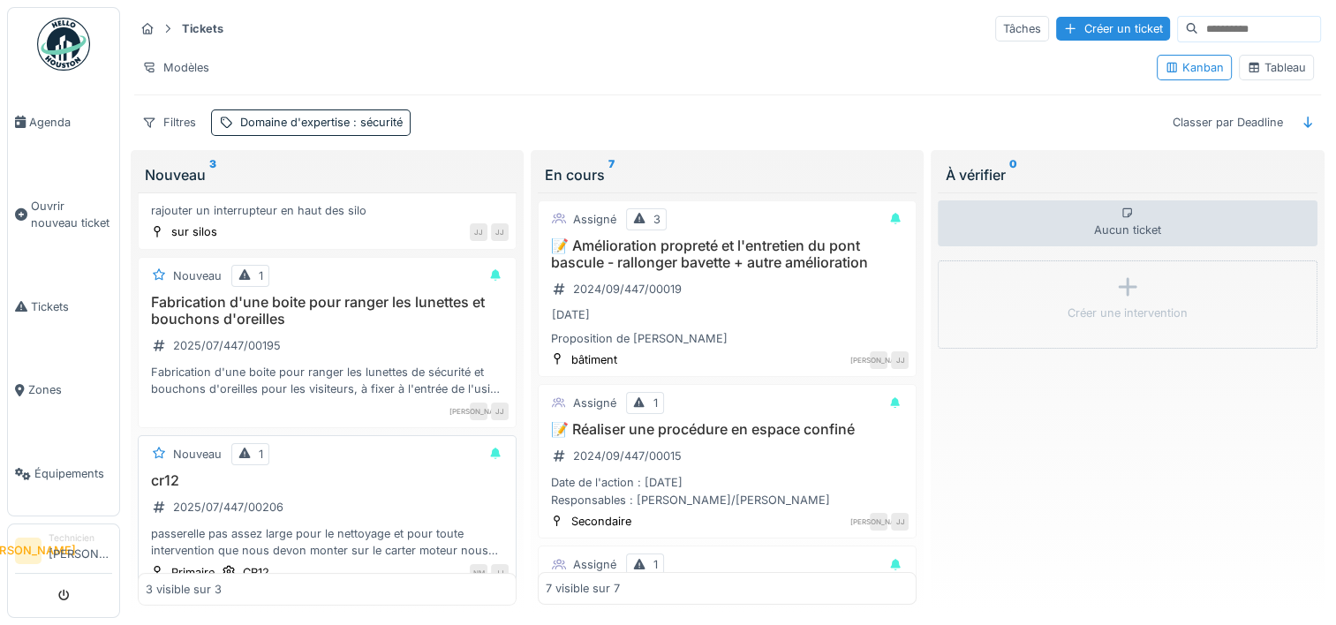
scroll to position [0, 0]
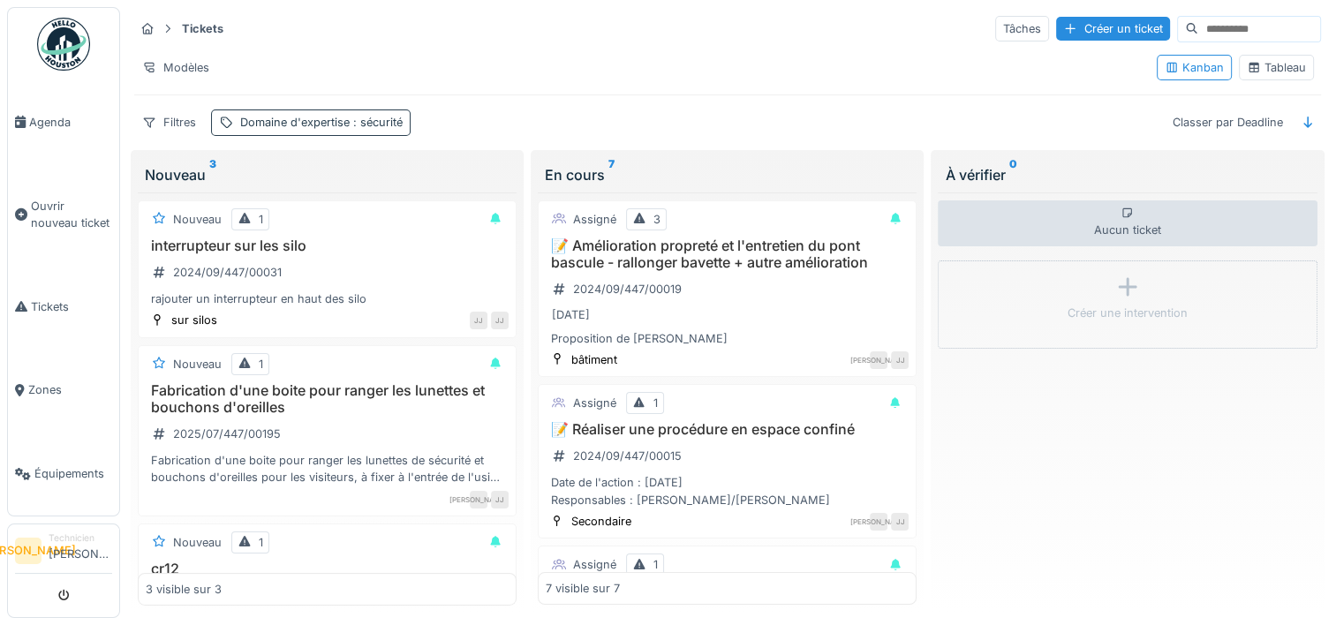
click at [345, 122] on div "Domaine d'expertise : sécurité" at bounding box center [321, 122] width 162 height 17
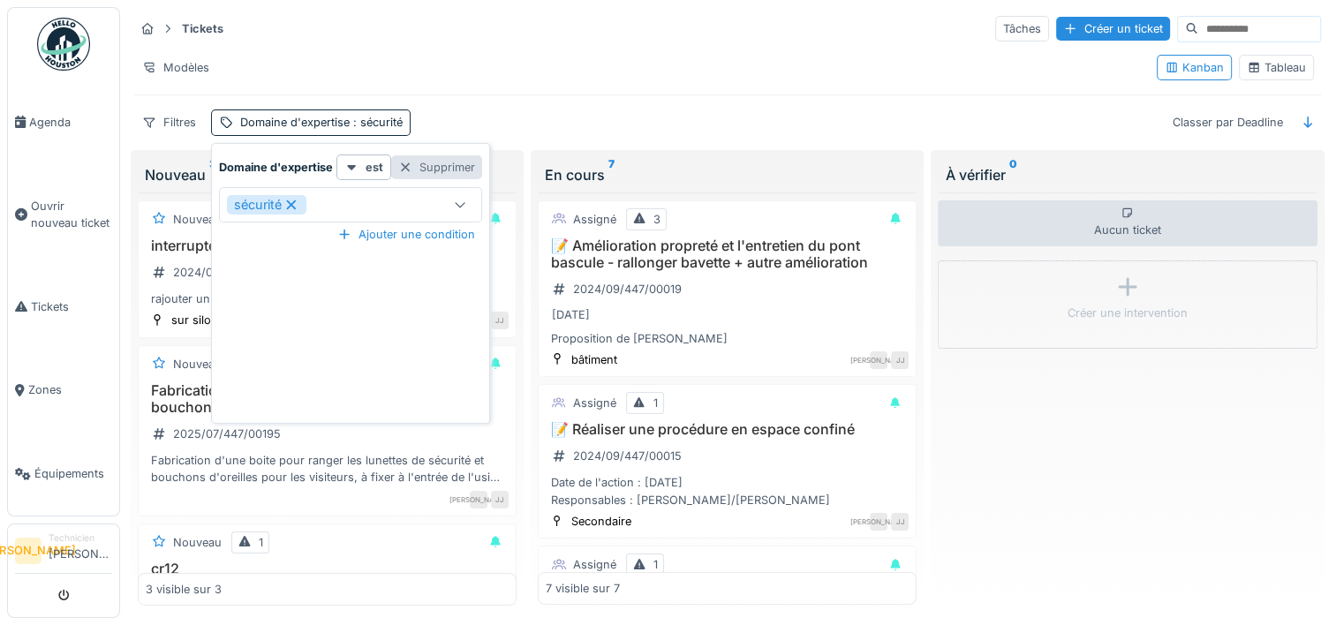
click at [455, 162] on div "Supprimer" at bounding box center [436, 167] width 91 height 24
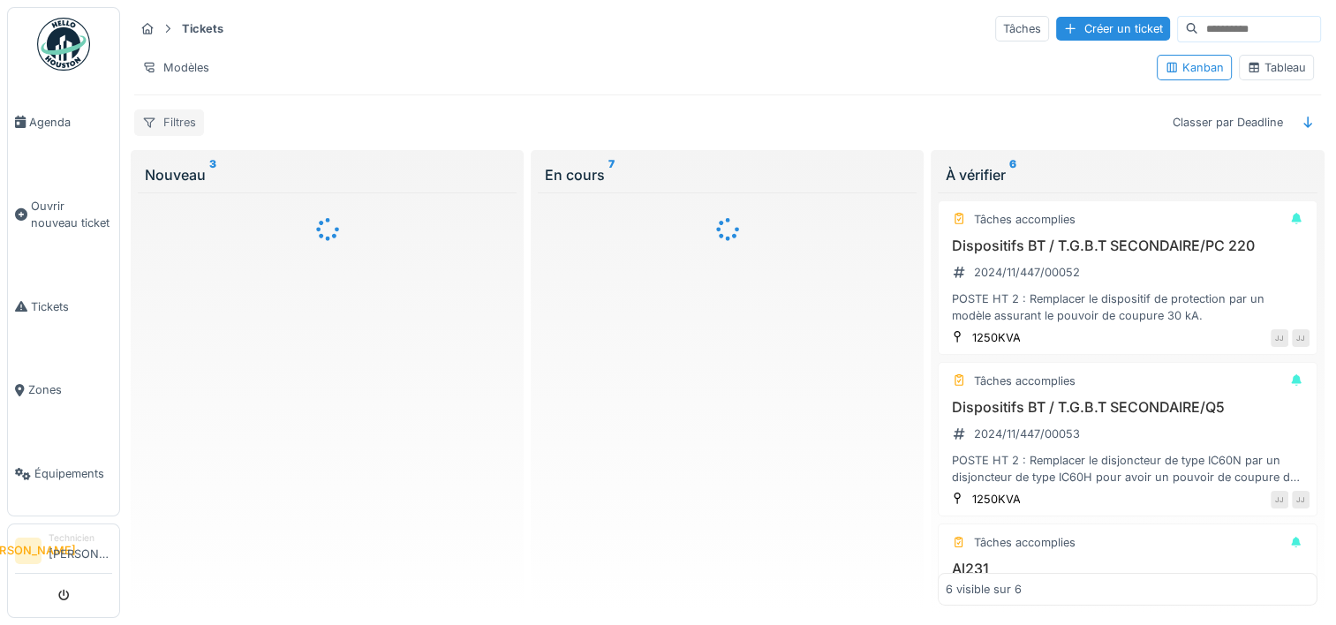
click at [191, 131] on div "Filtres" at bounding box center [169, 122] width 70 height 26
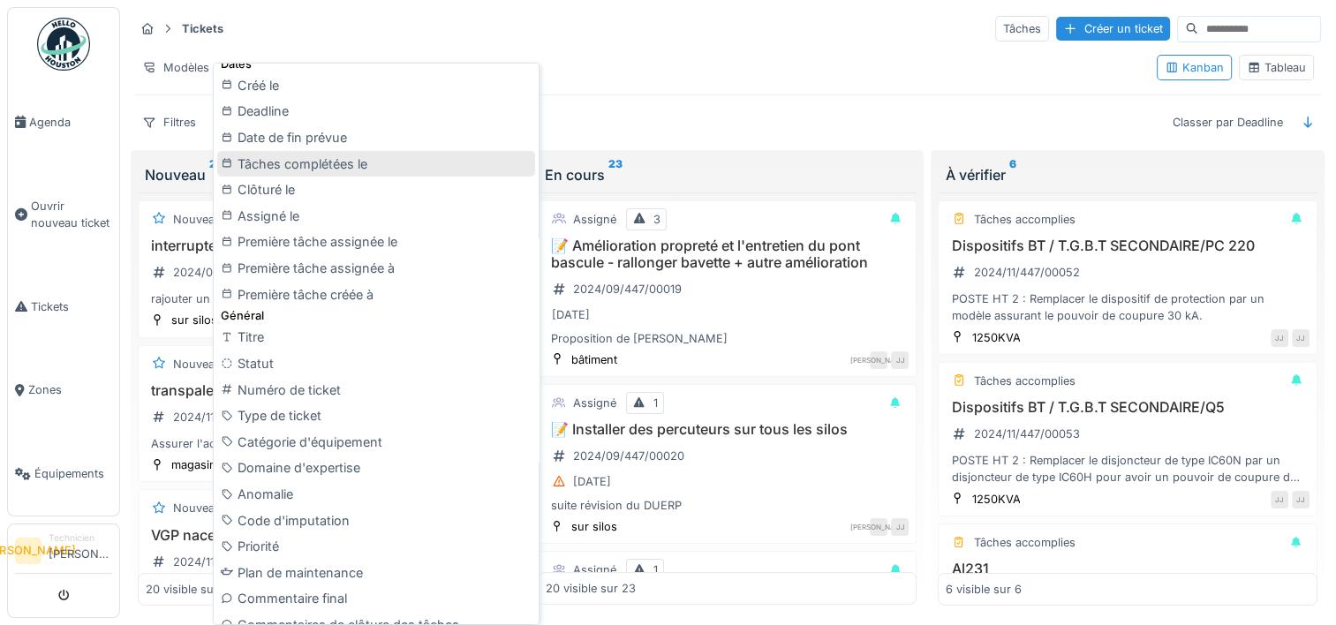
scroll to position [530, 0]
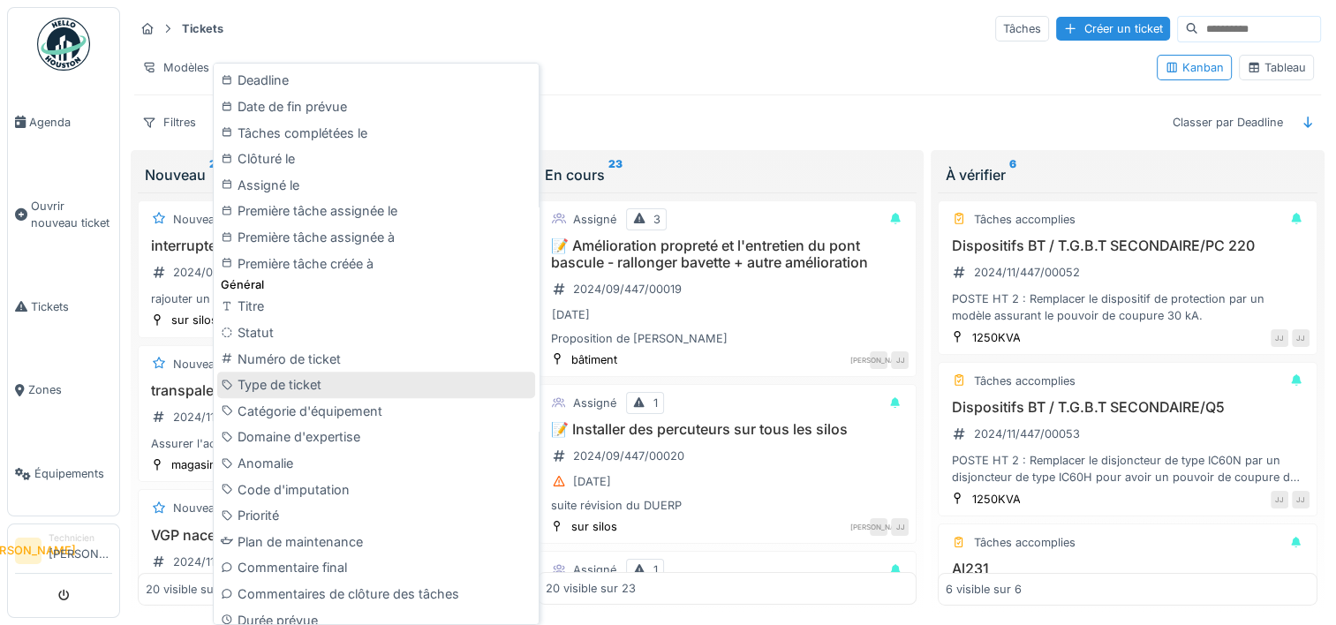
click at [308, 386] on div "Type de ticket" at bounding box center [376, 385] width 318 height 26
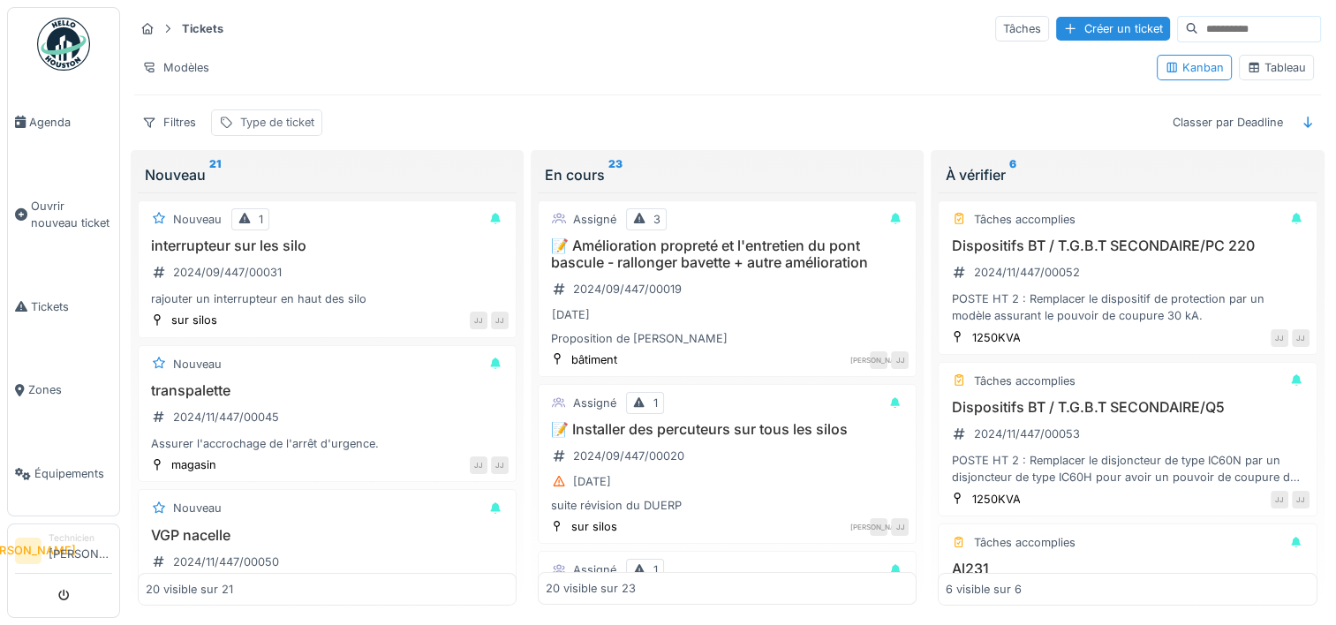
click at [260, 114] on div "Type de ticket" at bounding box center [277, 122] width 74 height 17
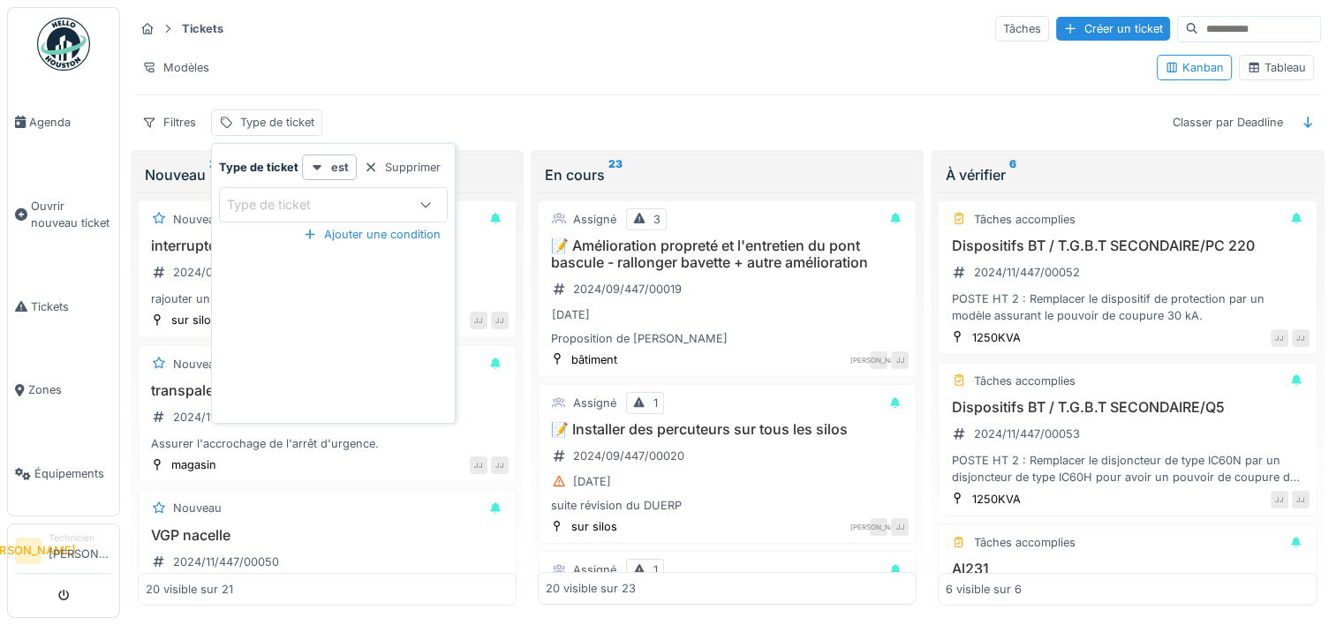
click at [377, 201] on div "Type de ticket" at bounding box center [315, 204] width 177 height 19
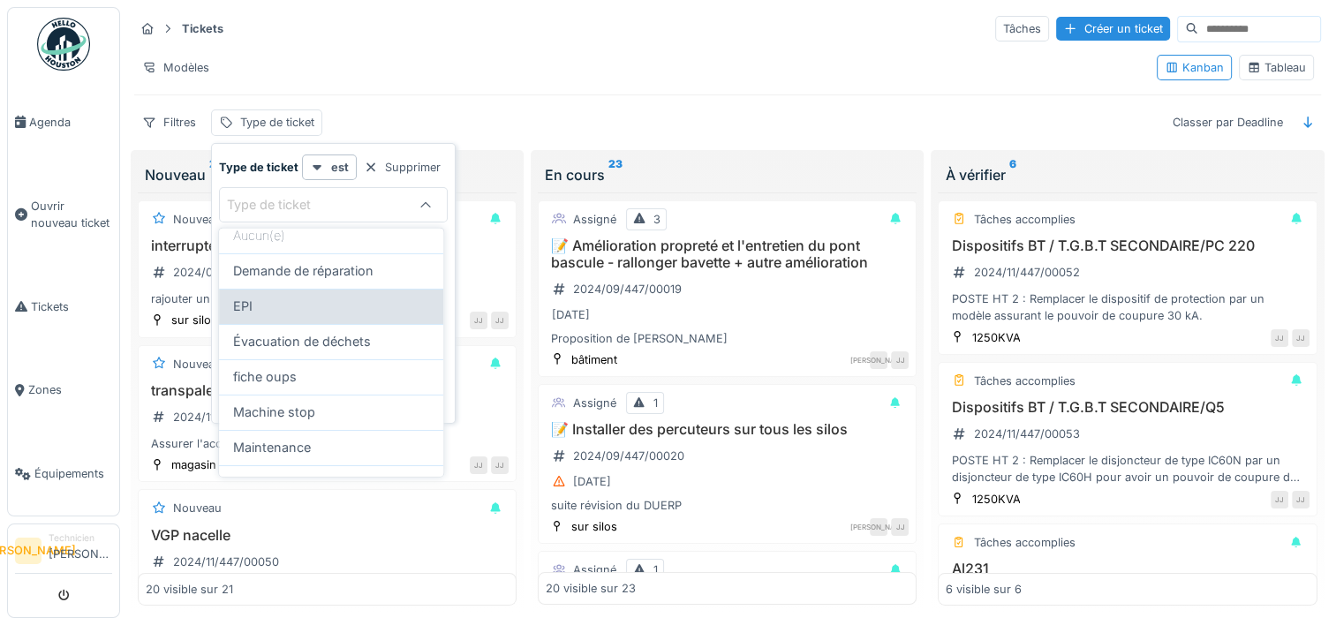
scroll to position [0, 0]
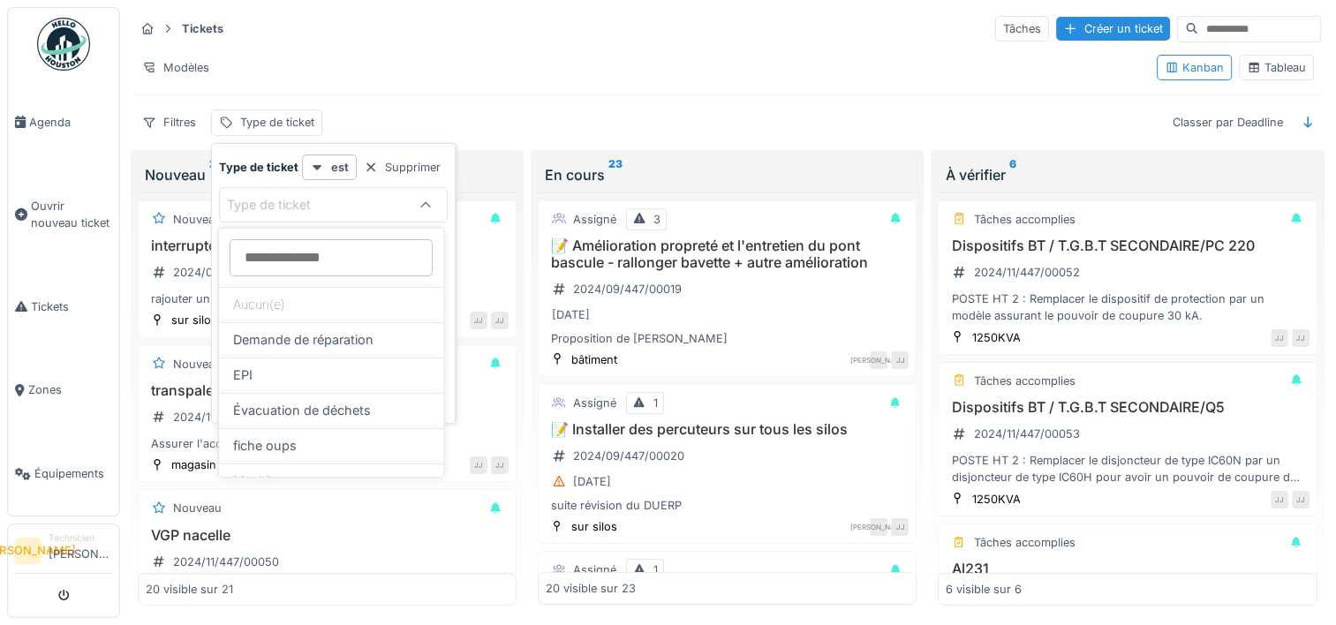
click at [531, 117] on div "Filtres Type de ticket Classer par Deadline" at bounding box center [727, 122] width 1187 height 26
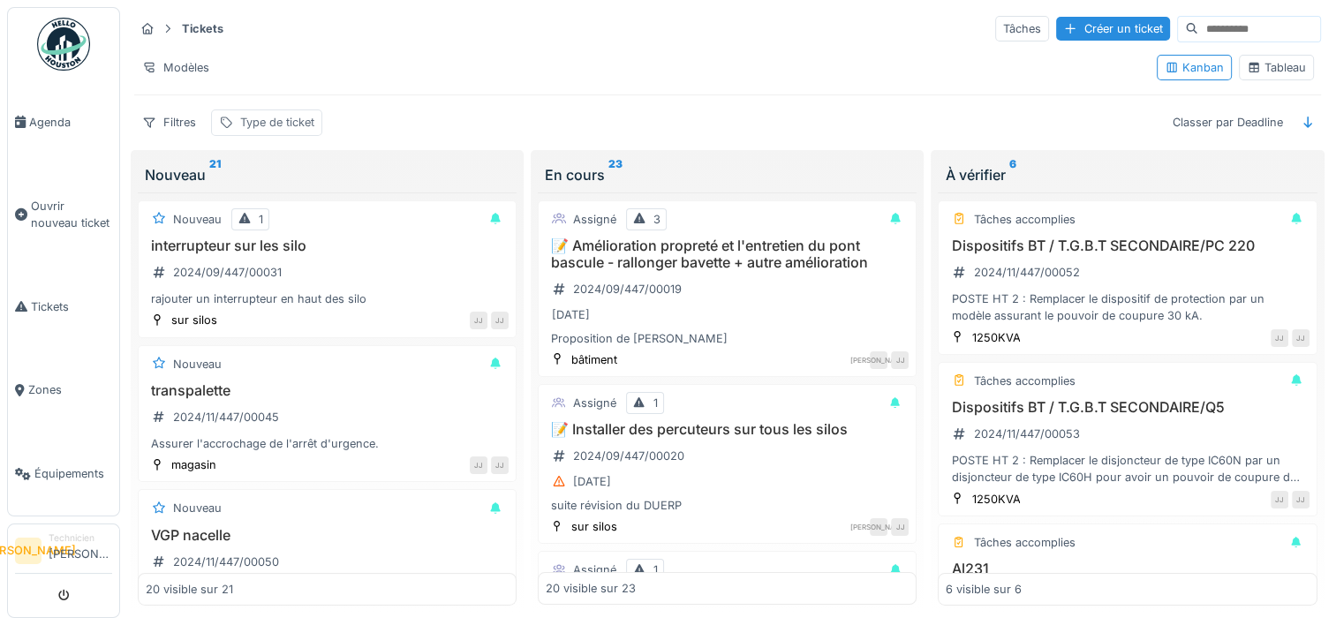
click at [287, 130] on div "Type de ticket" at bounding box center [266, 122] width 111 height 26
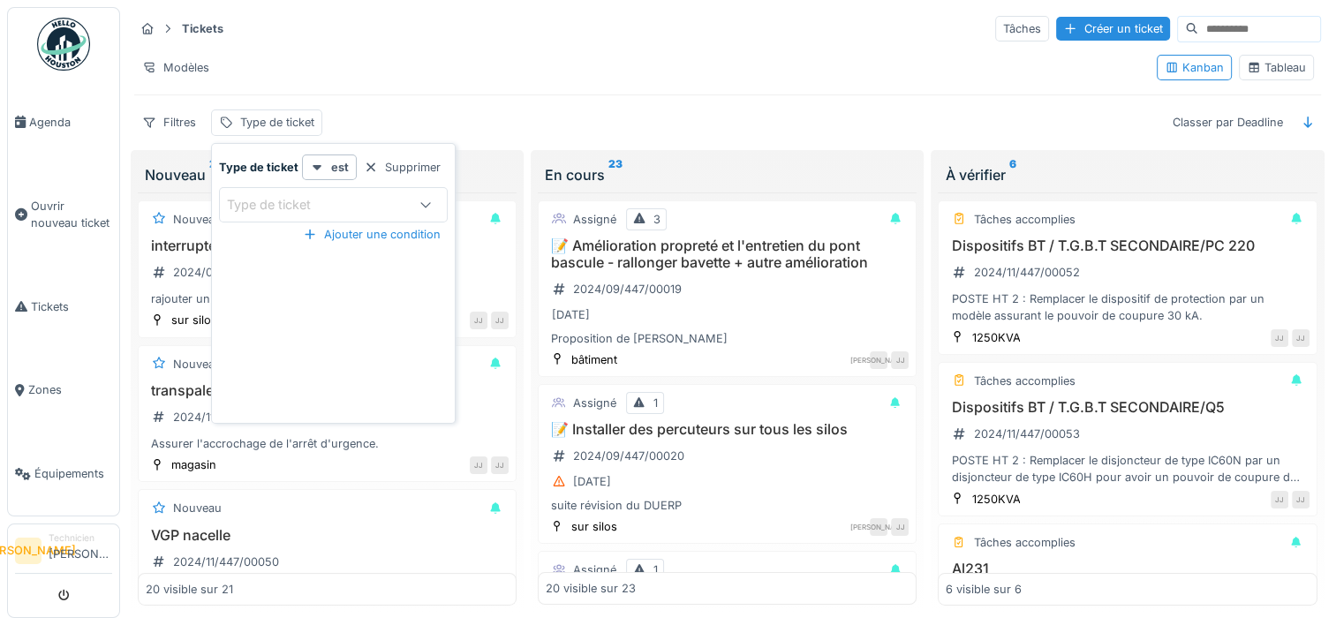
click at [380, 207] on div "Type de ticket" at bounding box center [315, 204] width 177 height 19
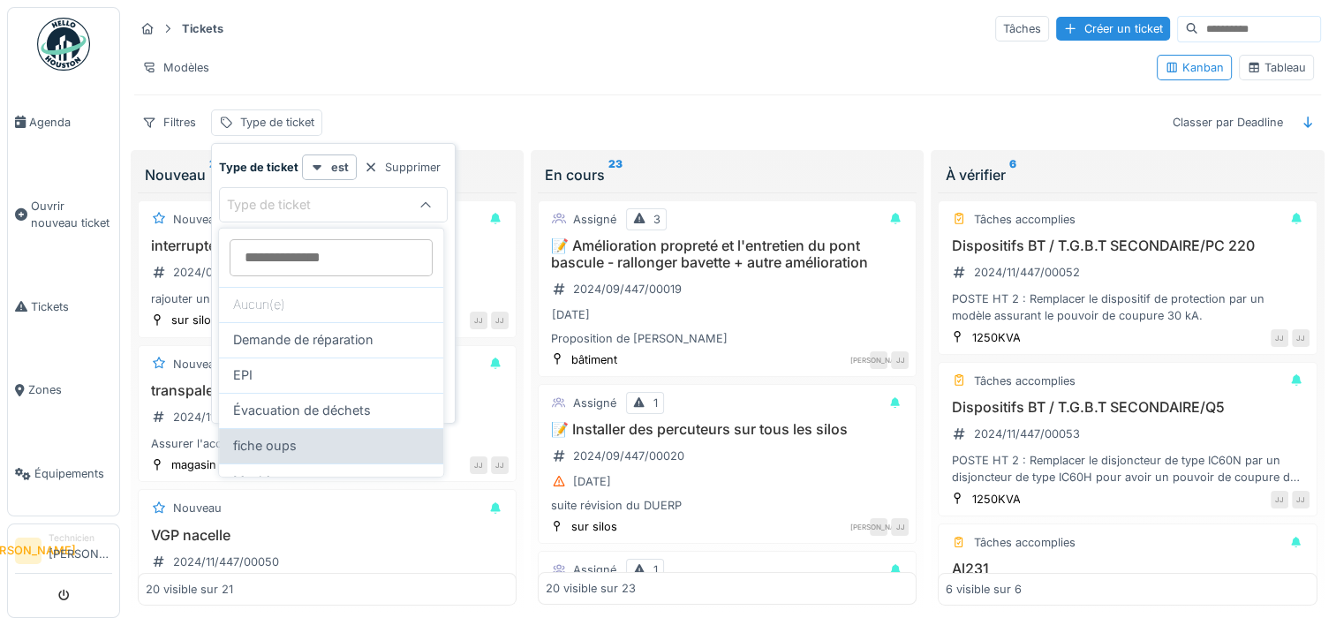
scroll to position [88, 0]
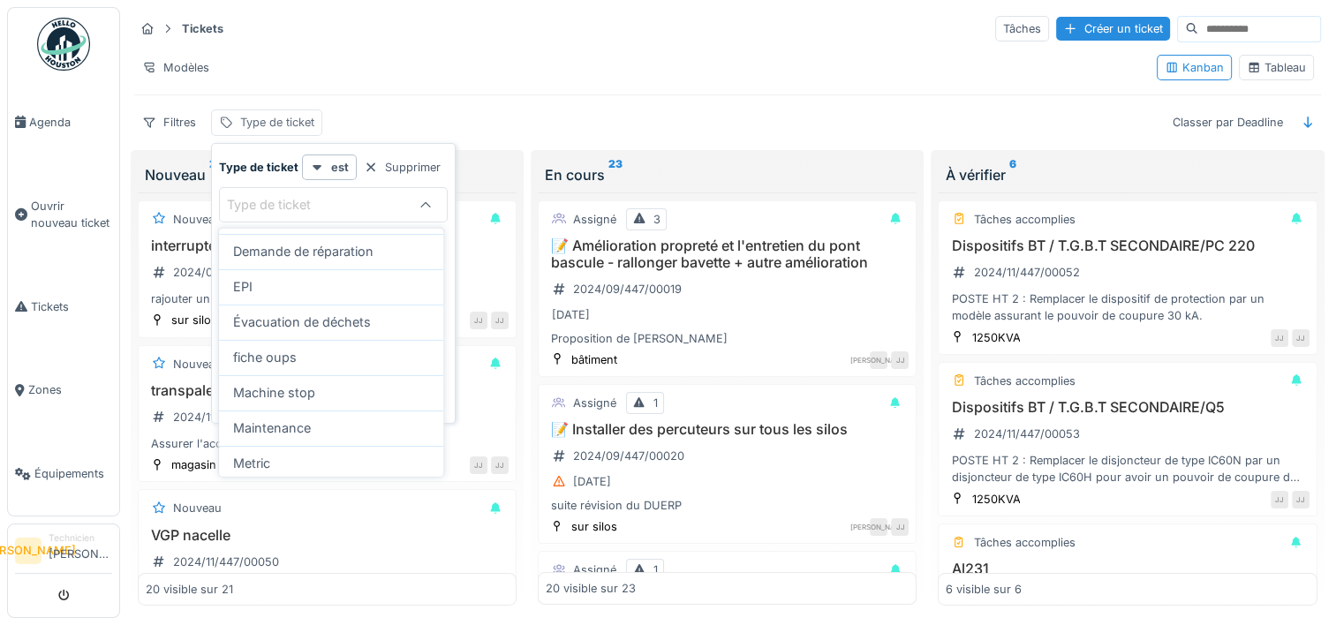
click at [269, 127] on div "Type de ticket" at bounding box center [277, 122] width 74 height 17
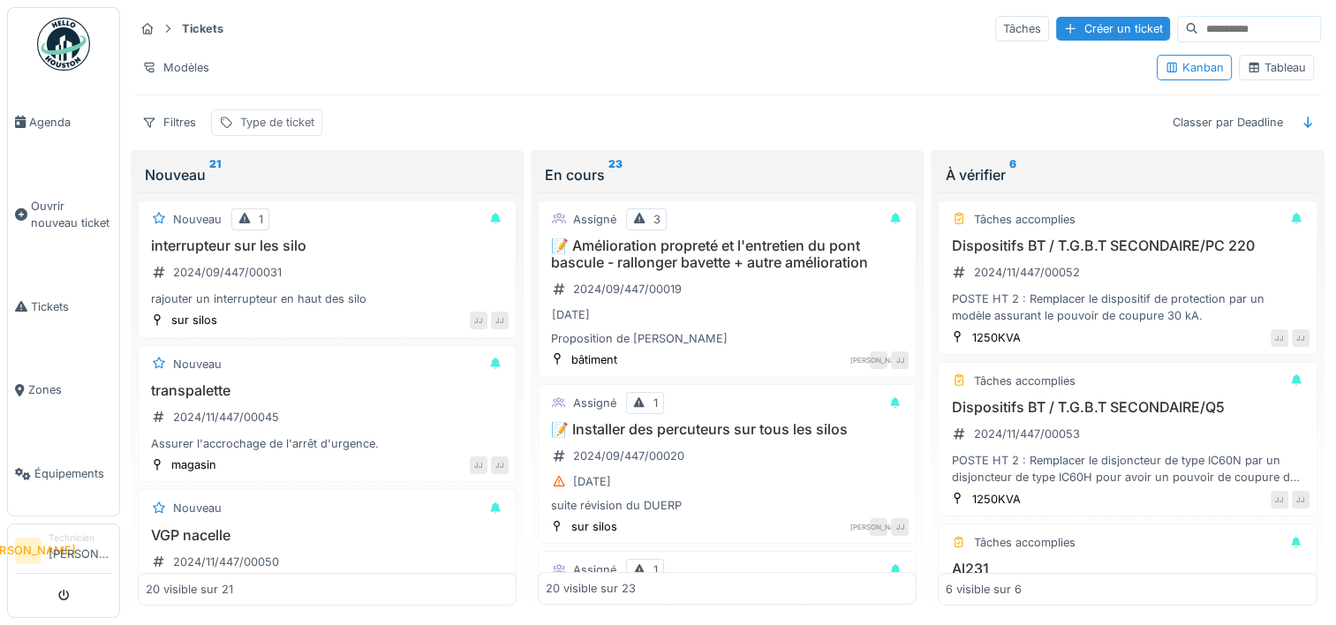
click at [272, 126] on div "Type de ticket" at bounding box center [277, 122] width 74 height 17
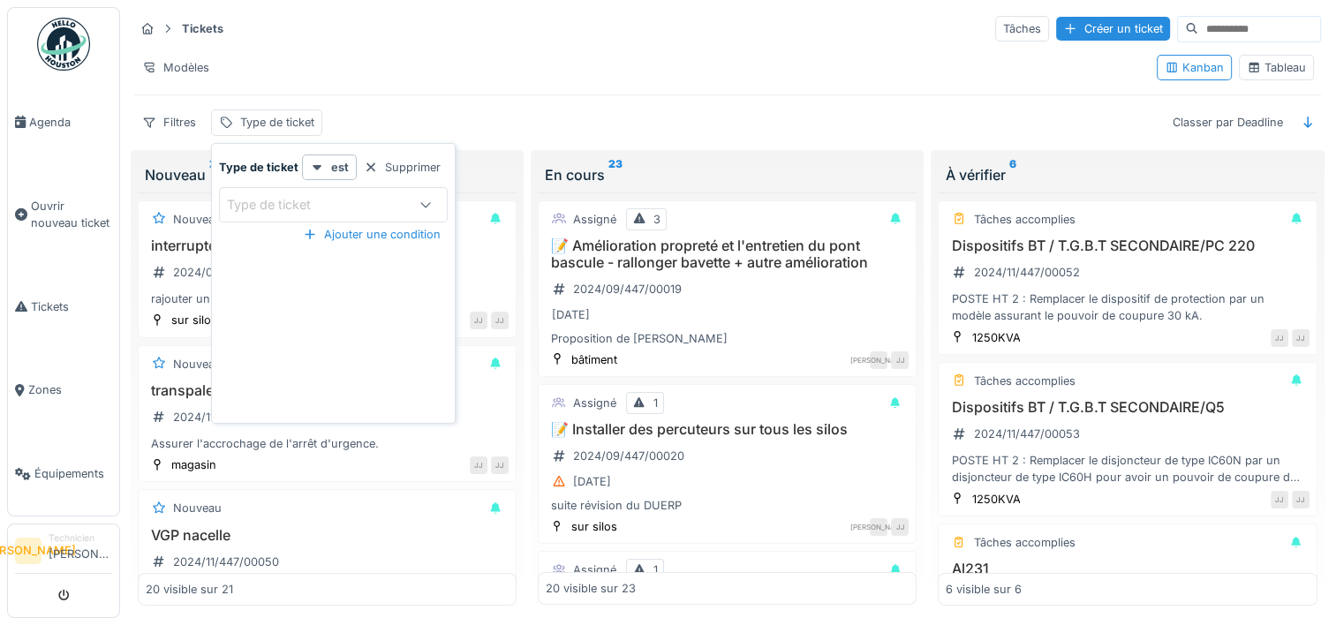
click at [531, 105] on div "Tickets Tâches Créer un ticket Modèles Kanban Tableau Filtres Type de ticket Cl…" at bounding box center [727, 75] width 1201 height 136
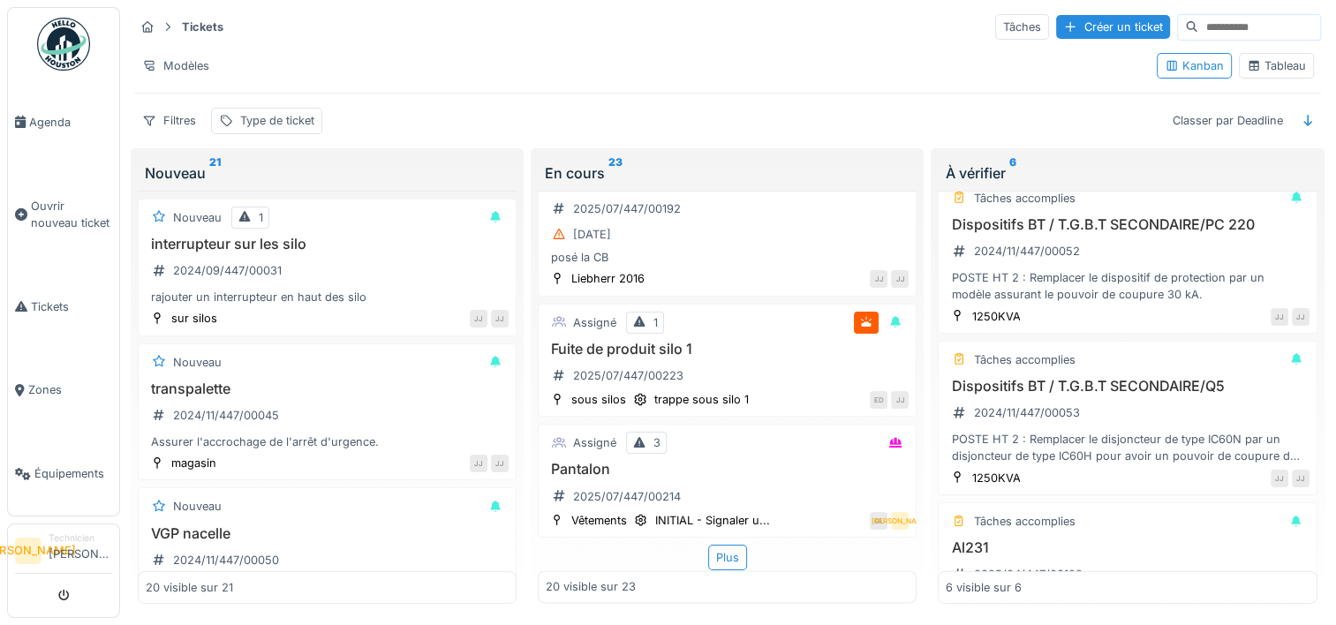
scroll to position [0, 0]
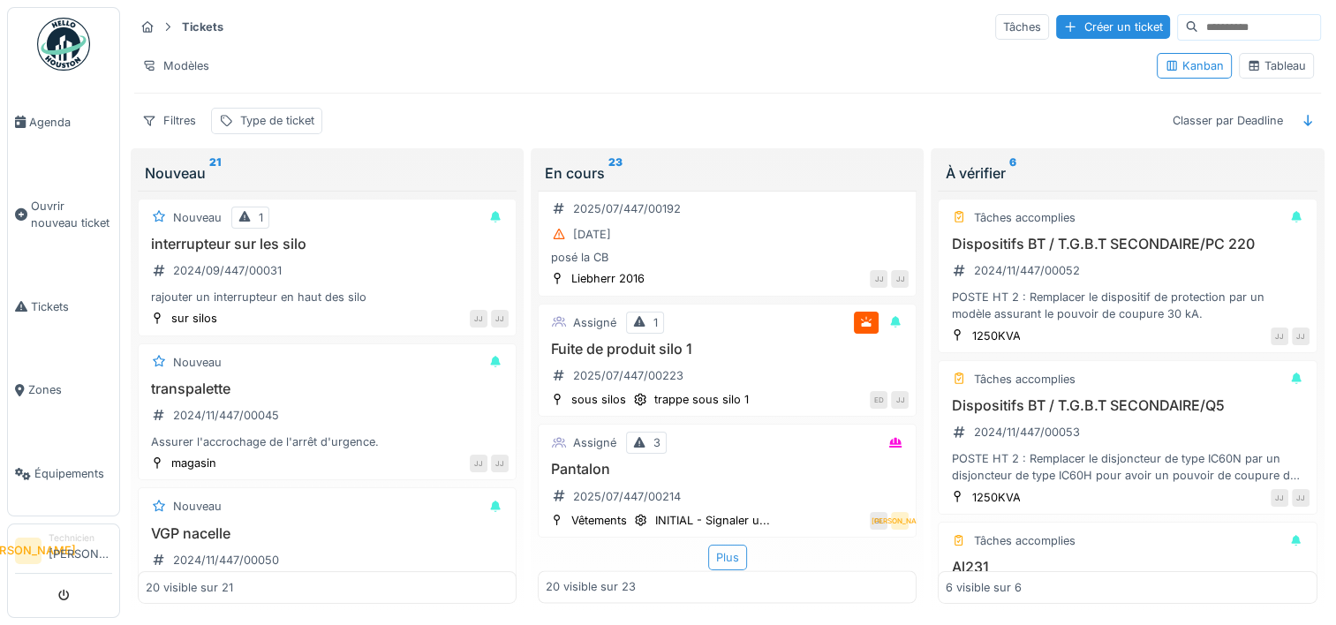
click at [719, 545] on div "Plus" at bounding box center [727, 558] width 39 height 26
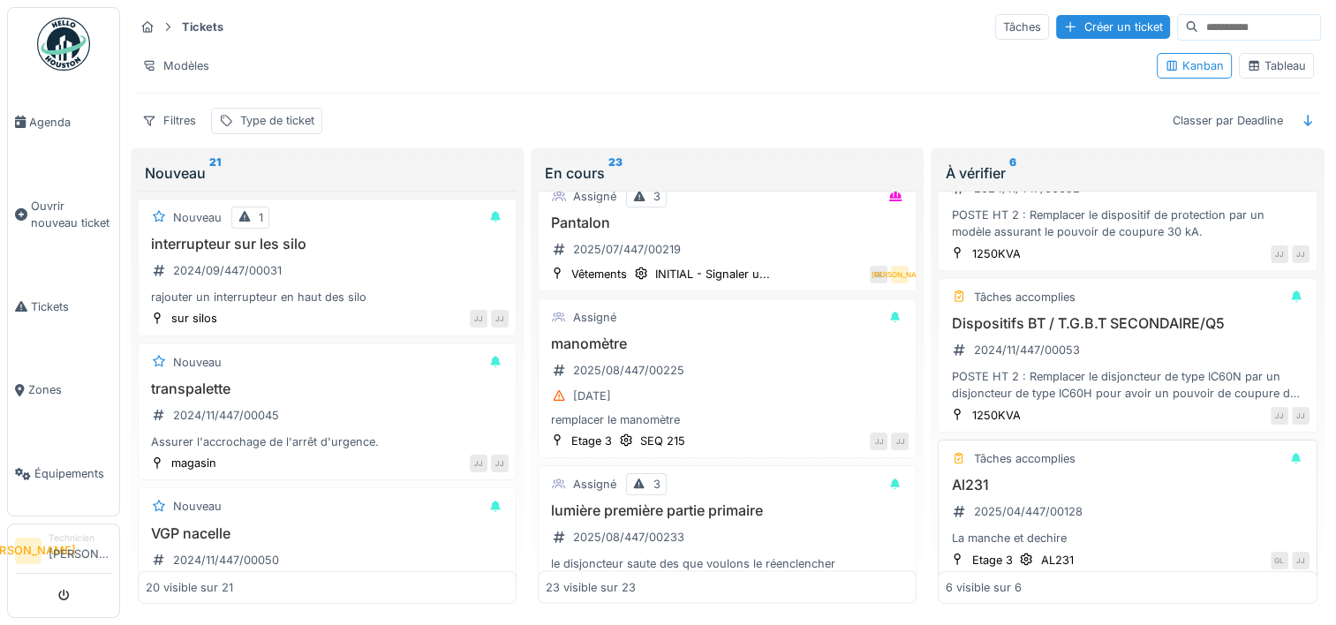
scroll to position [561, 0]
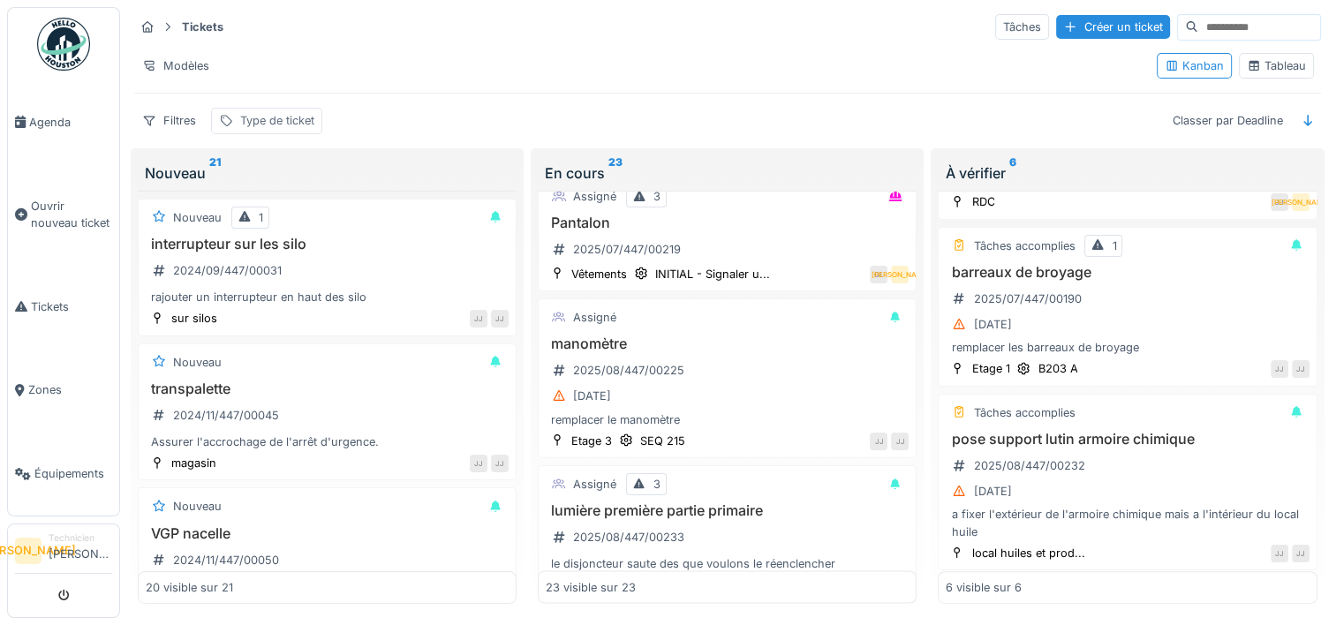
click at [245, 112] on div "Type de ticket" at bounding box center [277, 120] width 74 height 17
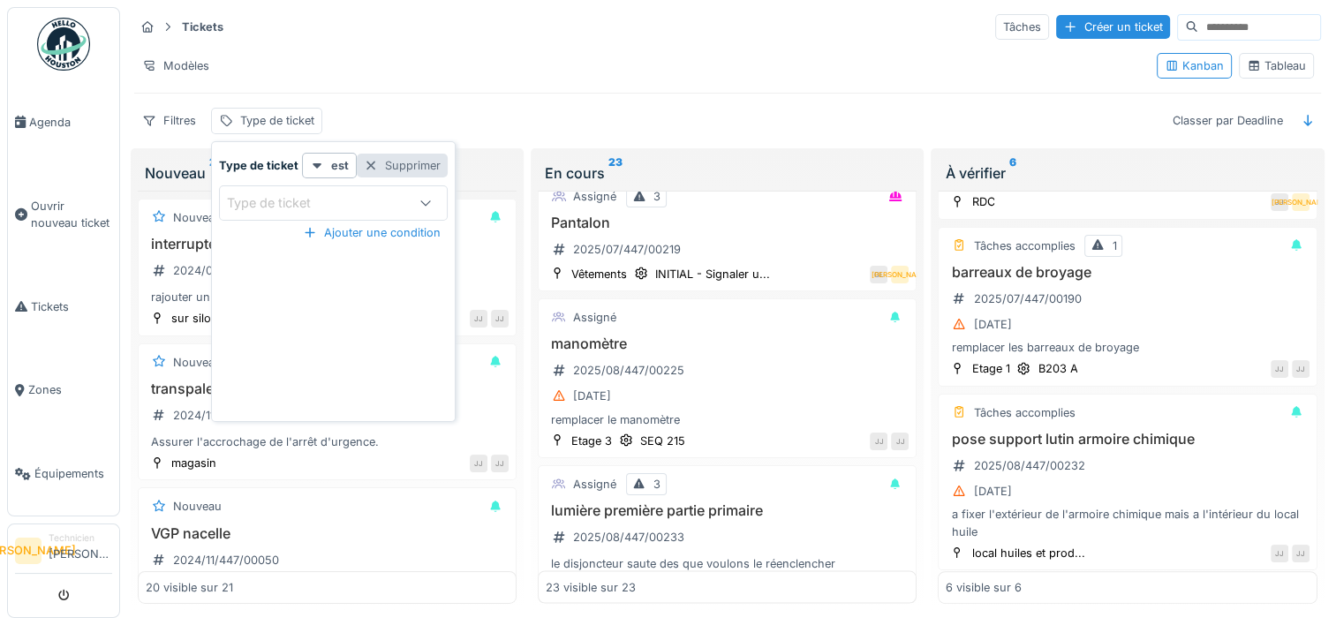
click at [392, 154] on div "Supprimer" at bounding box center [402, 166] width 91 height 24
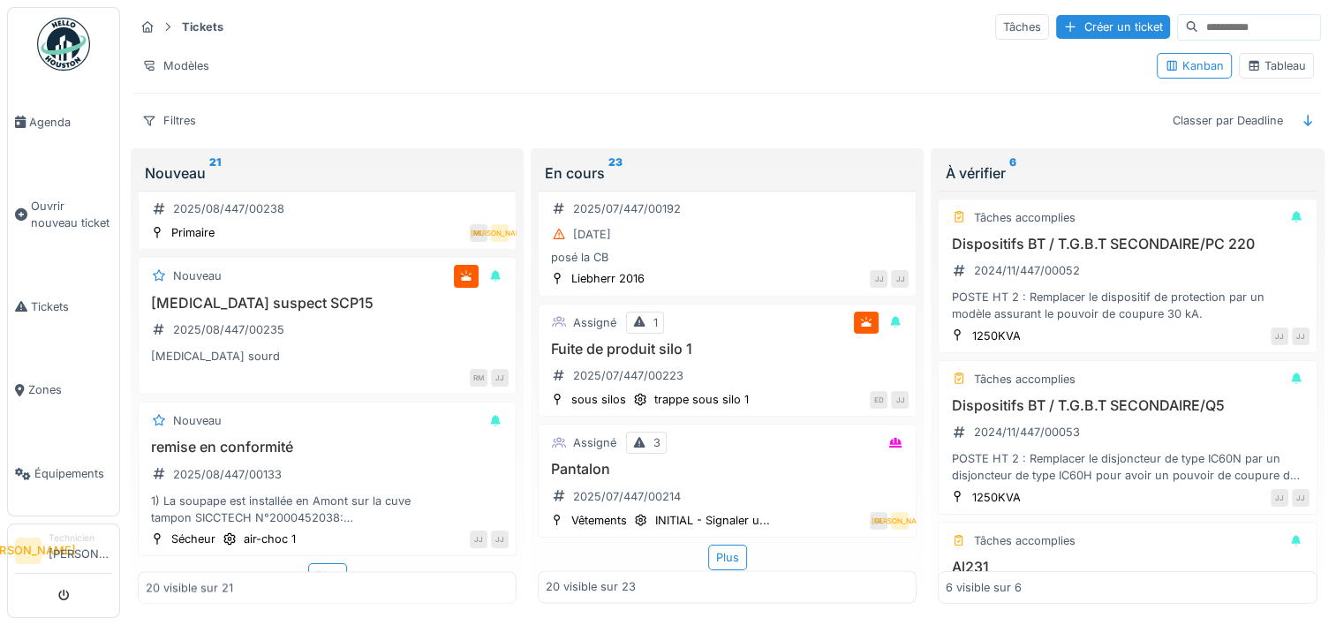
scroll to position [2553, 0]
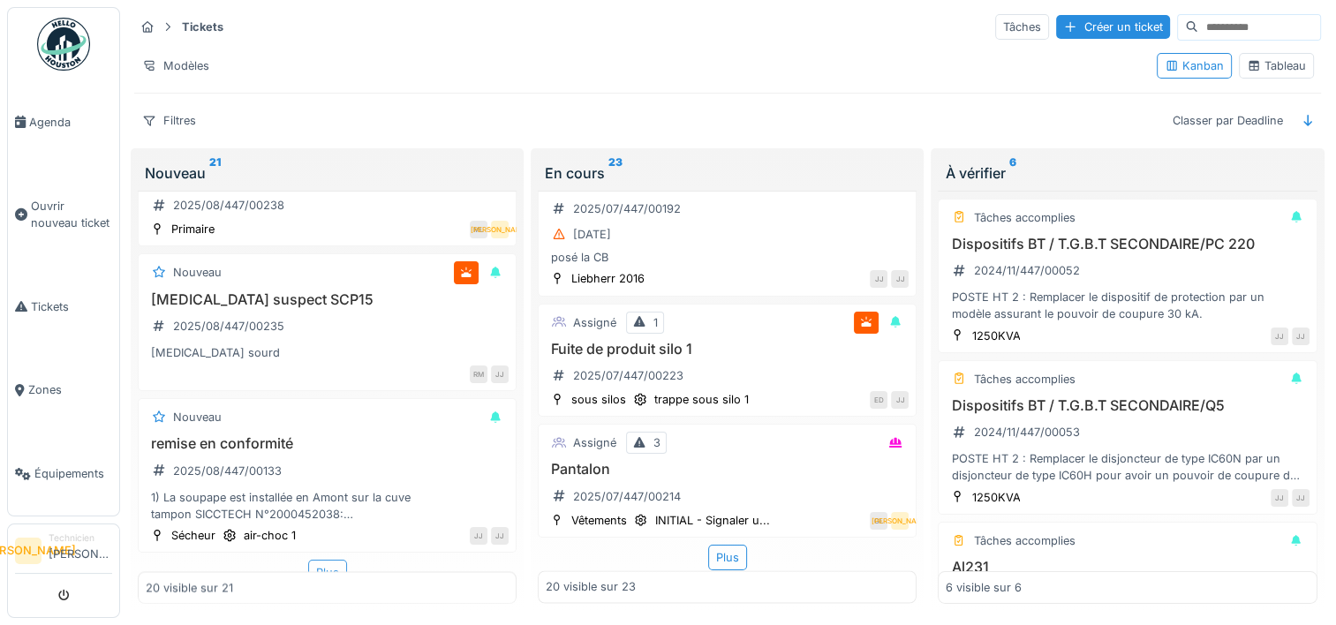
click at [328, 560] on div "Plus" at bounding box center [327, 573] width 39 height 26
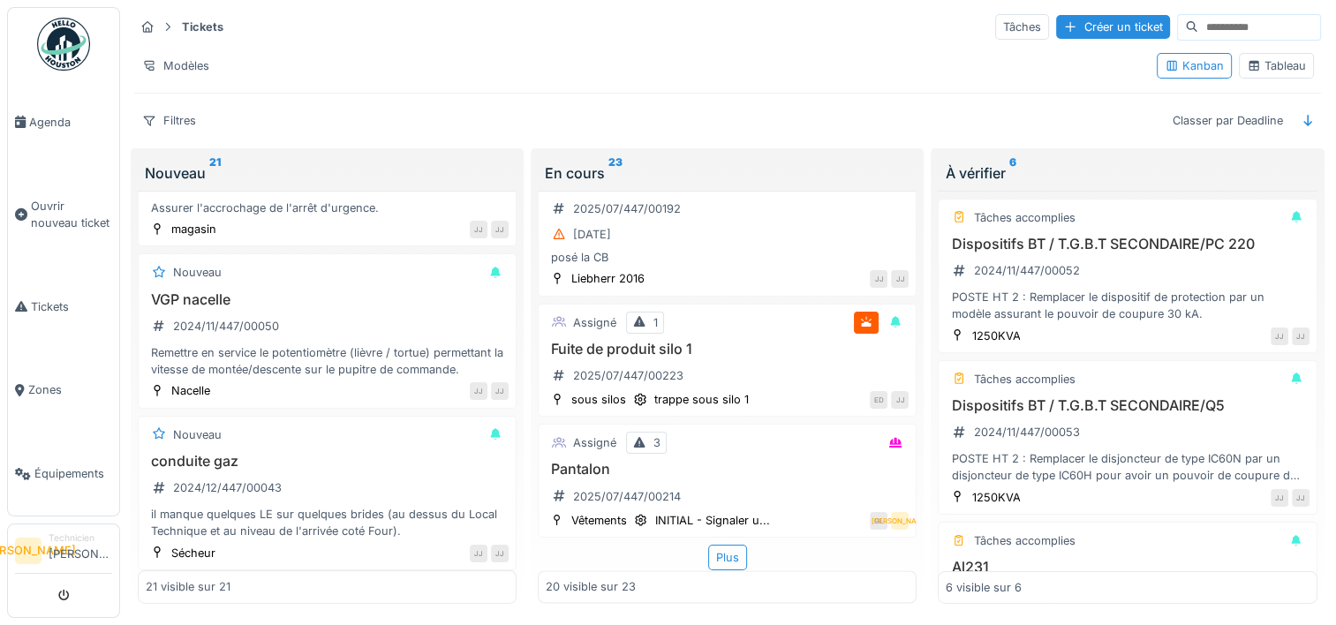
scroll to position [0, 0]
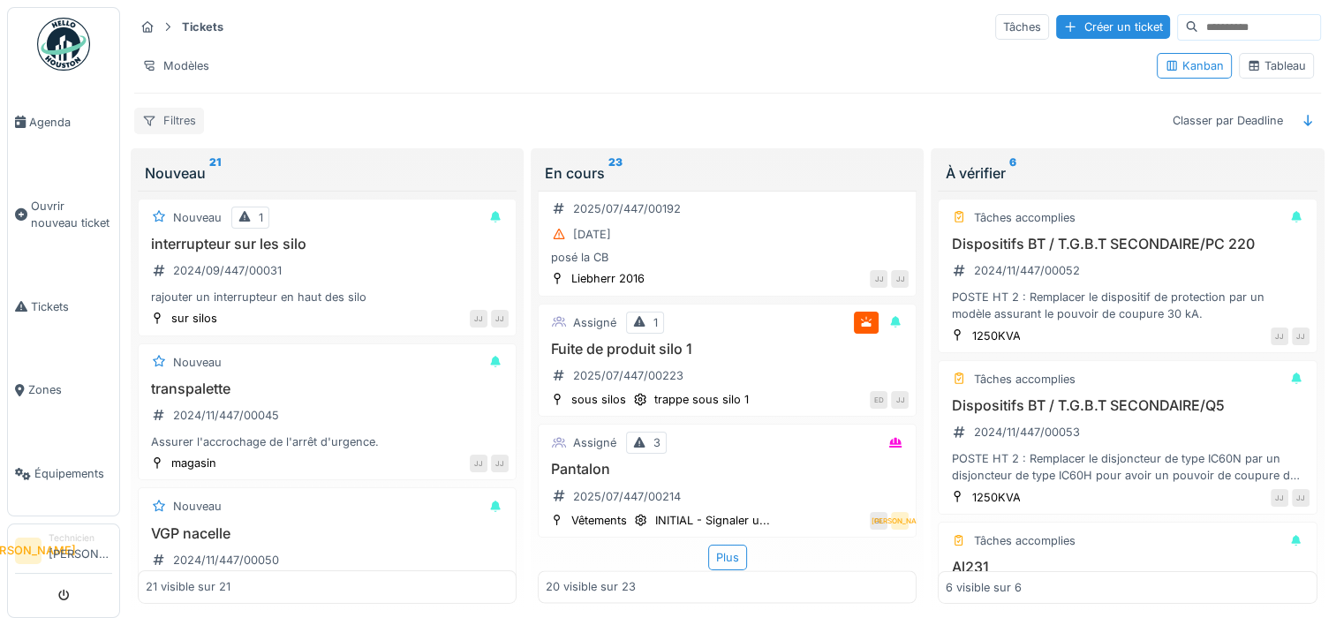
click at [191, 113] on div "Filtres" at bounding box center [169, 121] width 70 height 26
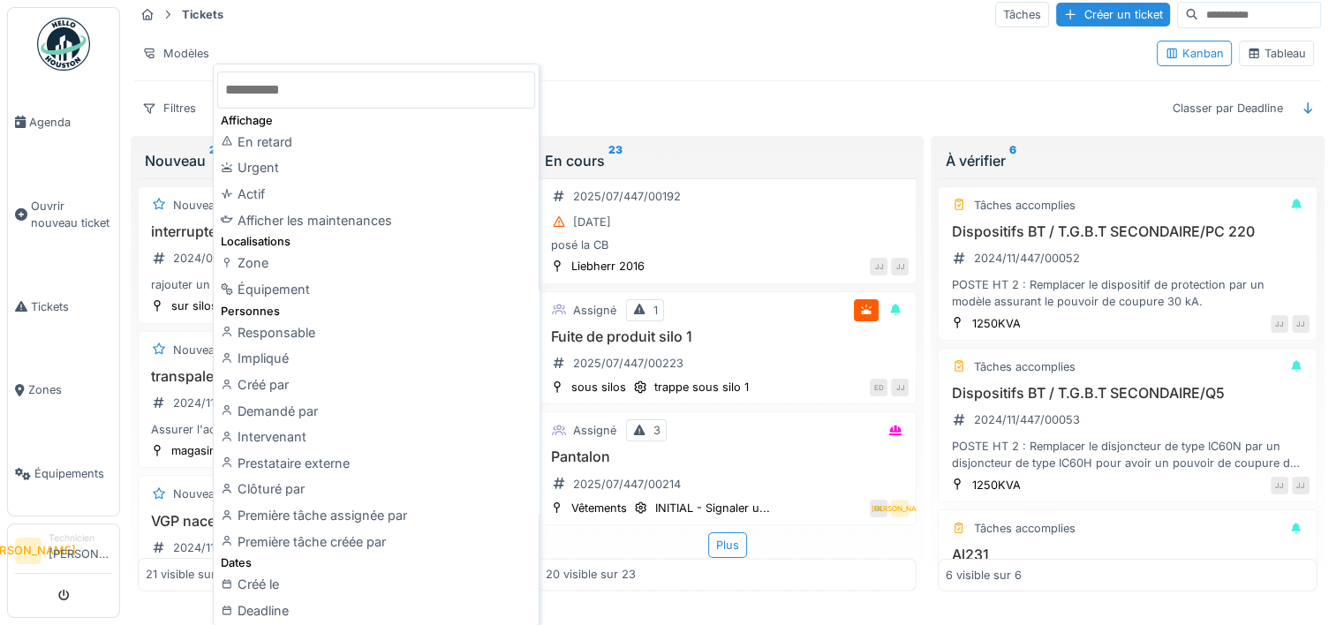
click at [661, 116] on div "Filtres Classer par Deadline" at bounding box center [727, 108] width 1187 height 26
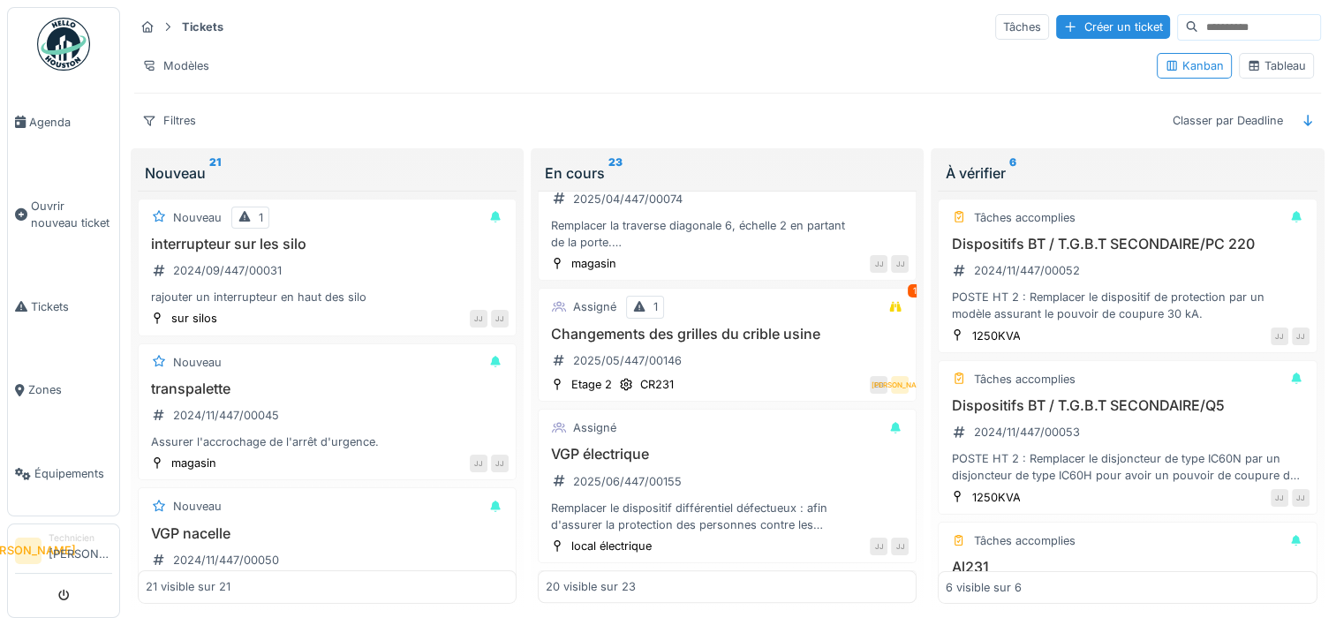
scroll to position [1501, 0]
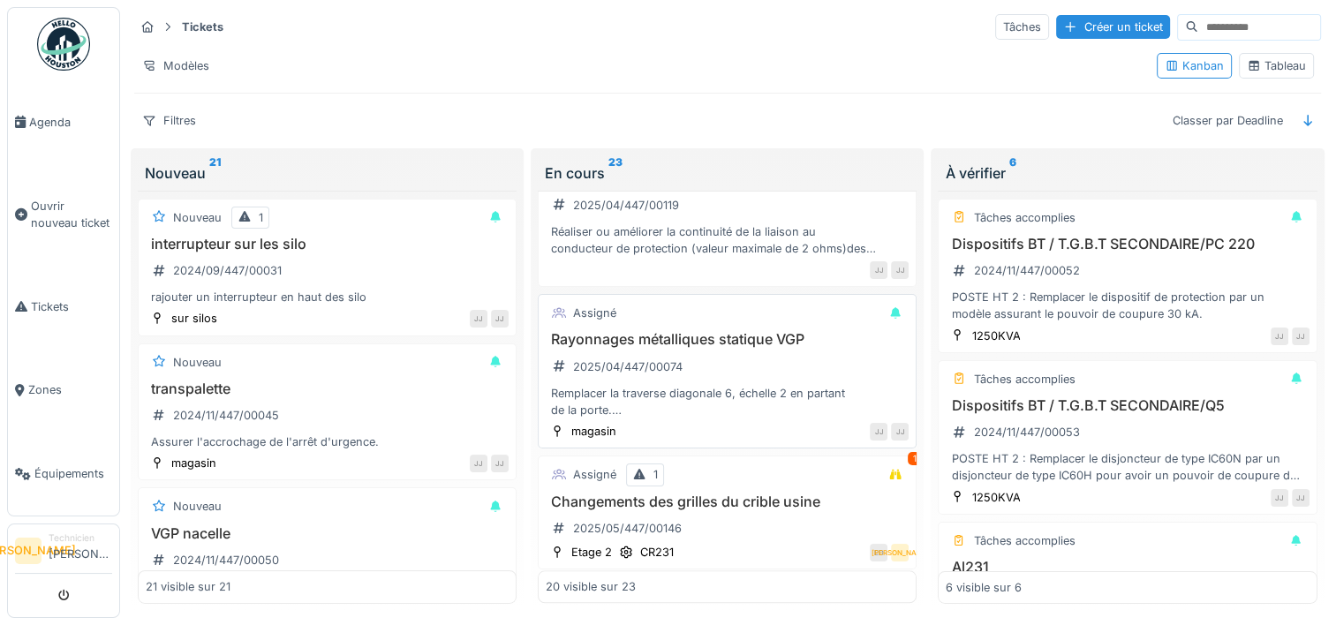
click at [734, 320] on div "Assigné Rayonnages métalliques statique VGP 2025/04/447/00074 Remplacer la trav…" at bounding box center [727, 371] width 379 height 155
click at [752, 340] on h3 "Rayonnages métalliques statique VGP" at bounding box center [727, 339] width 363 height 17
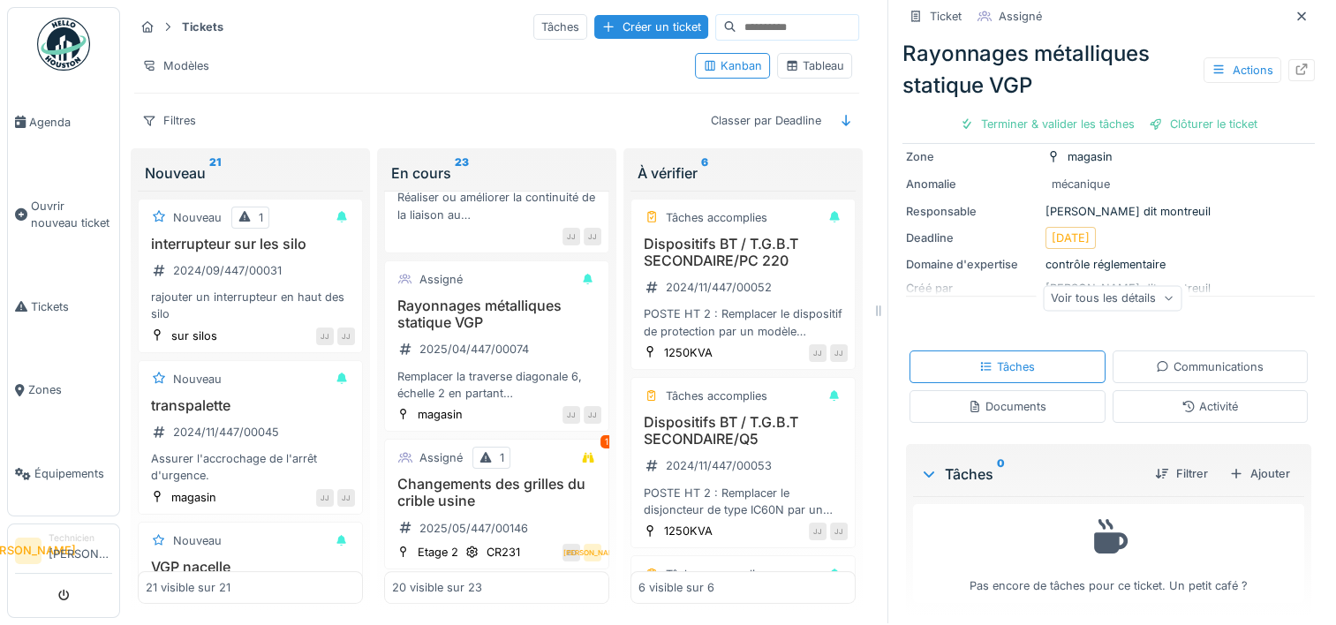
scroll to position [241, 0]
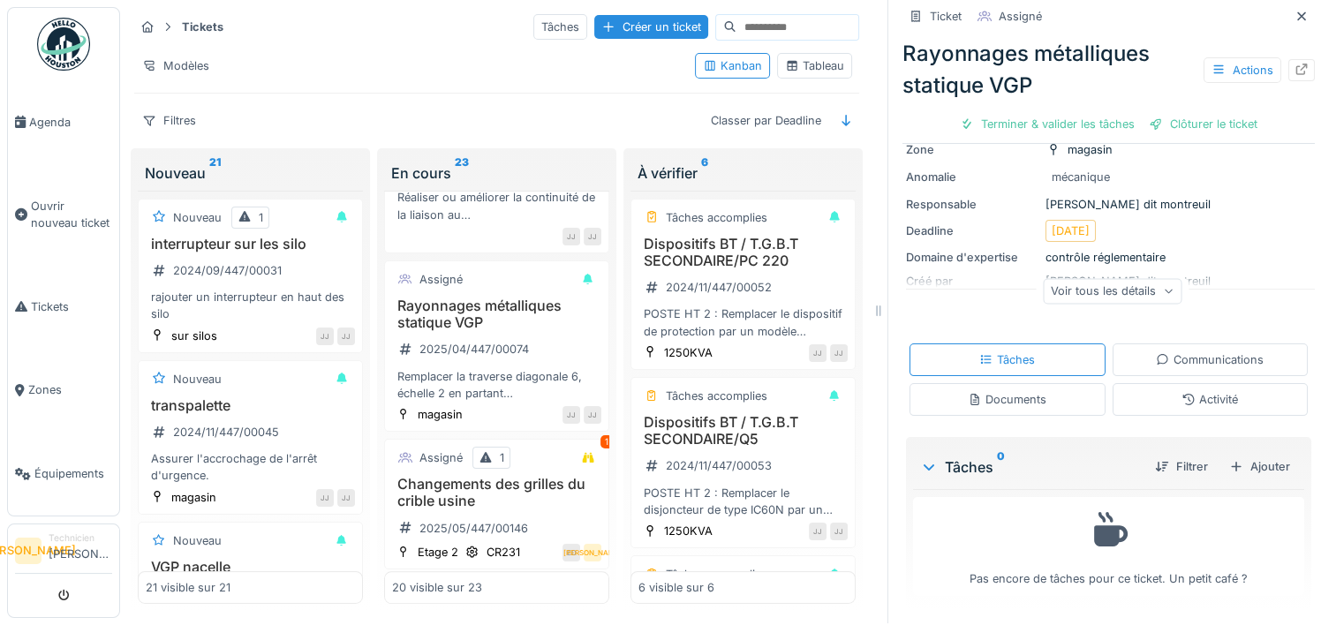
click at [1101, 281] on div "Voir tous les détails" at bounding box center [1112, 291] width 139 height 26
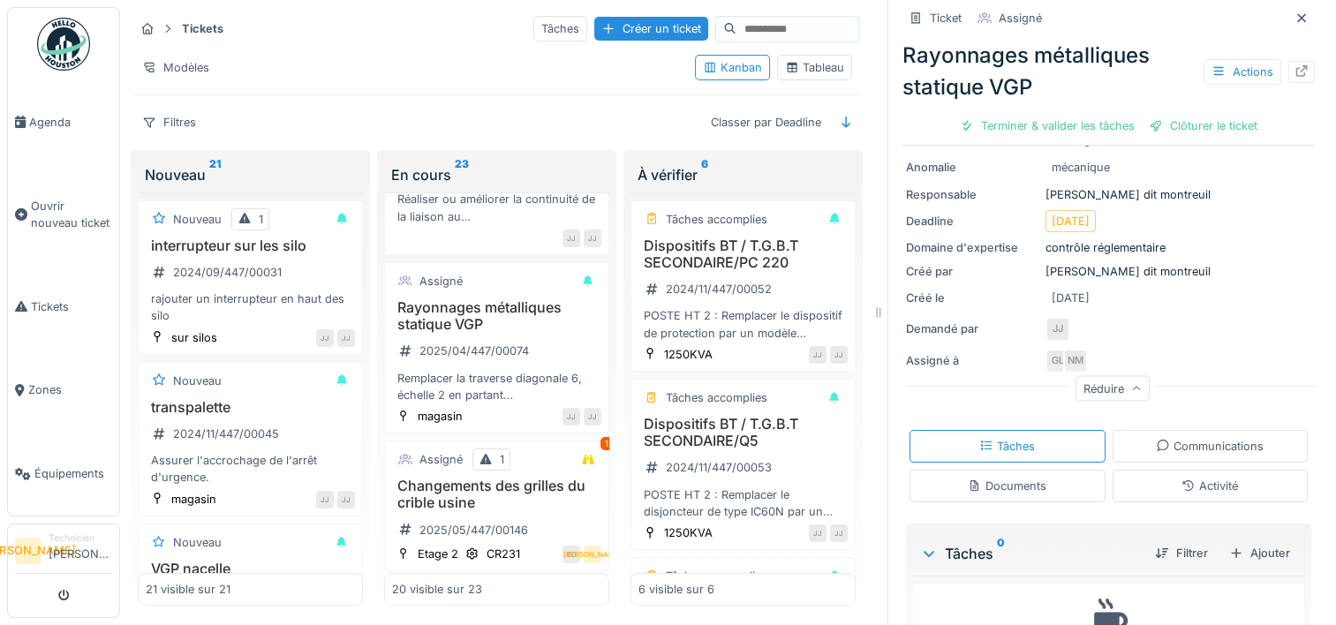
scroll to position [0, 0]
